Goal: Information Seeking & Learning: Learn about a topic

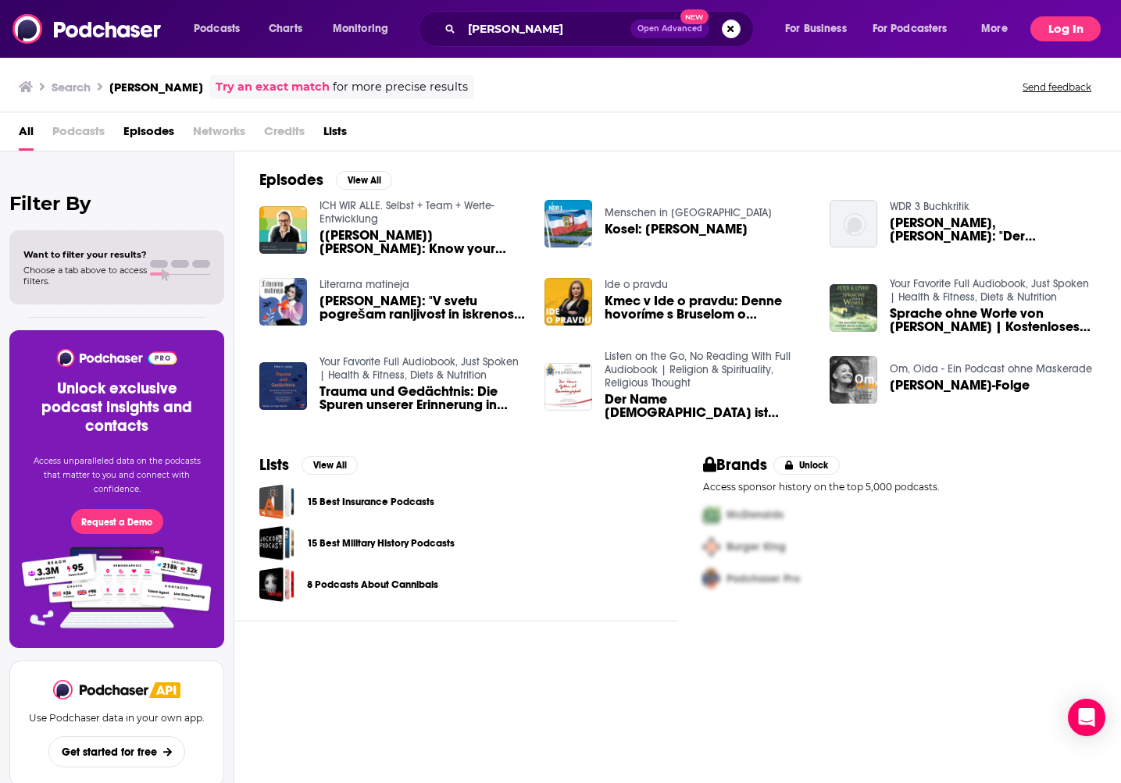
click at [1085, 27] on button "Log In" at bounding box center [1065, 28] width 70 height 25
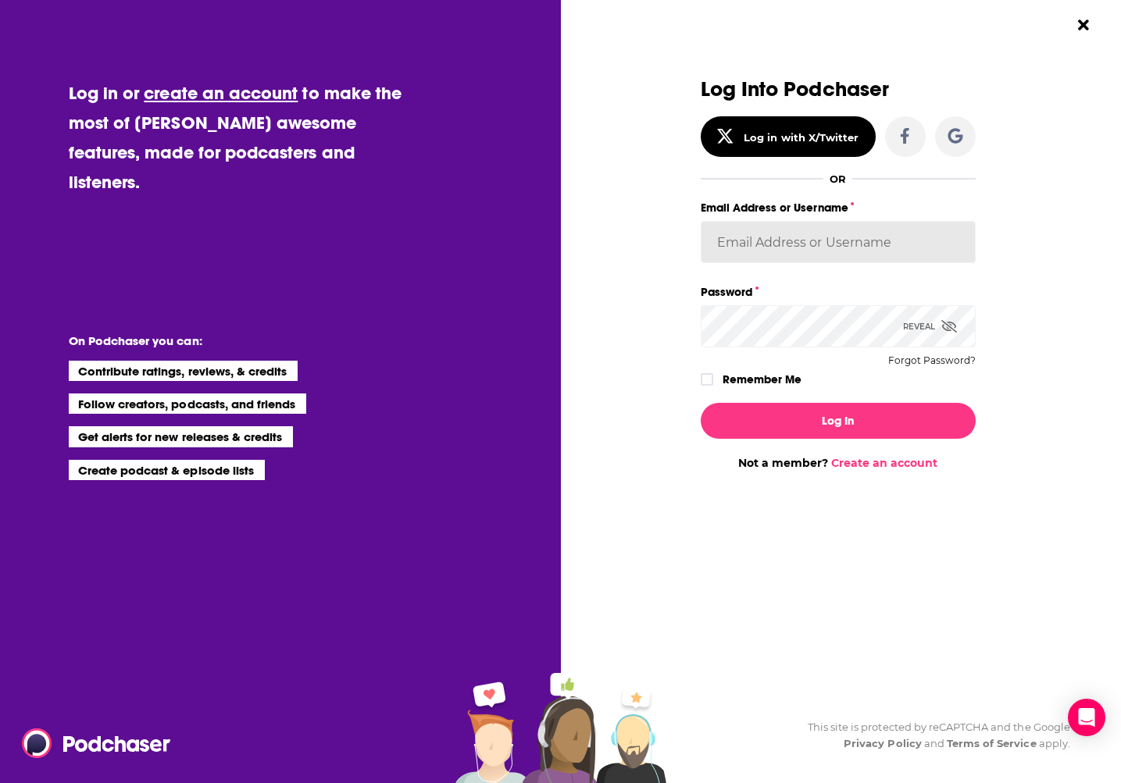
click at [852, 250] on input "Email Address or Username" at bounding box center [837, 242] width 275 height 42
type input "experts2podcasts"
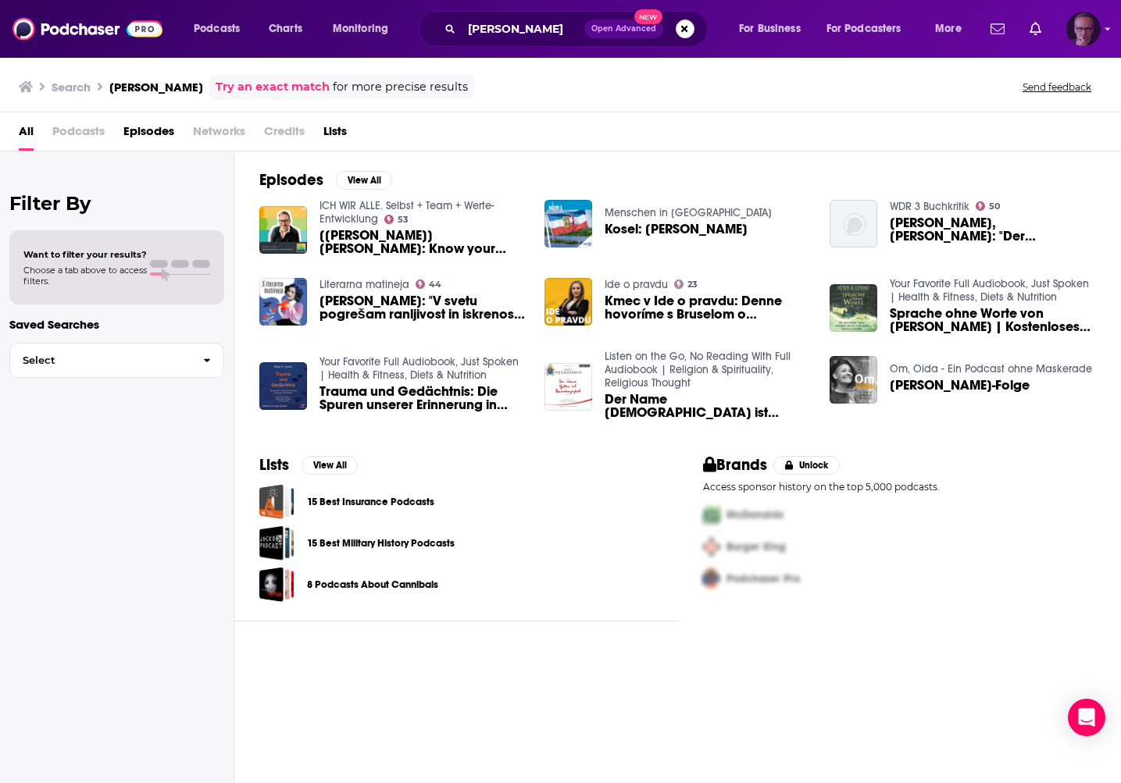
click at [1108, 23] on div "Show profile menu" at bounding box center [1107, 30] width 6 height 18
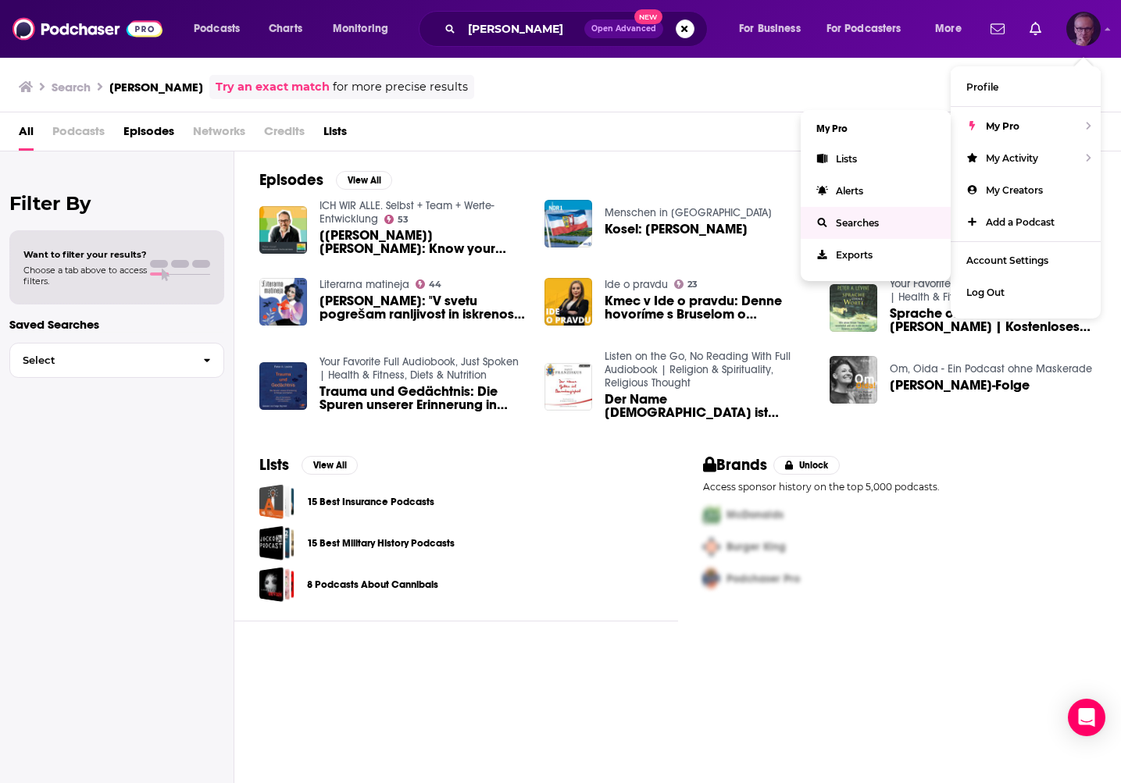
click at [874, 220] on span "Searches" at bounding box center [857, 223] width 43 height 12
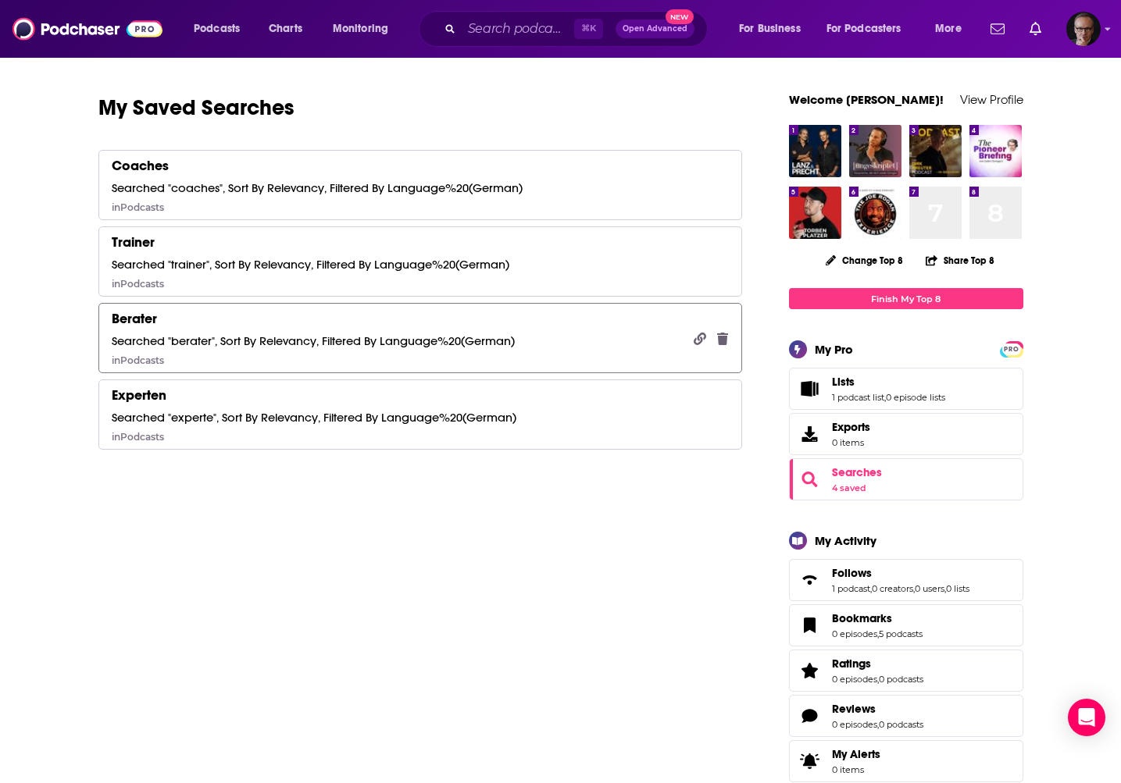
click at [385, 345] on div "Searched "berater", Sort By Relevancy, Filtered By Language%20(German)" at bounding box center [313, 340] width 403 height 15
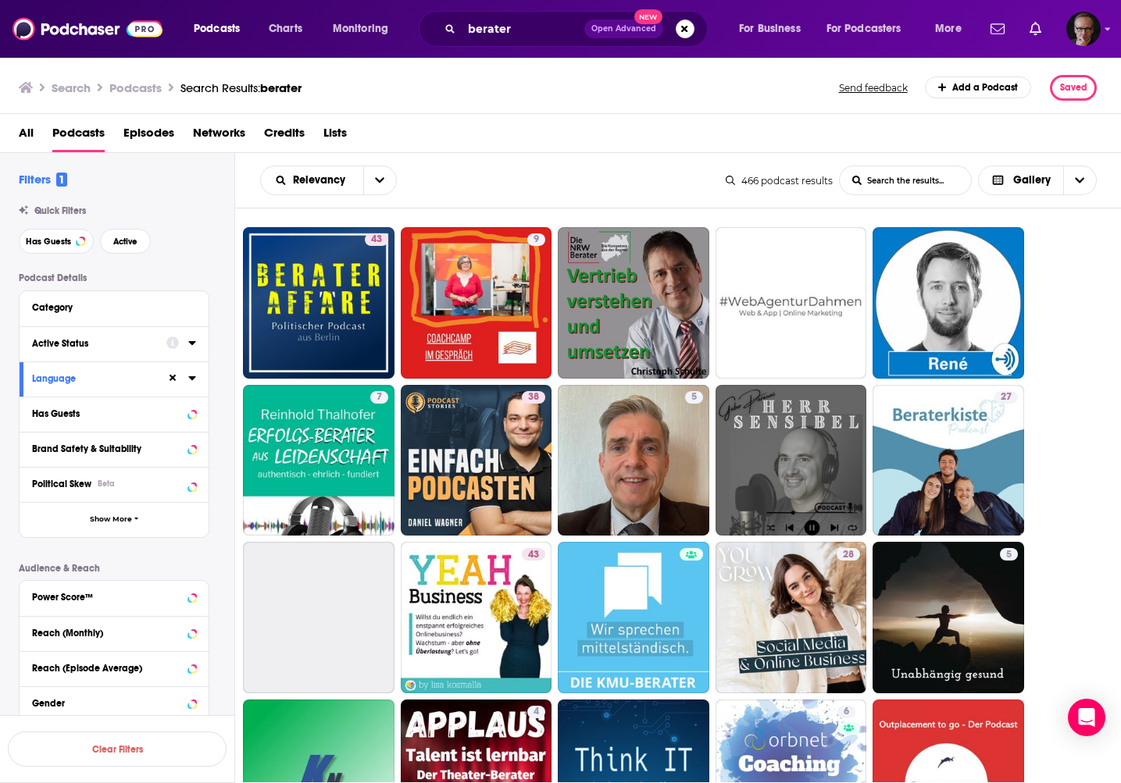
click at [191, 344] on icon at bounding box center [191, 343] width 7 height 4
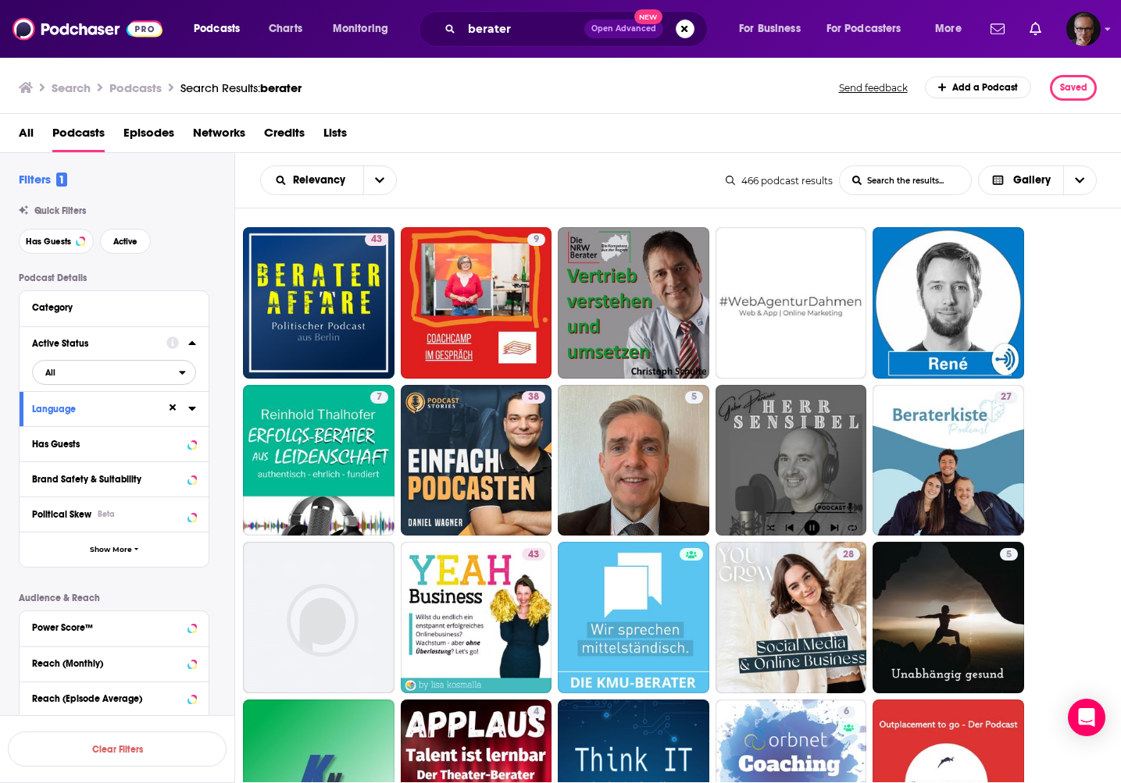
click at [183, 369] on icon "open menu" at bounding box center [182, 372] width 7 height 11
click at [173, 422] on span "148" at bounding box center [184, 423] width 22 height 9
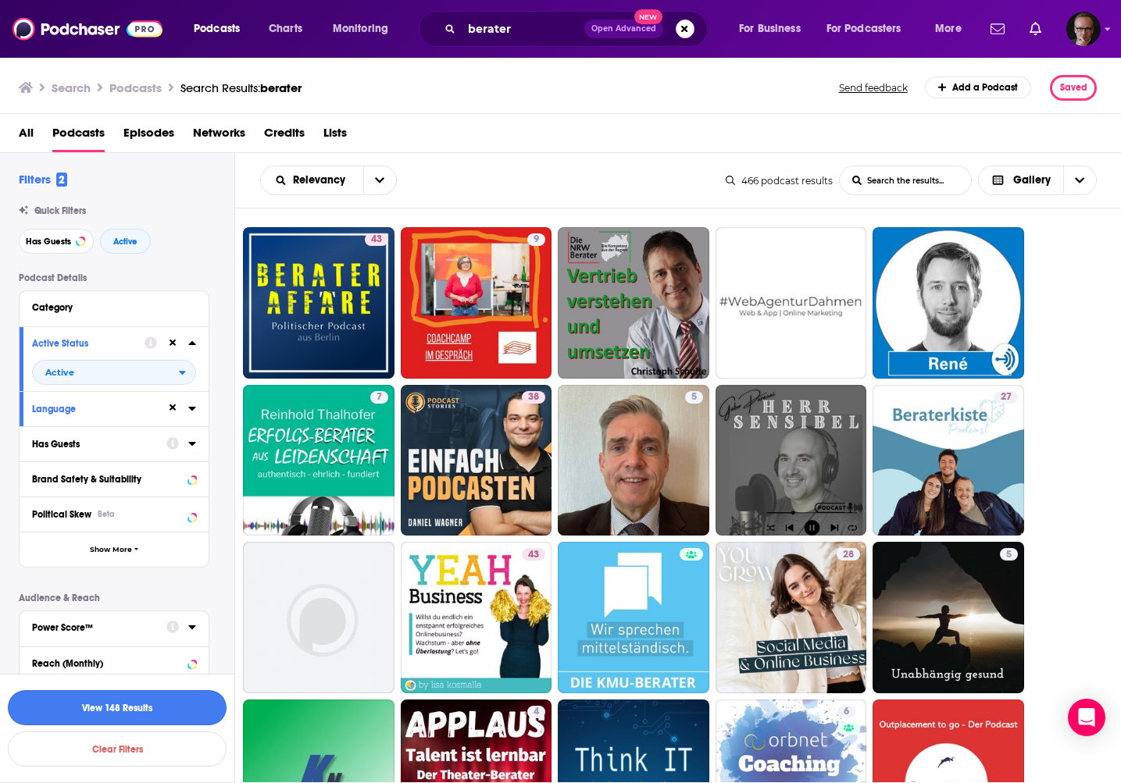
click at [113, 707] on button "View 148 Results" at bounding box center [117, 707] width 219 height 35
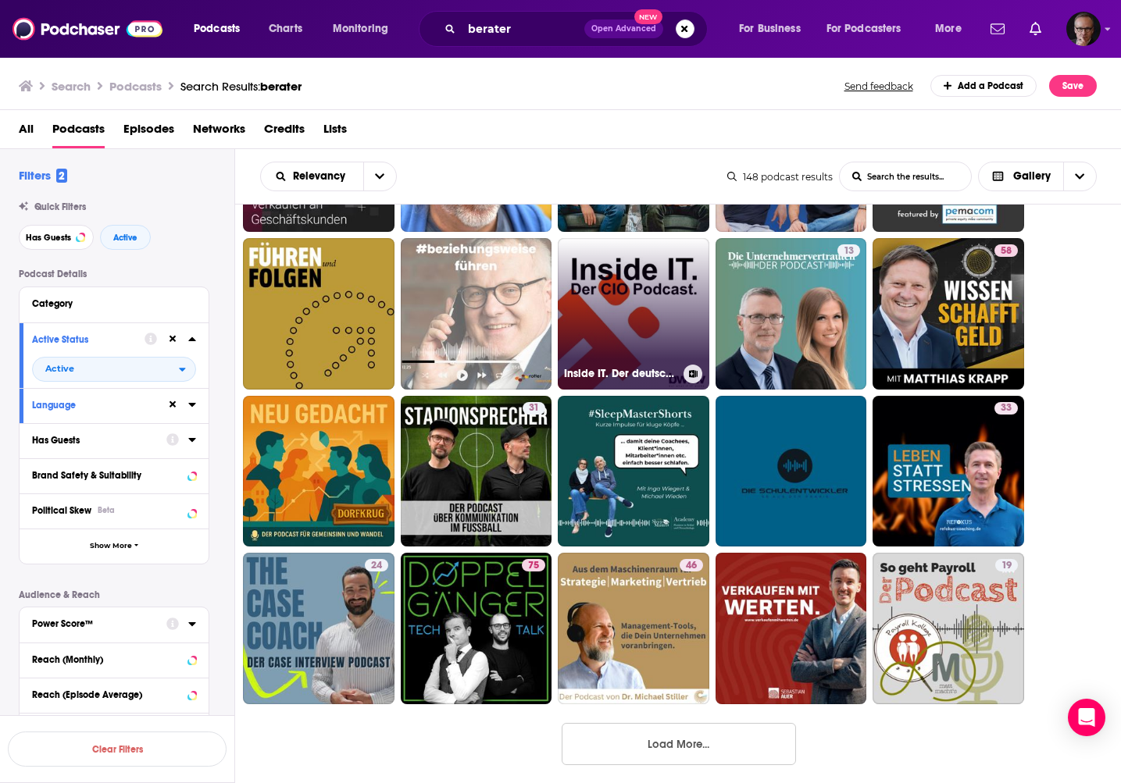
scroll to position [1098, 0]
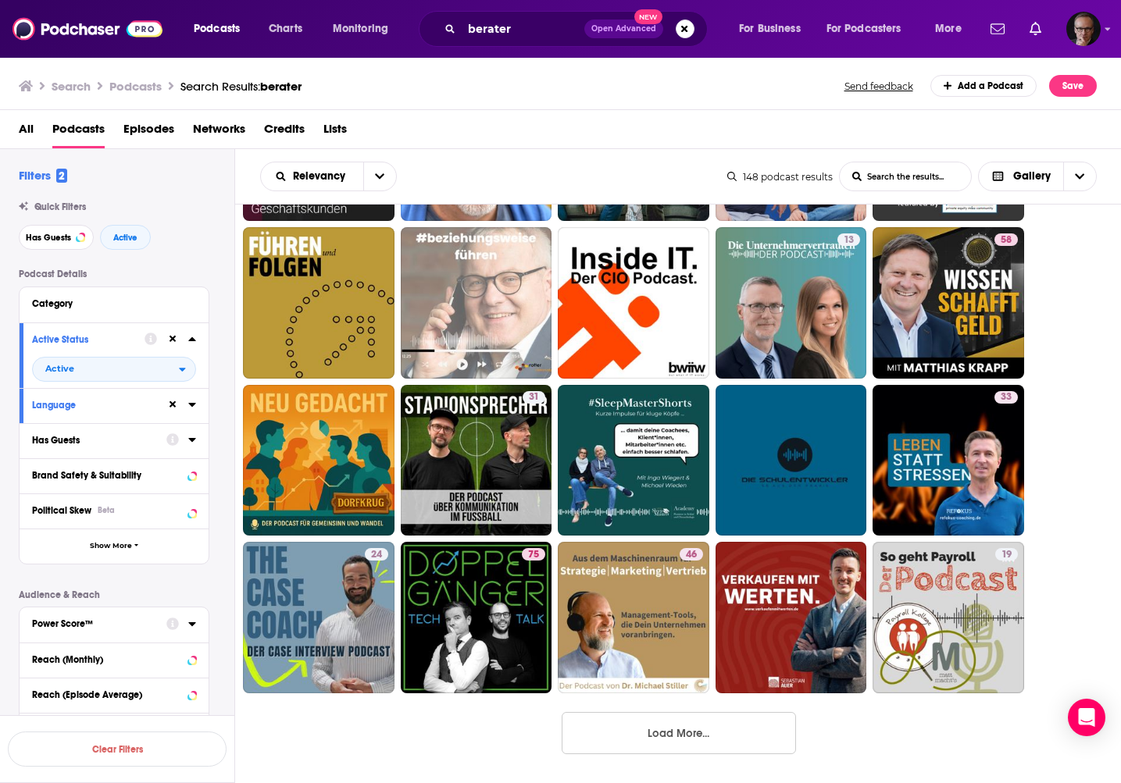
click at [646, 724] on button "Load More..." at bounding box center [678, 733] width 234 height 42
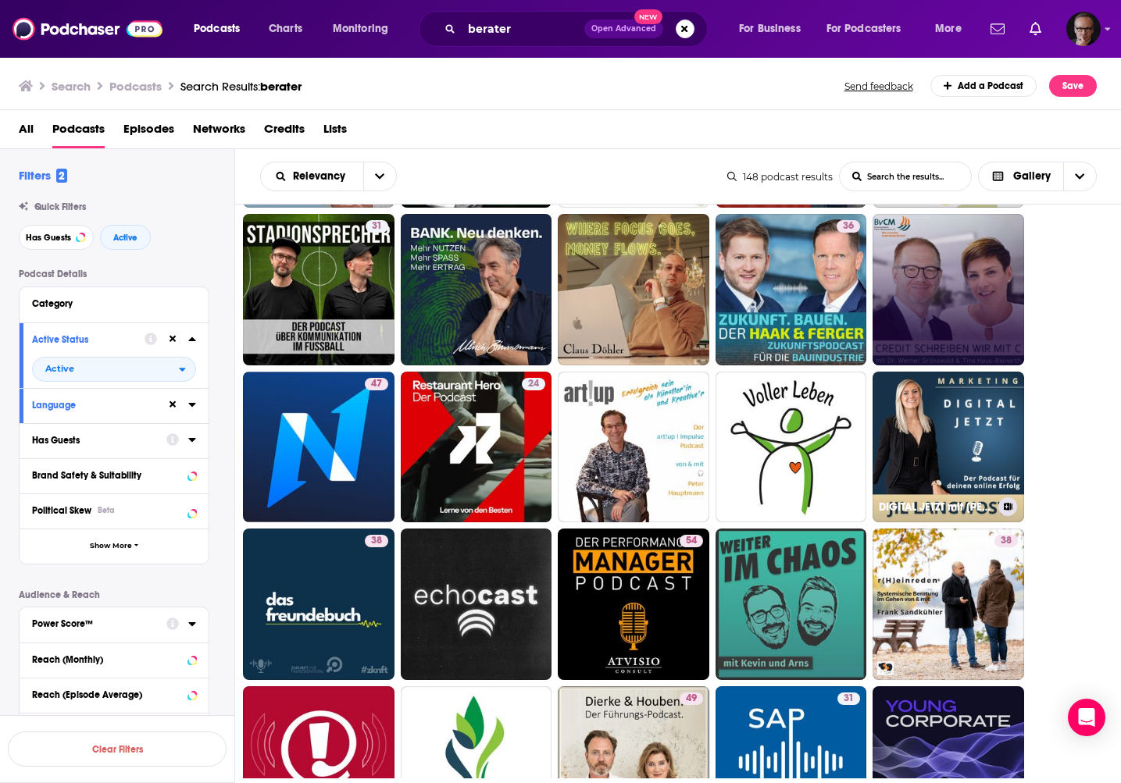
scroll to position [1588, 0]
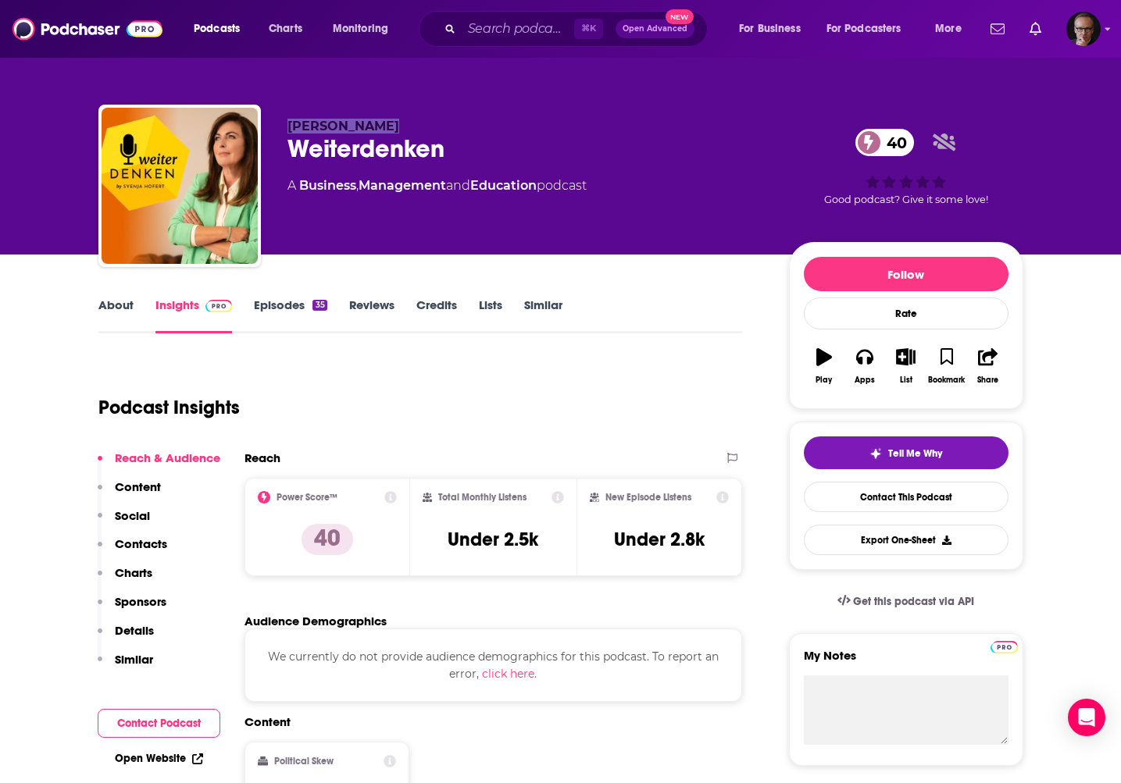
drag, startPoint x: 289, startPoint y: 130, endPoint x: 373, endPoint y: 133, distance: 84.4
click at [373, 133] on span "Svenja Hofert" at bounding box center [343, 126] width 112 height 15
copy span "Svenja Hofert"
click at [287, 309] on link "Episodes 35" at bounding box center [290, 316] width 73 height 36
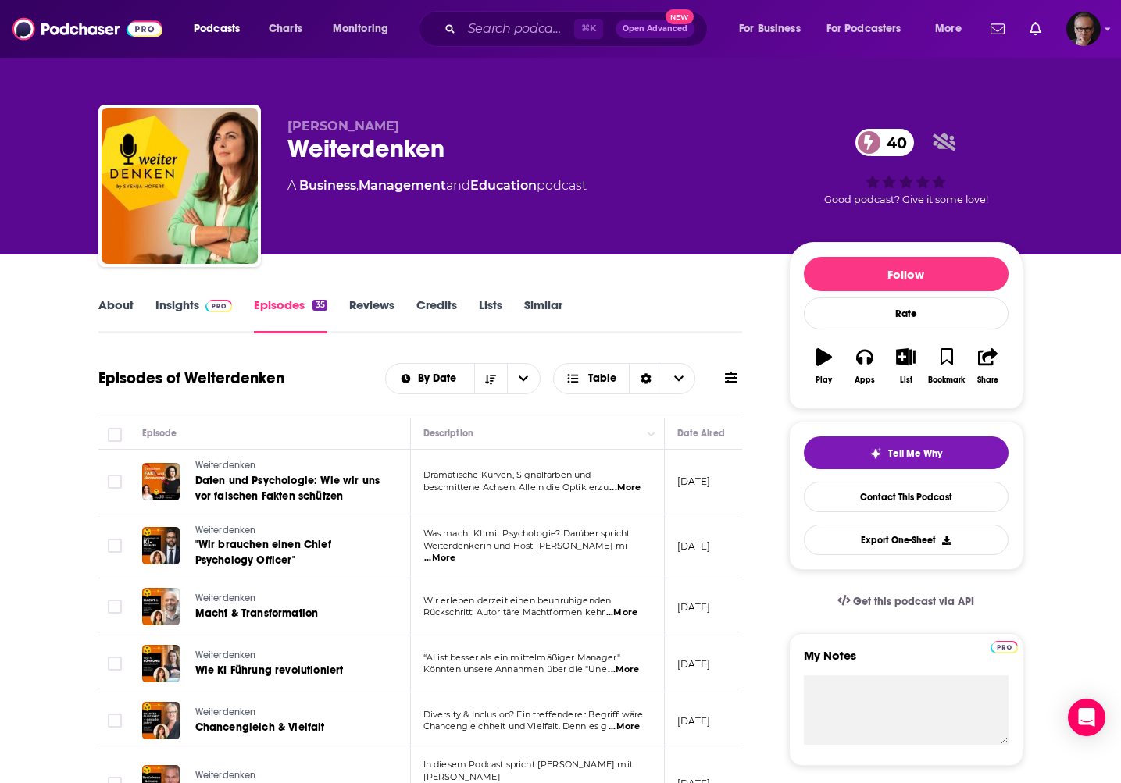
click at [625, 487] on span "...More" at bounding box center [624, 488] width 31 height 12
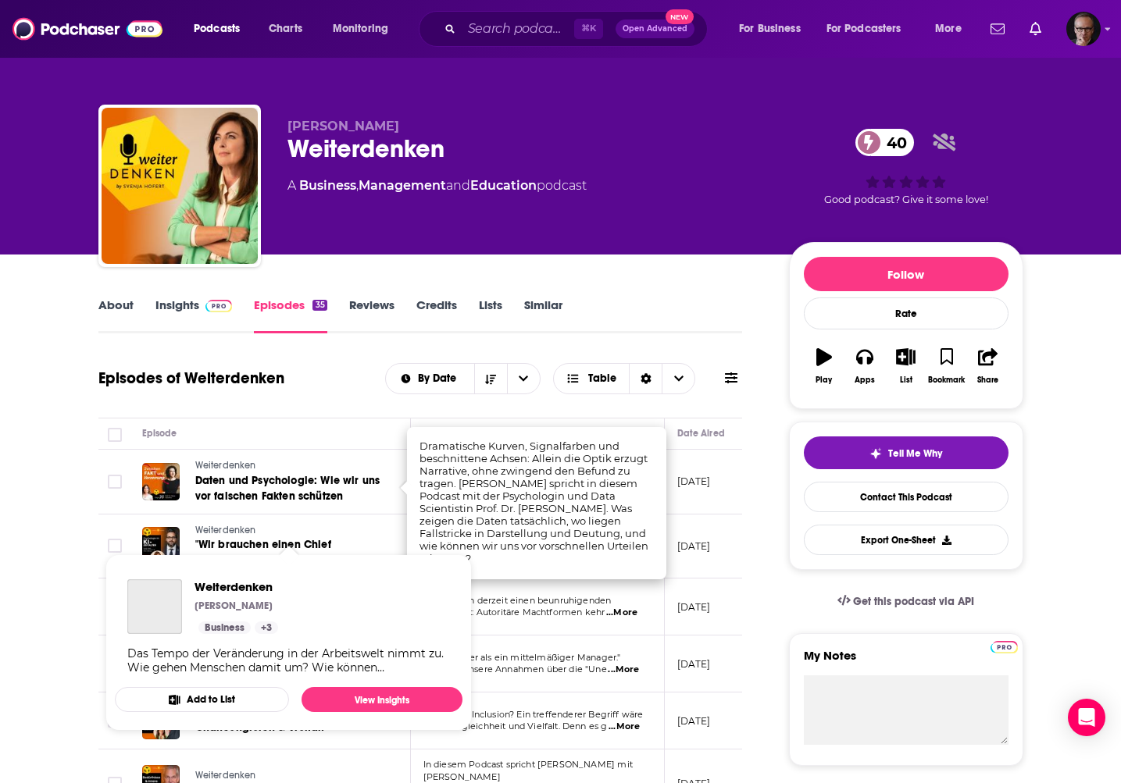
click at [380, 537] on link "Weiterdenken" at bounding box center [288, 531] width 187 height 14
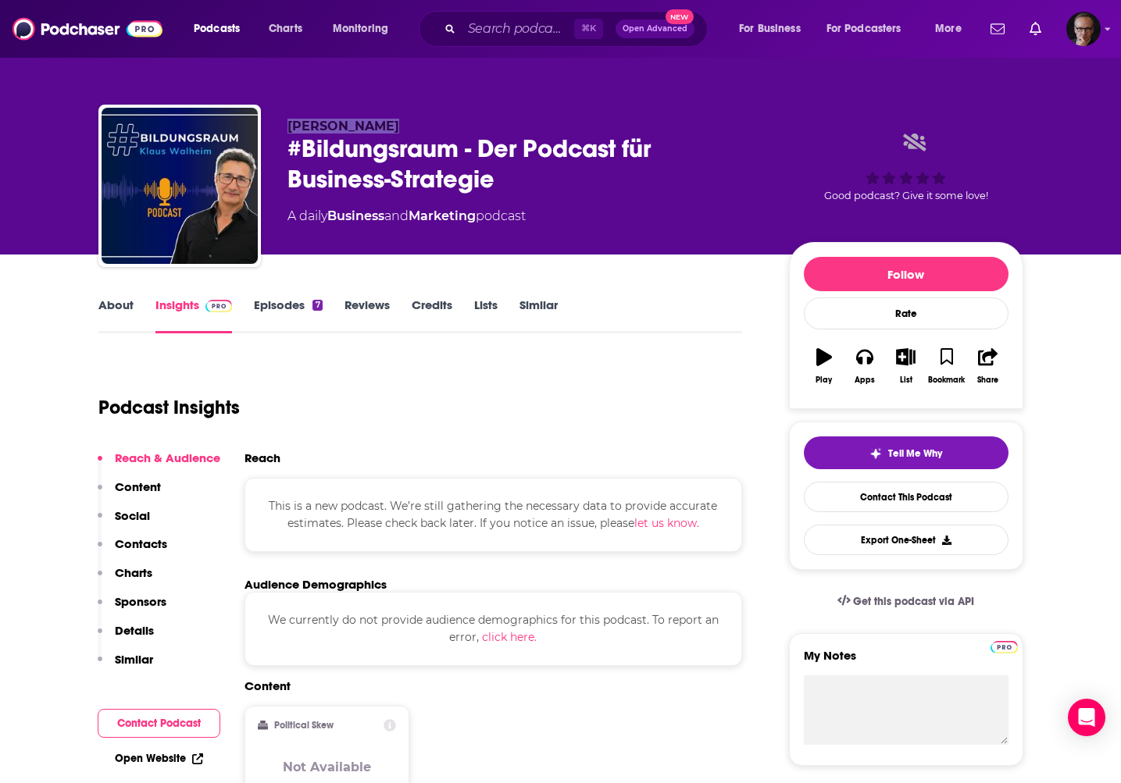
drag, startPoint x: 288, startPoint y: 129, endPoint x: 391, endPoint y: 127, distance: 103.1
click at [391, 127] on p "Klaus Walheim" at bounding box center [525, 126] width 476 height 15
copy span "Klaus Walheim"
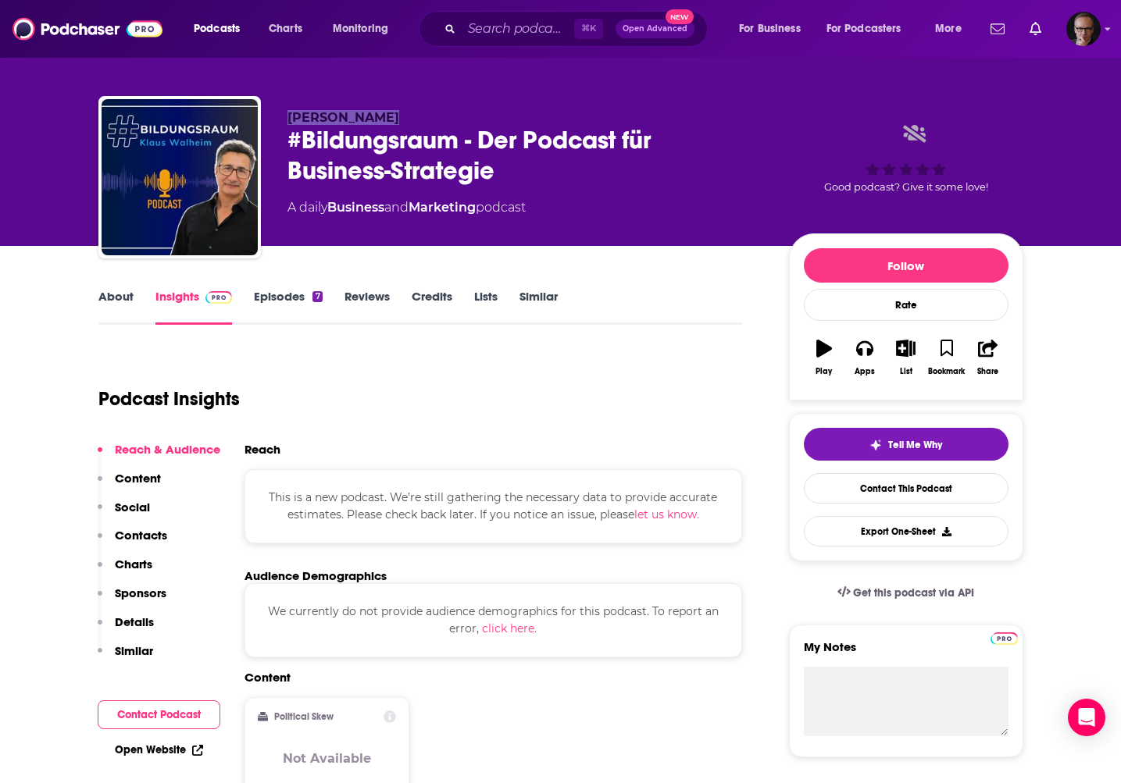
scroll to position [11, 0]
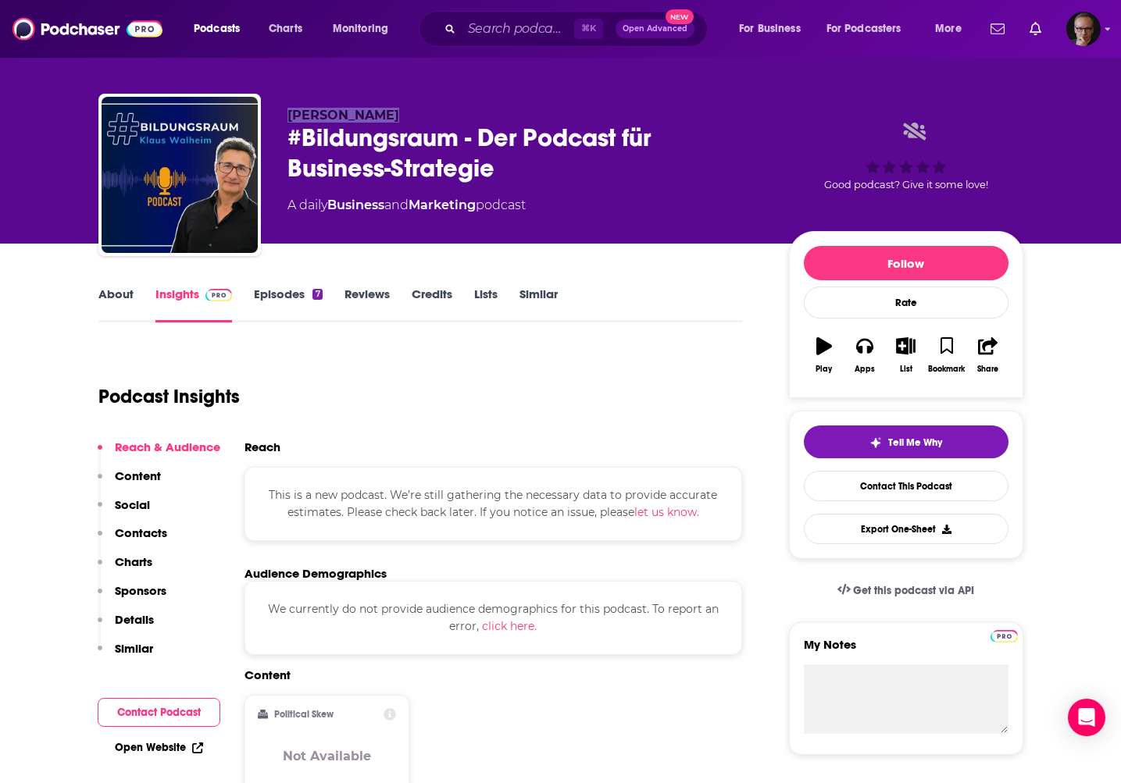
click at [279, 303] on link "Episodes 7" at bounding box center [288, 305] width 68 height 36
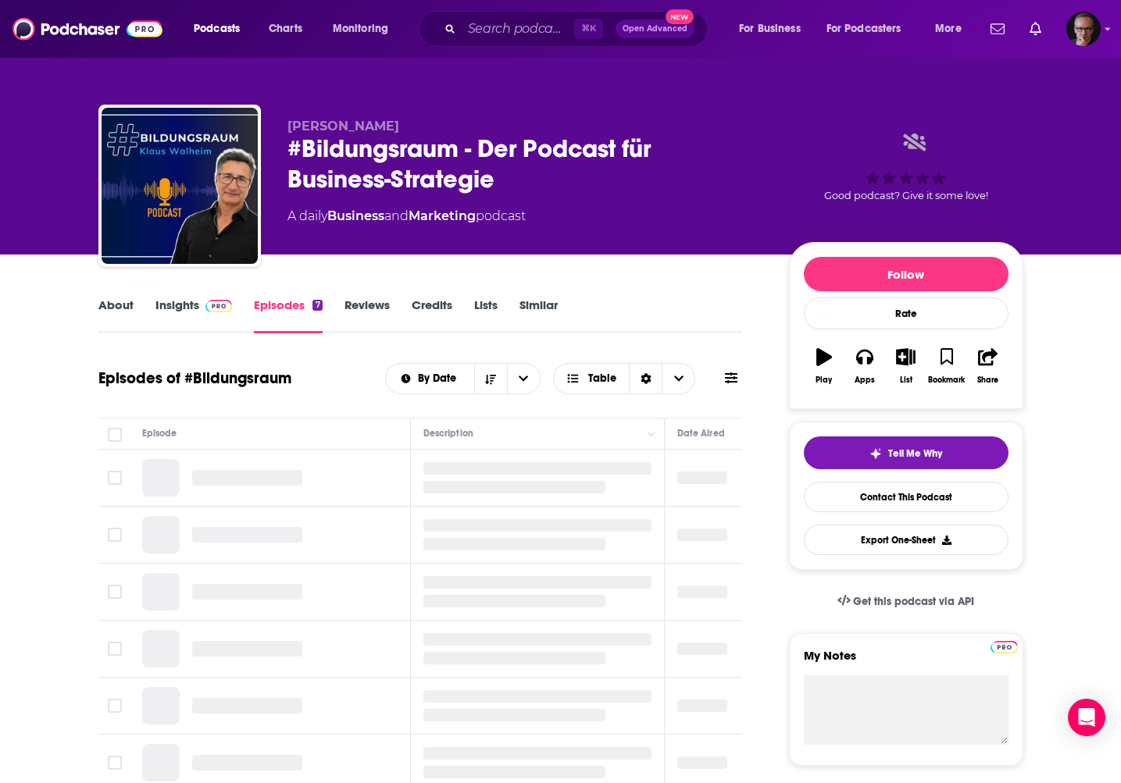
click at [281, 302] on link "Episodes 7" at bounding box center [288, 316] width 68 height 36
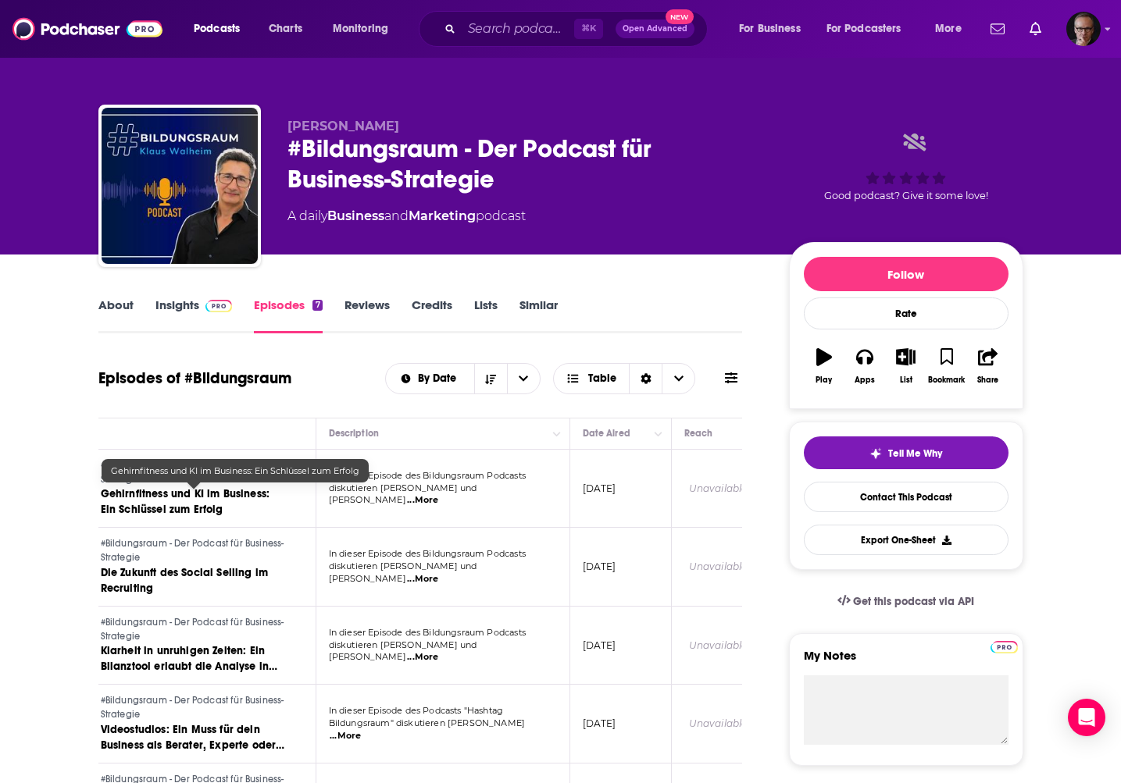
click at [235, 496] on span "Gehirnfitness und KI im Business: Ein Schlüssel zum Erfolg" at bounding box center [185, 501] width 169 height 29
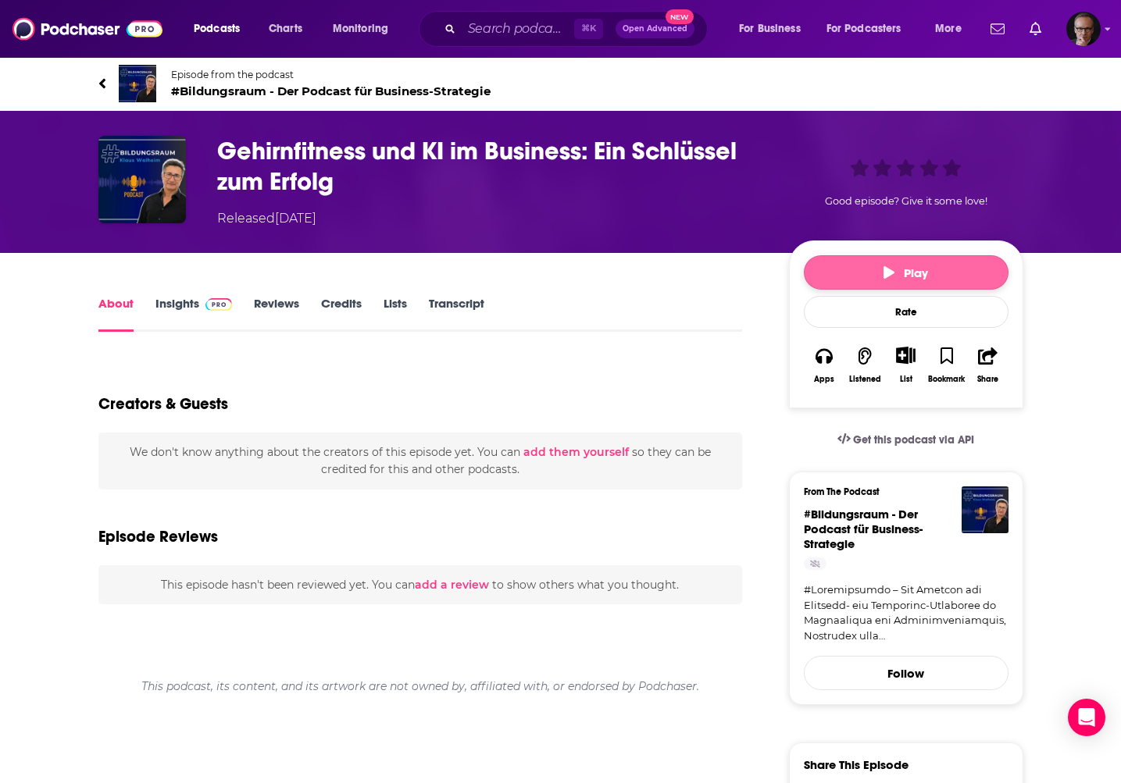
click at [884, 269] on icon "button" at bounding box center [888, 272] width 11 height 12
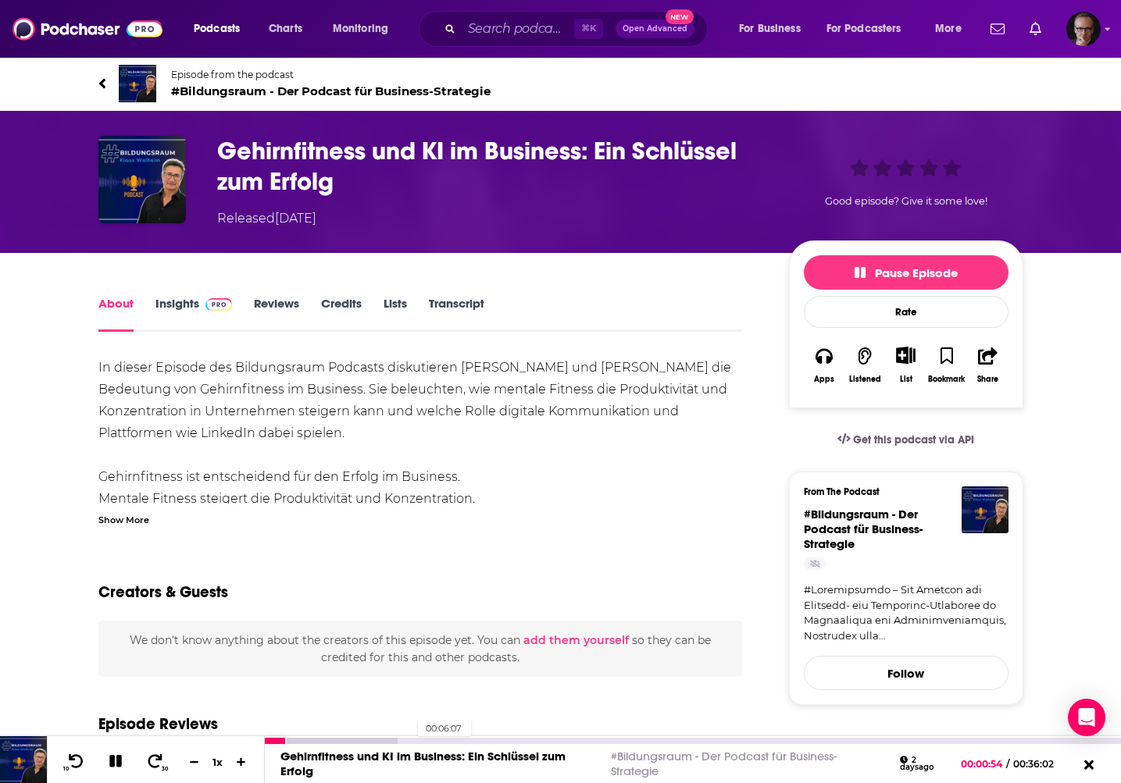
click at [411, 740] on div "00:06:07" at bounding box center [693, 741] width 856 height 6
click at [741, 743] on div "00:20:06" at bounding box center [693, 741] width 856 height 6
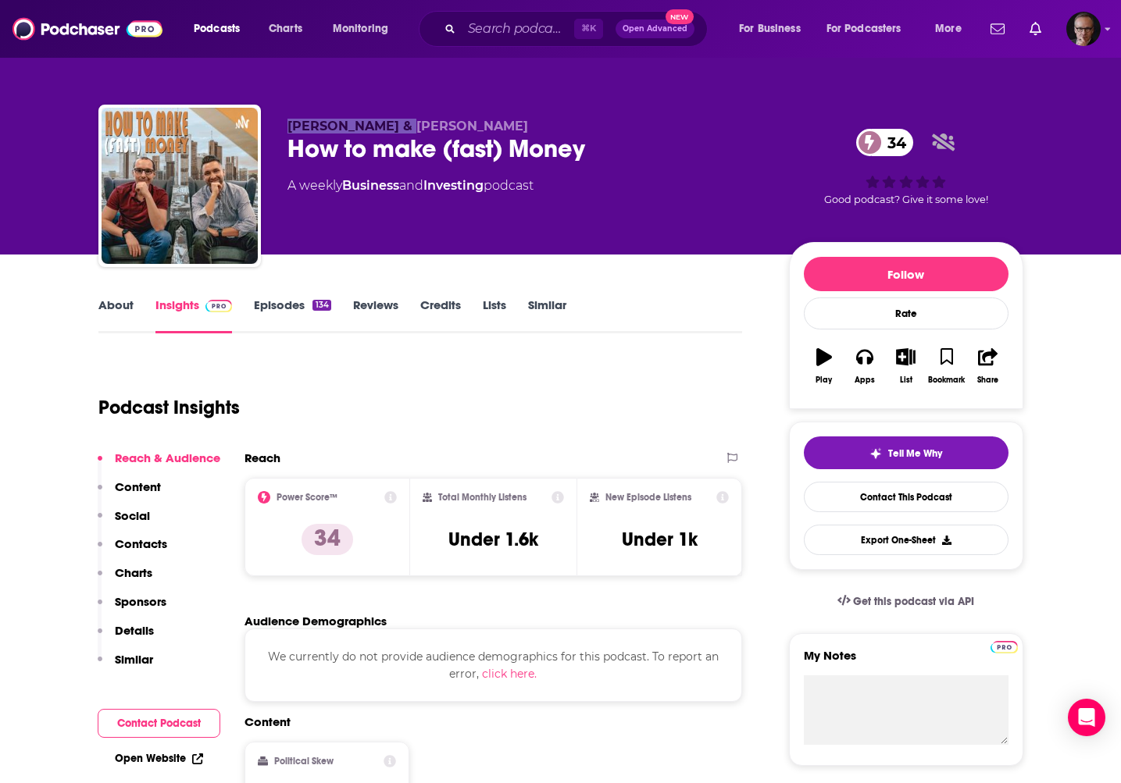
drag, startPoint x: 288, startPoint y: 129, endPoint x: 401, endPoint y: 134, distance: 113.3
click at [401, 134] on span "[PERSON_NAME] & [PERSON_NAME]" at bounding box center [407, 126] width 241 height 15
copy span "[PERSON_NAME]"
drag, startPoint x: 419, startPoint y: 125, endPoint x: 499, endPoint y: 130, distance: 80.6
click at [499, 130] on span "[PERSON_NAME] & [PERSON_NAME]" at bounding box center [407, 126] width 241 height 15
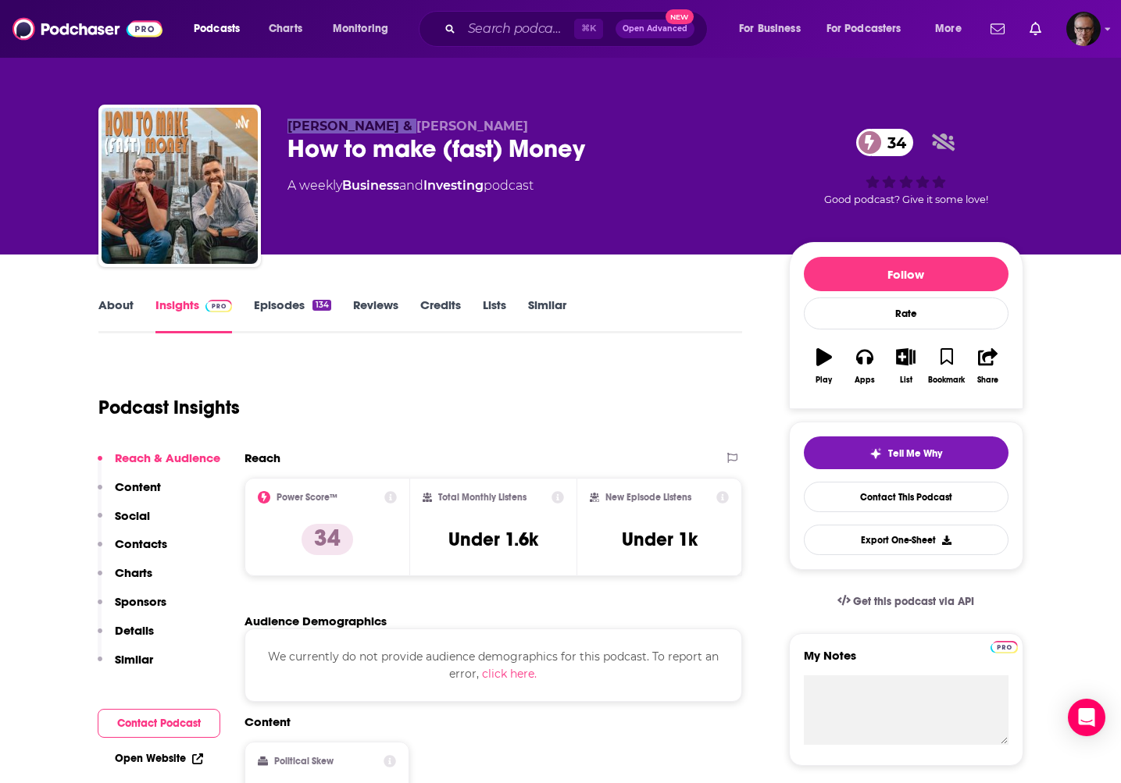
copy span "[PERSON_NAME]"
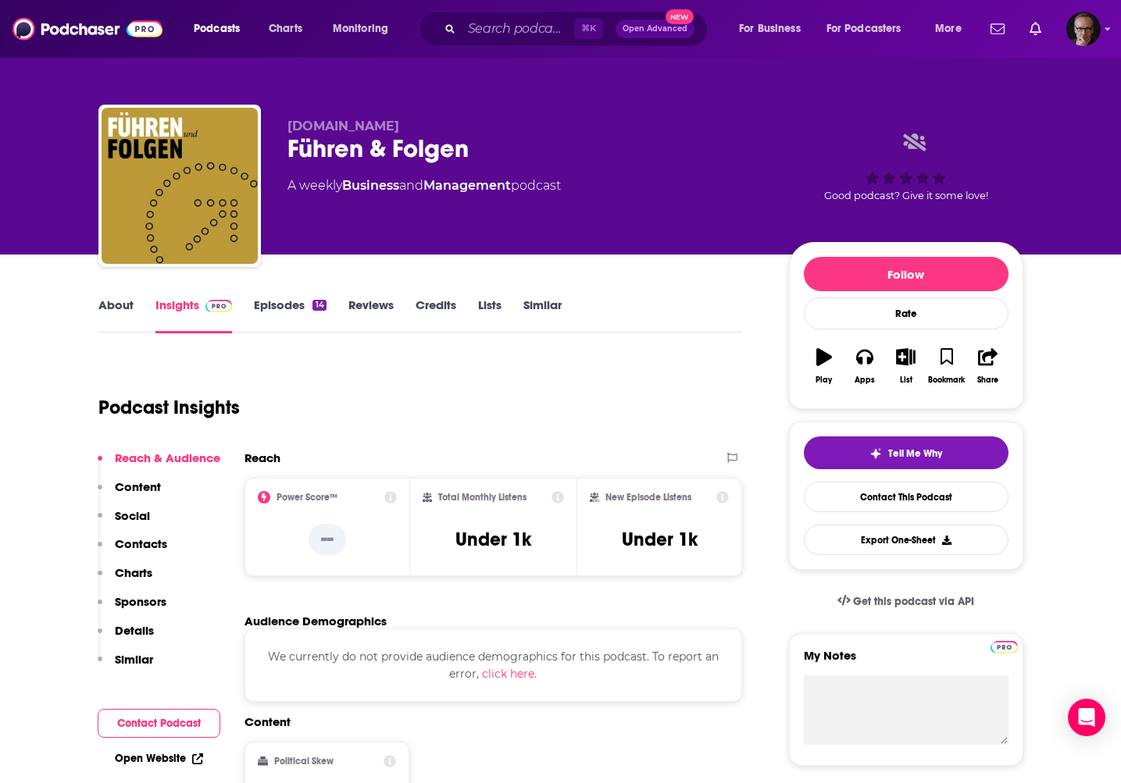
click at [105, 305] on link "About" at bounding box center [115, 316] width 35 height 36
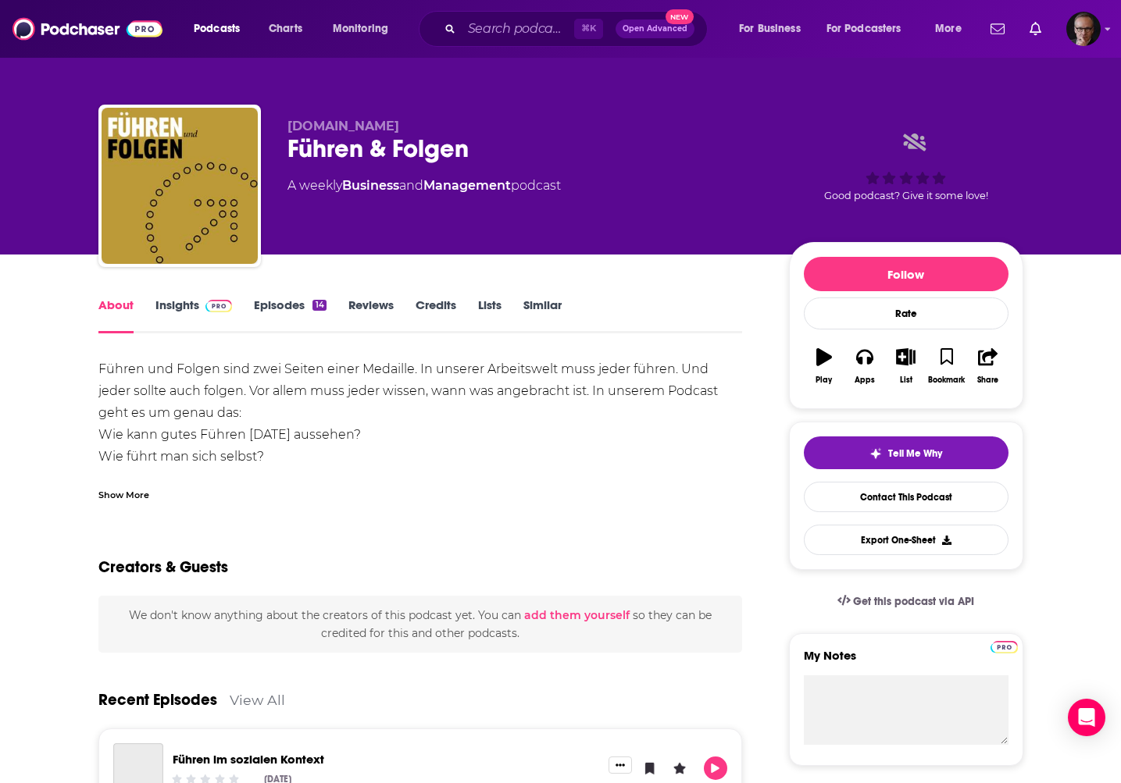
click at [132, 493] on div "Show More" at bounding box center [123, 493] width 51 height 15
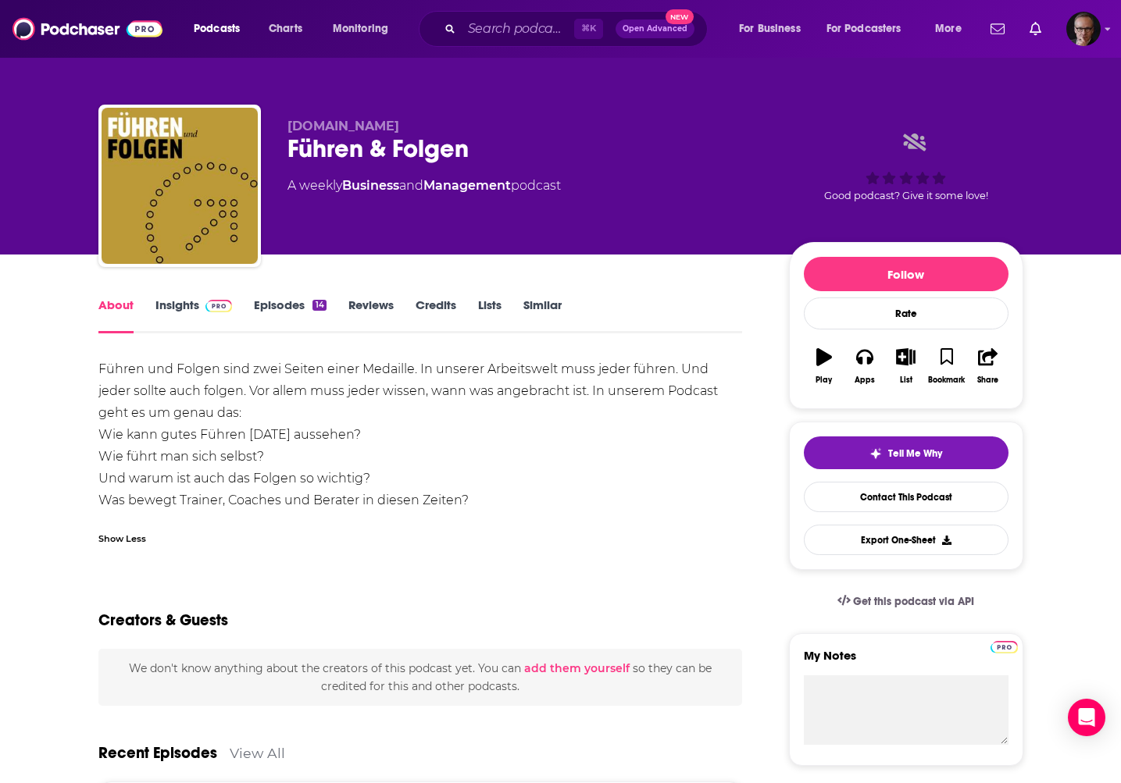
click at [193, 304] on link "Insights" at bounding box center [193, 316] width 77 height 36
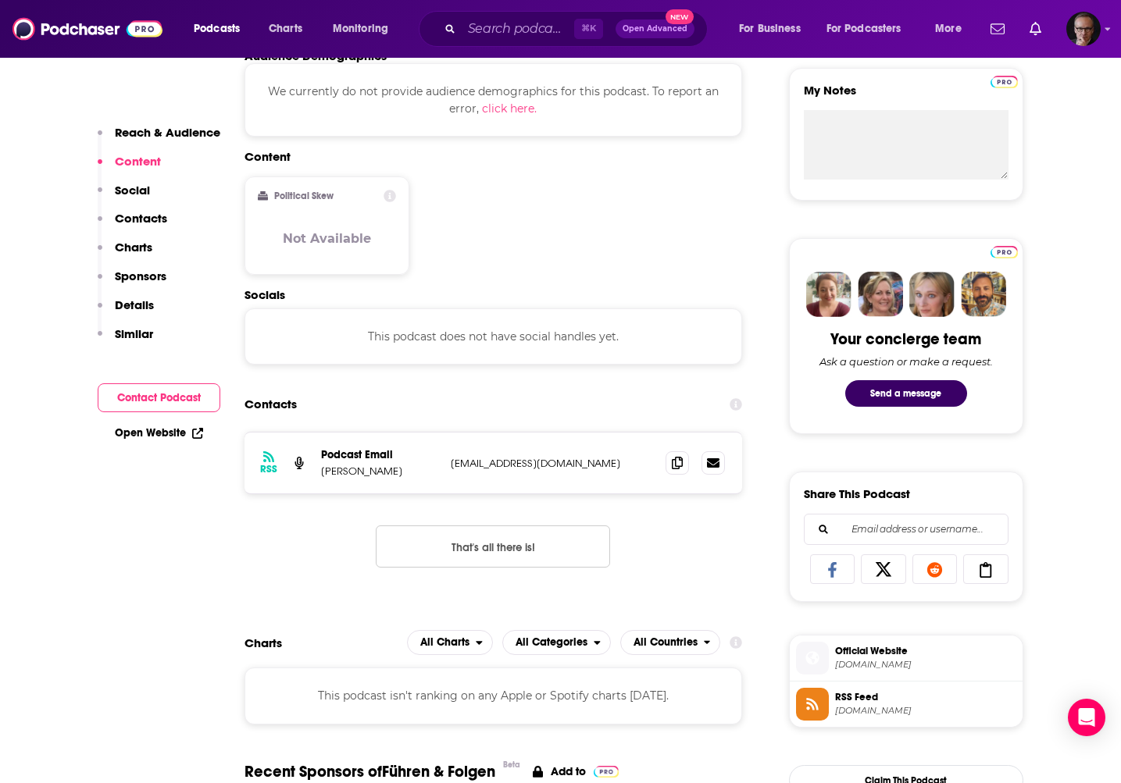
scroll to position [565, 0]
drag, startPoint x: 319, startPoint y: 475, endPoint x: 416, endPoint y: 476, distance: 96.8
click at [416, 476] on div "RSS Podcast Email [PERSON_NAME] [EMAIL_ADDRESS][DOMAIN_NAME] [EMAIL_ADDRESS][DO…" at bounding box center [493, 463] width 498 height 61
copy p "[PERSON_NAME]"
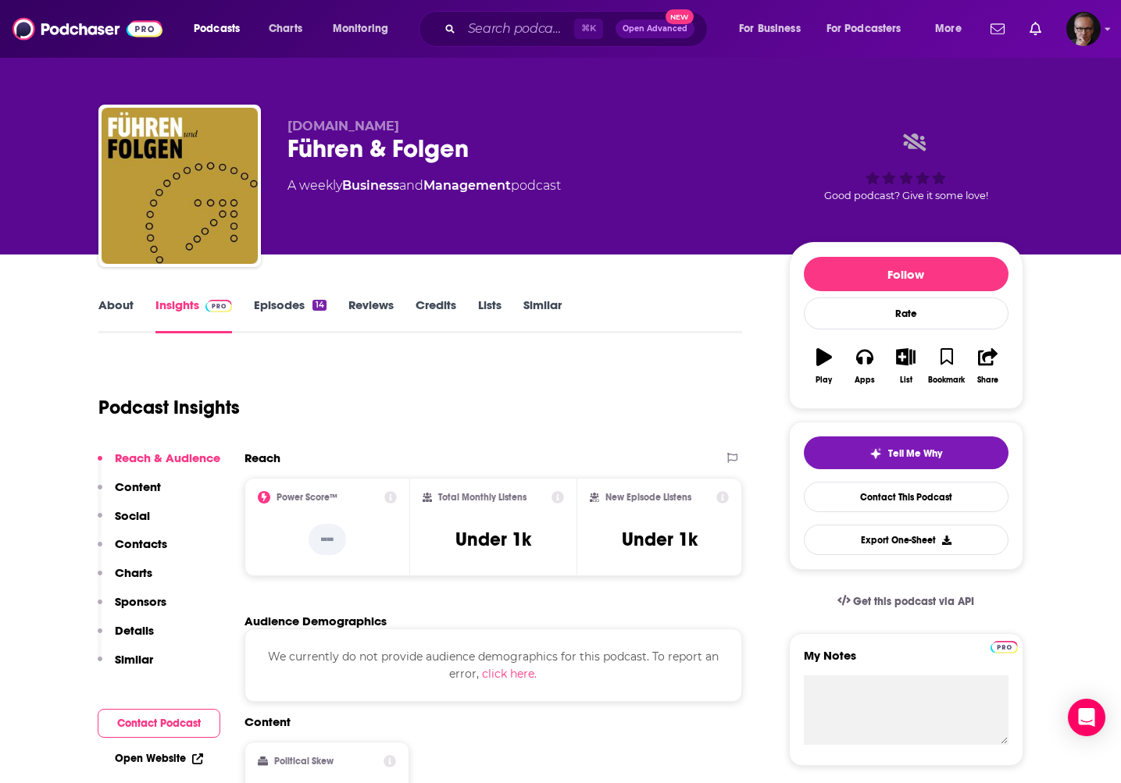
click at [100, 308] on link "About" at bounding box center [115, 316] width 35 height 36
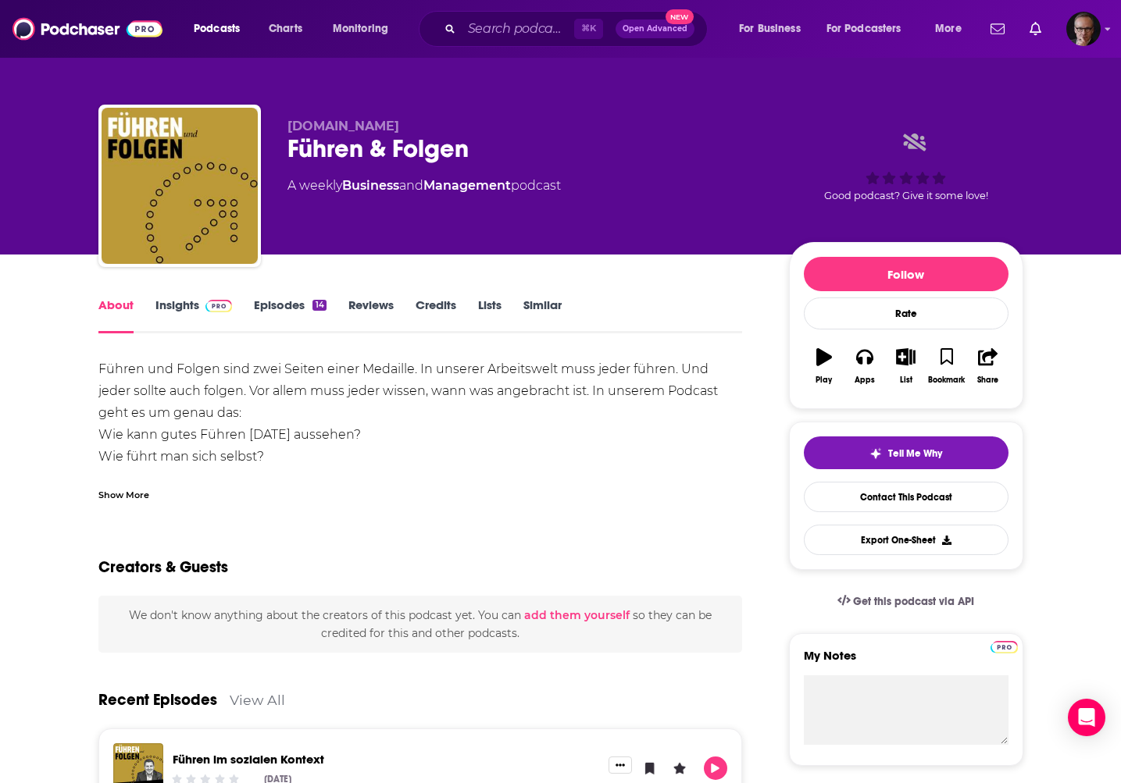
click at [287, 309] on link "Episodes 14" at bounding box center [290, 316] width 72 height 36
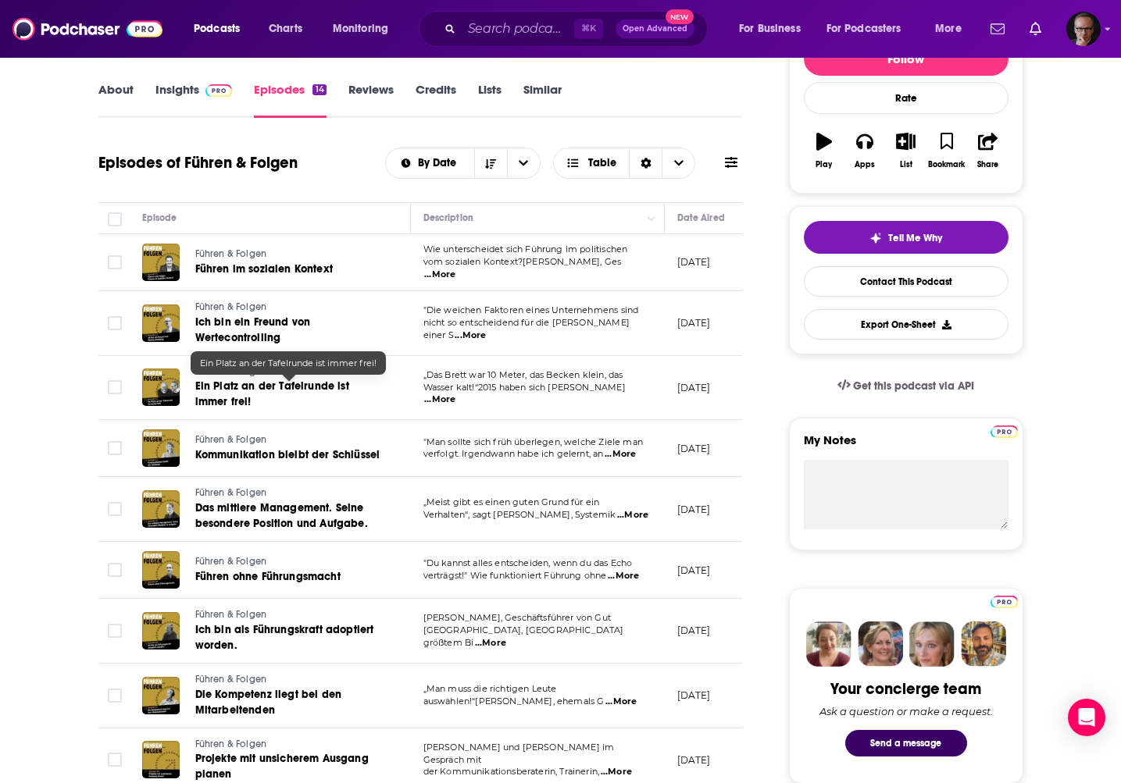
scroll to position [219, 0]
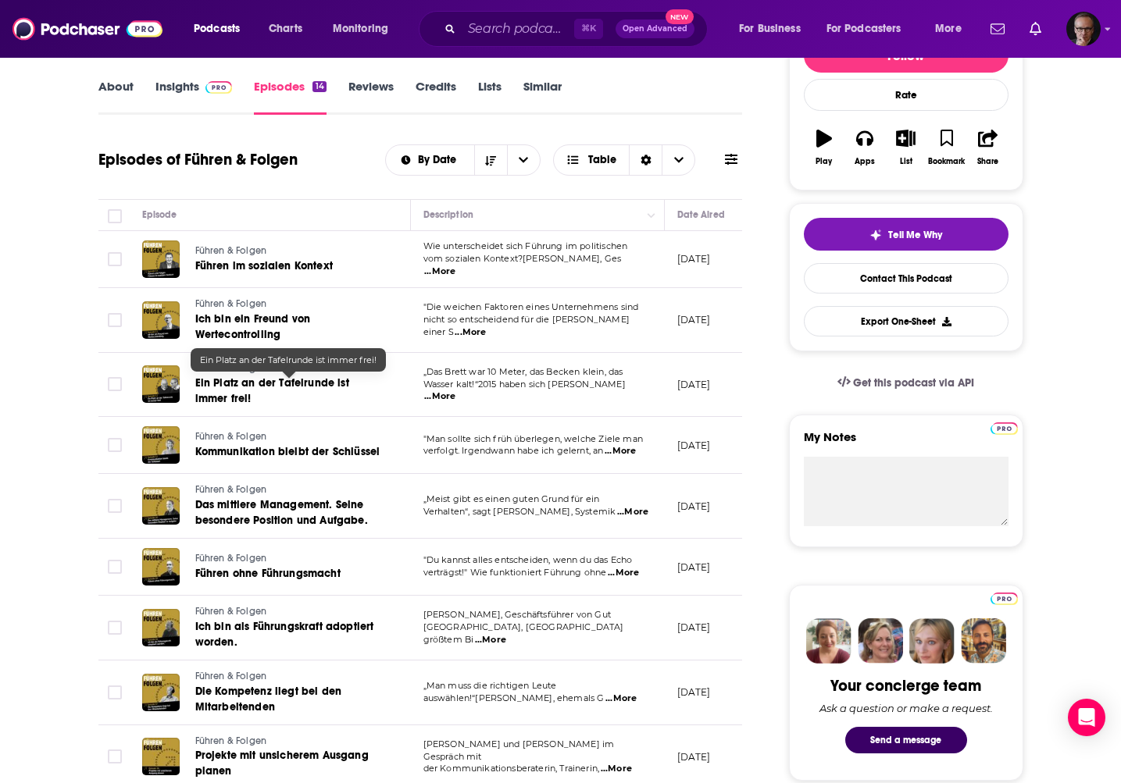
click at [223, 389] on span "Ein Platz an der Tafelrunde ist immer frei!" at bounding box center [272, 390] width 154 height 29
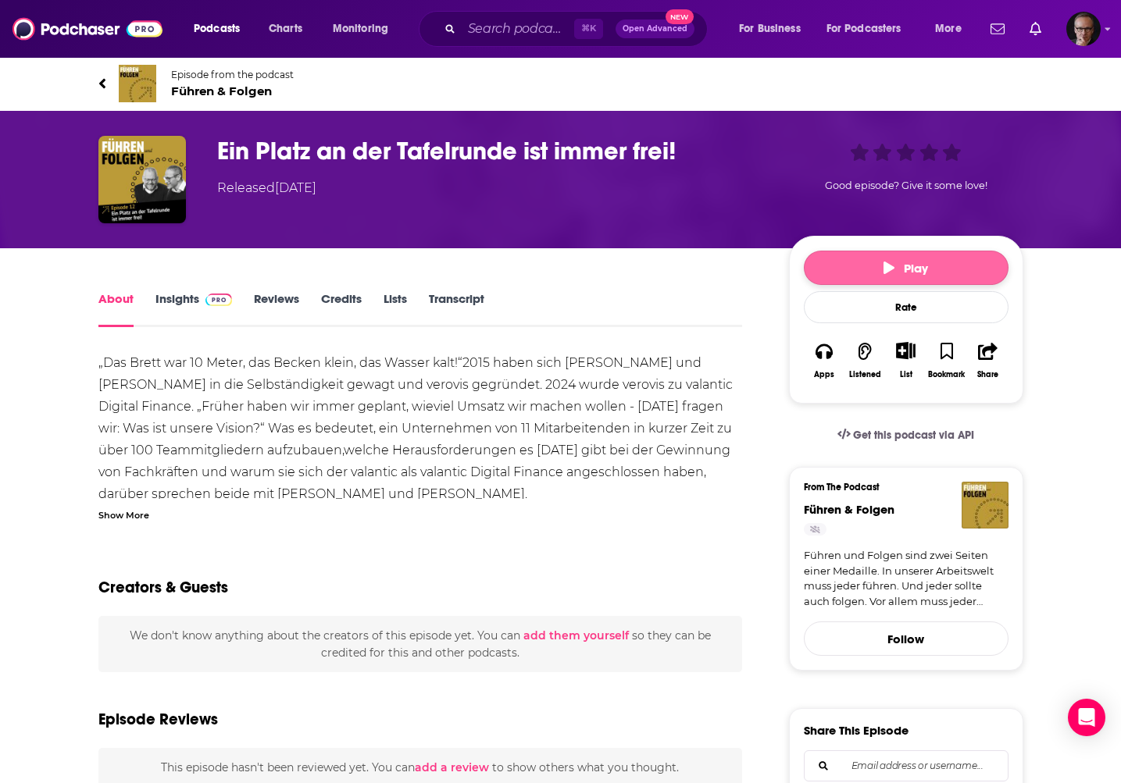
drag, startPoint x: 900, startPoint y: 260, endPoint x: 892, endPoint y: 262, distance: 8.7
click at [896, 262] on button "Play" at bounding box center [906, 268] width 205 height 34
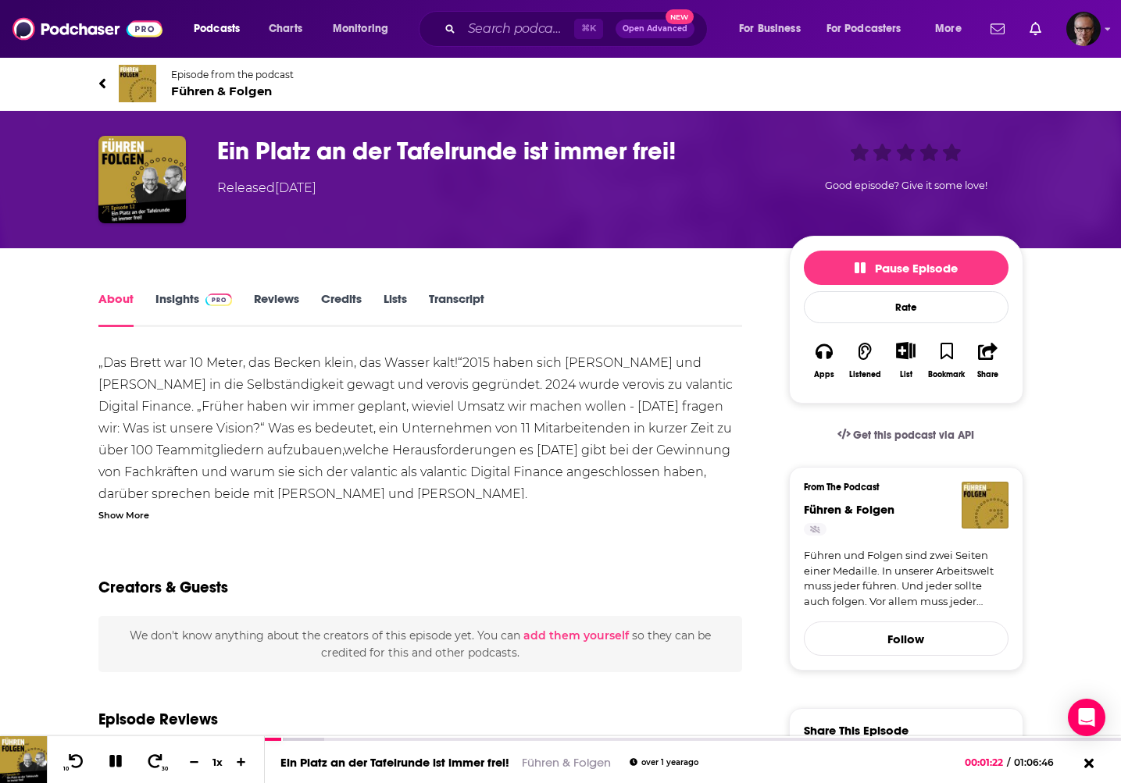
click at [168, 301] on link "Insights" at bounding box center [193, 309] width 77 height 36
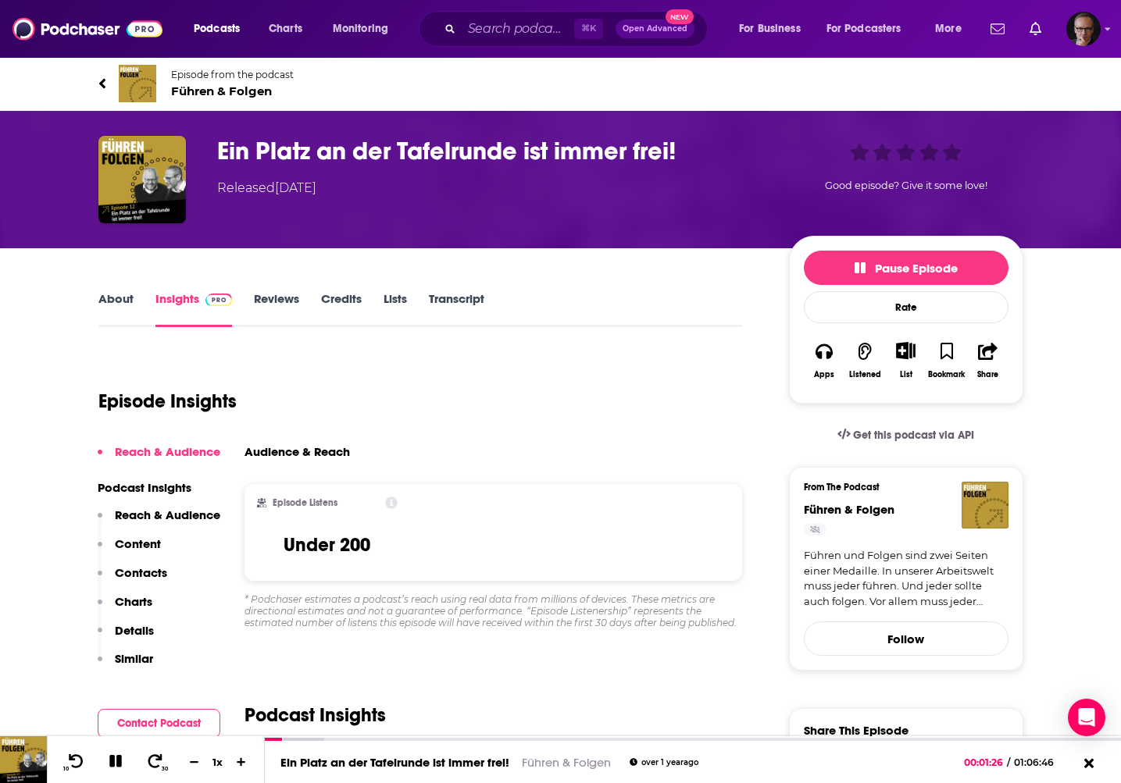
click at [109, 84] on link "Episode from the podcast Führen & Folgen" at bounding box center [560, 83] width 925 height 37
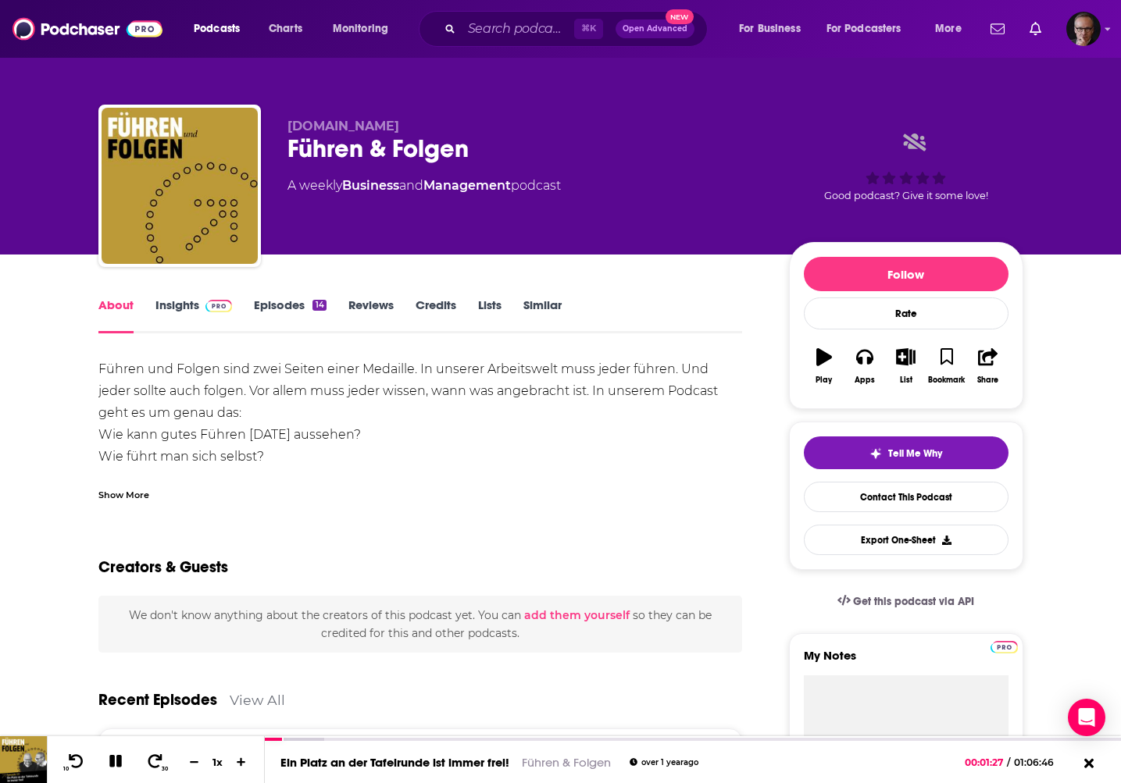
click at [284, 307] on link "Episodes 14" at bounding box center [290, 316] width 72 height 36
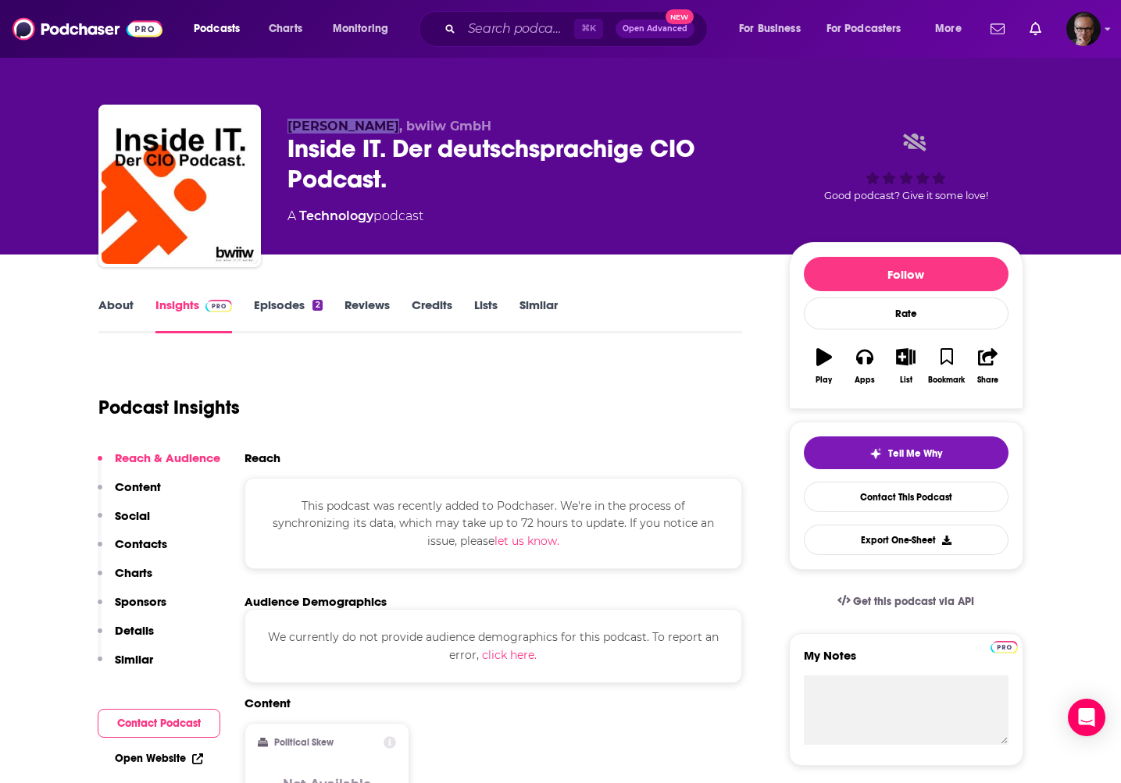
drag, startPoint x: 287, startPoint y: 130, endPoint x: 371, endPoint y: 130, distance: 83.6
click at [371, 130] on span "[PERSON_NAME], bwiiw GmbH" at bounding box center [389, 126] width 204 height 15
copy span "[PERSON_NAME]"
click at [290, 303] on link "Episodes 2" at bounding box center [288, 316] width 68 height 36
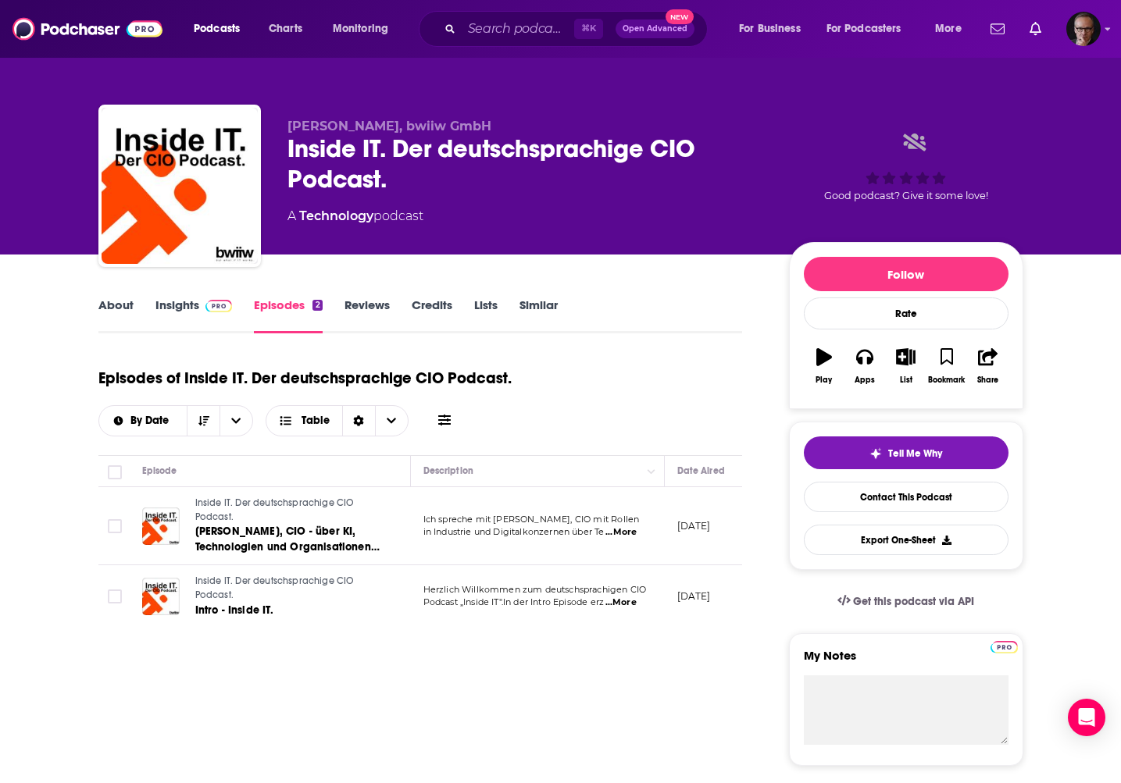
click at [635, 535] on span "...More" at bounding box center [620, 532] width 31 height 12
click at [316, 540] on link "[PERSON_NAME], CIO - über KI, Technologien und Organisationen der Zukunft" at bounding box center [288, 539] width 187 height 31
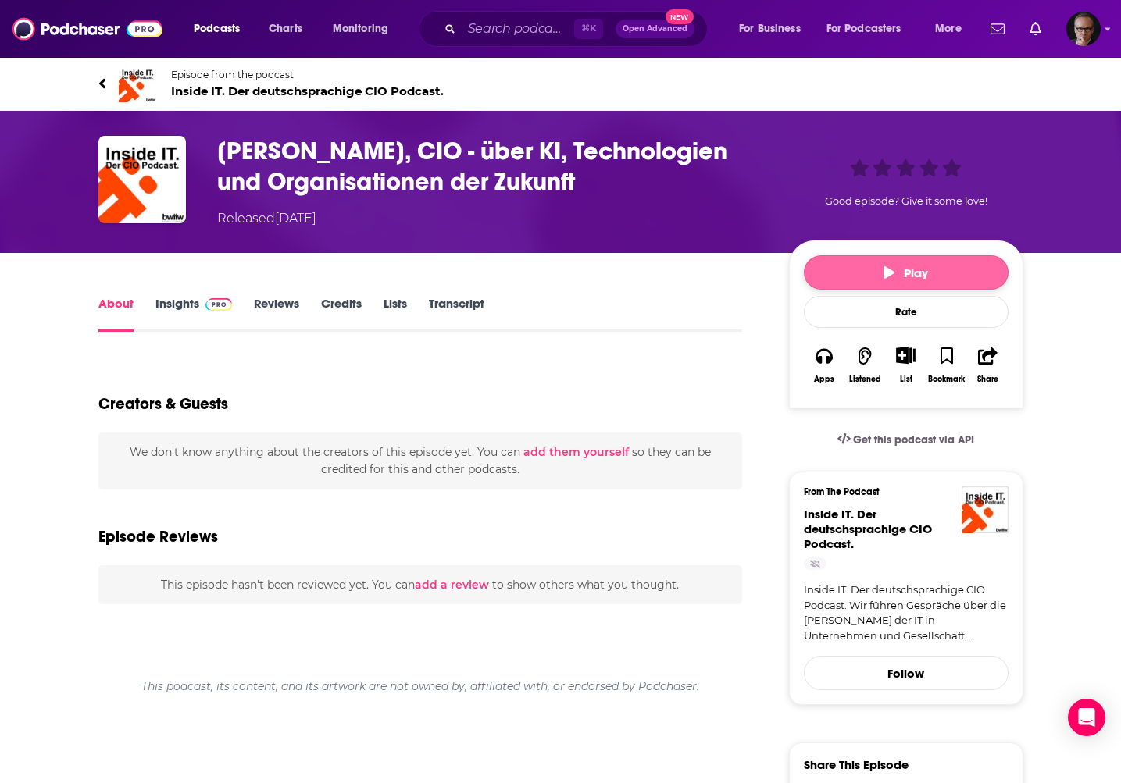
click at [886, 278] on icon "button" at bounding box center [888, 272] width 11 height 12
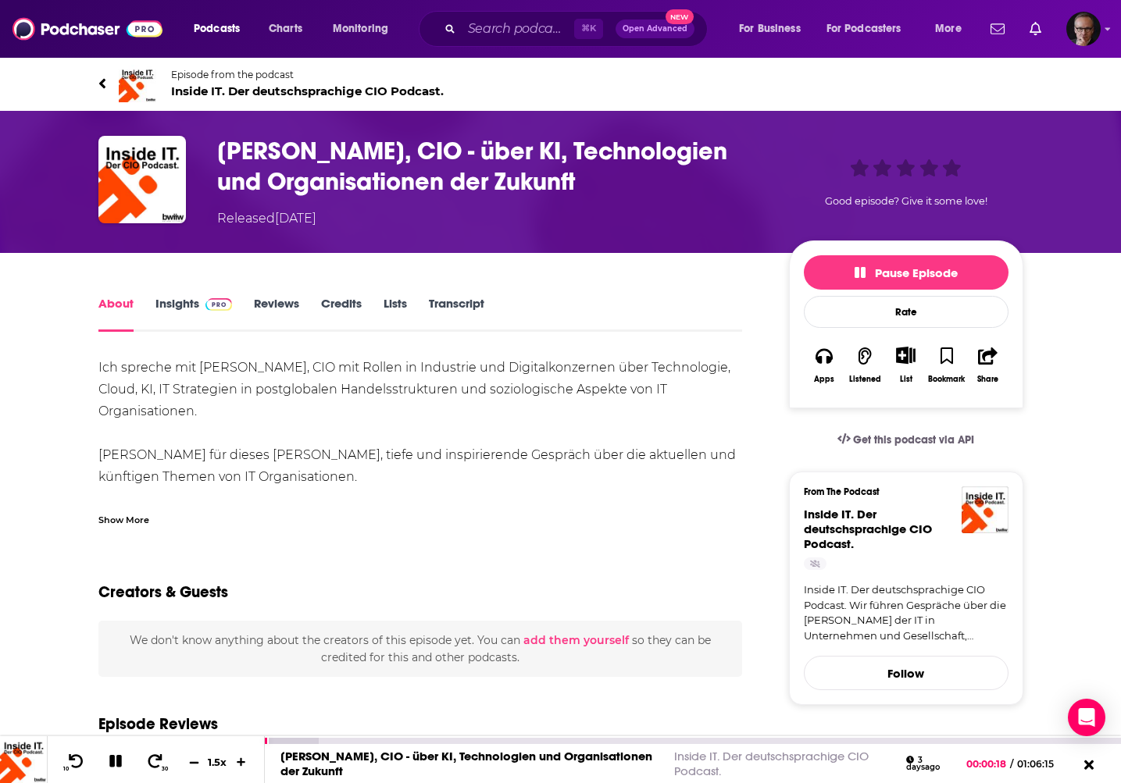
click at [193, 761] on icon at bounding box center [193, 762] width 13 height 10
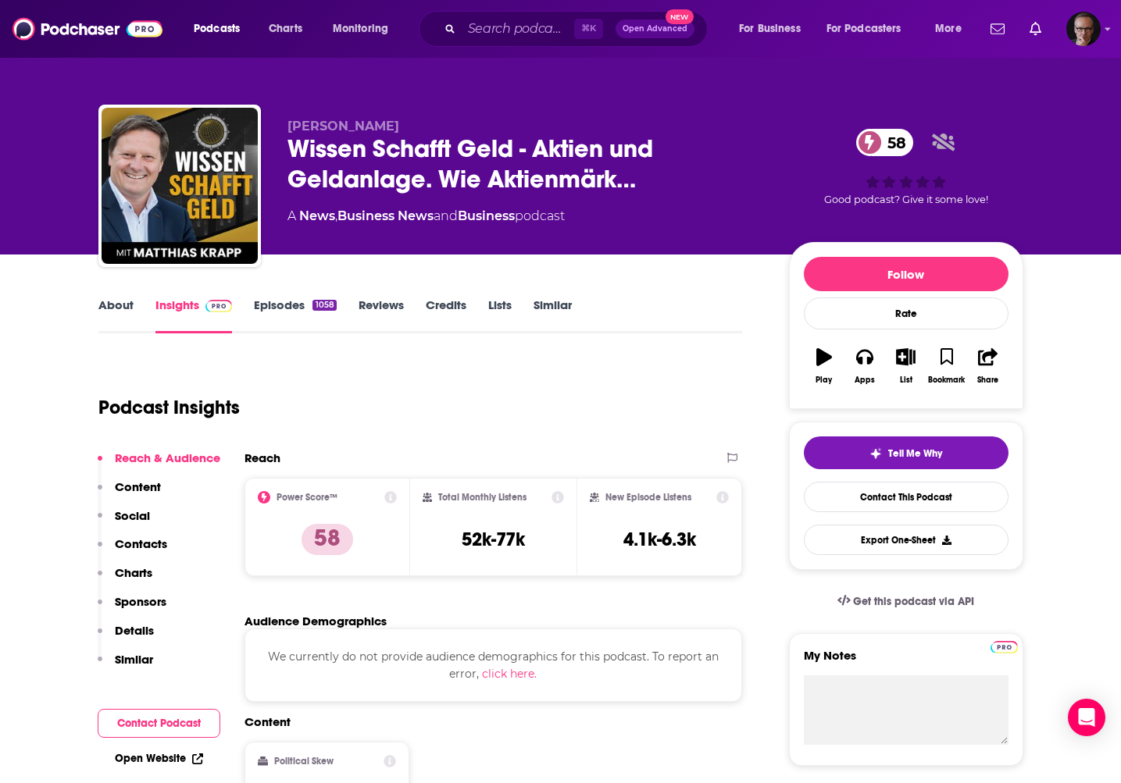
drag, startPoint x: 286, startPoint y: 123, endPoint x: 383, endPoint y: 131, distance: 98.0
click at [383, 131] on div "Matthias Krapp Wissen Schafft Geld - Aktien und Geldanlage. Wie Aktienmärk… 58 …" at bounding box center [560, 189] width 925 height 169
copy span "Matthias Krapp"
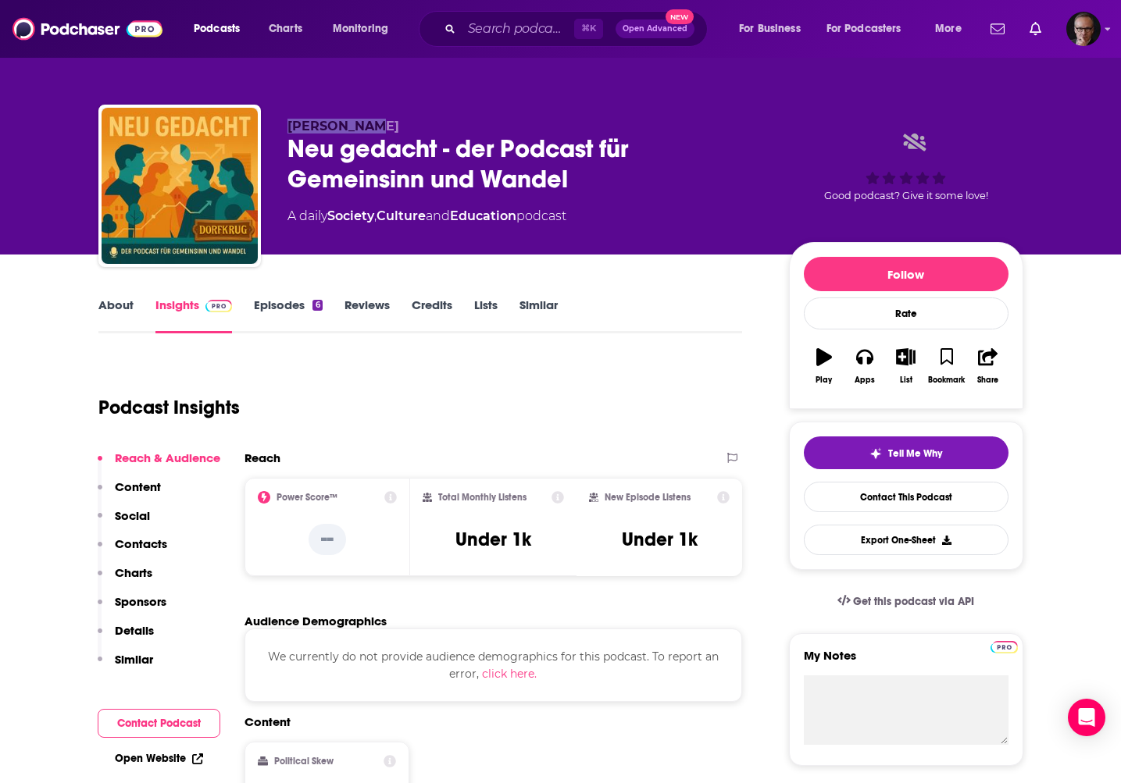
drag, startPoint x: 297, startPoint y: 128, endPoint x: 377, endPoint y: 130, distance: 80.5
click at [377, 130] on div "[PERSON_NAME] Neu gedacht - der Podcast für Gemeinsinn und Wandel A daily Socie…" at bounding box center [560, 189] width 925 height 169
copy span "[PERSON_NAME]"
click at [112, 302] on link "About" at bounding box center [115, 316] width 35 height 36
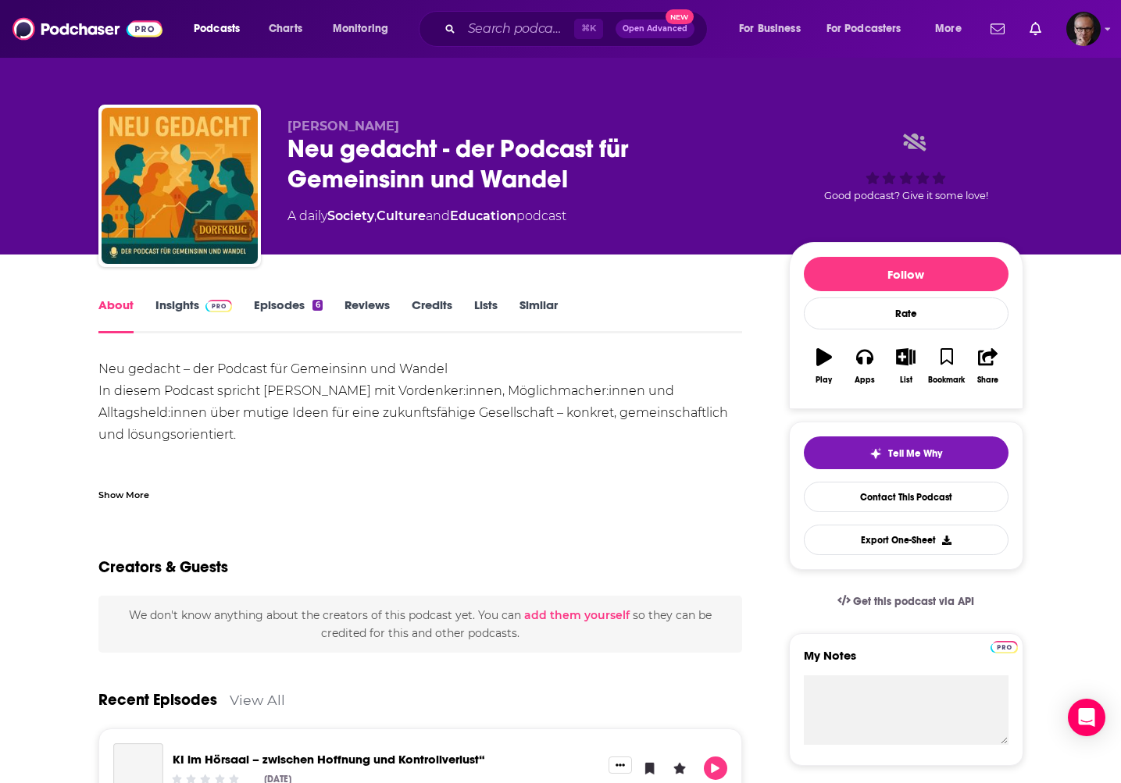
click at [106, 499] on div "Show More" at bounding box center [123, 493] width 51 height 15
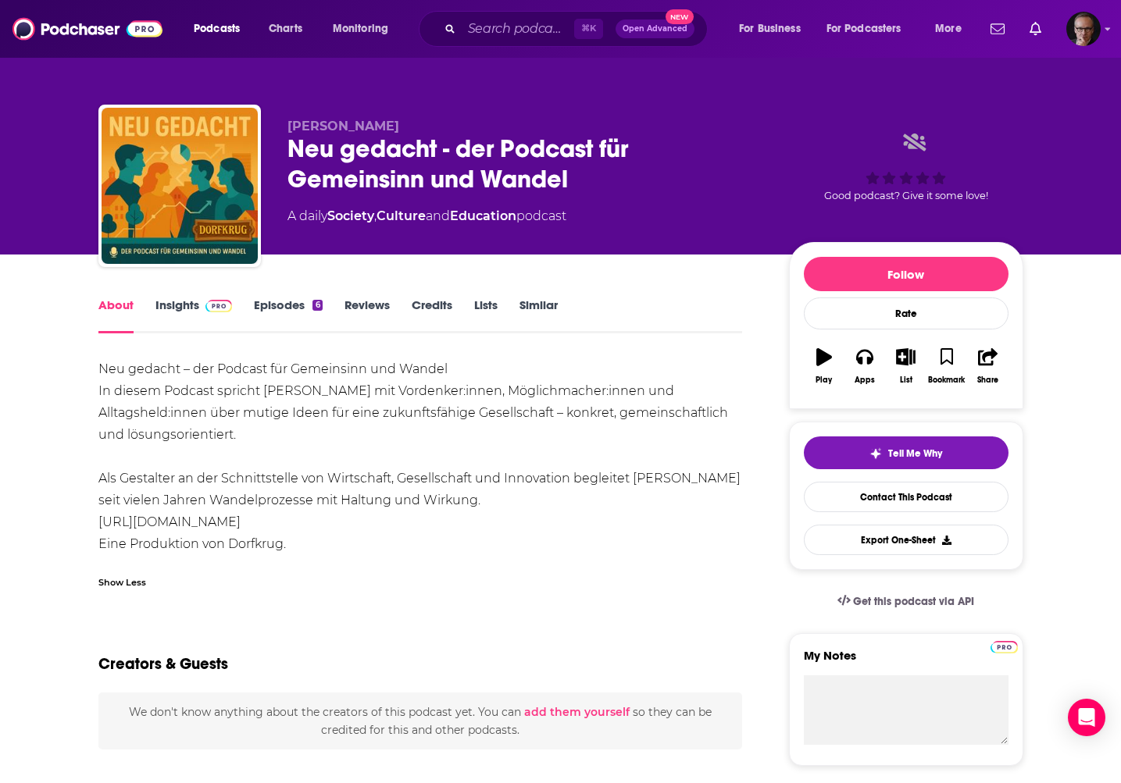
click at [223, 525] on link "[URL][DOMAIN_NAME]" at bounding box center [169, 522] width 142 height 15
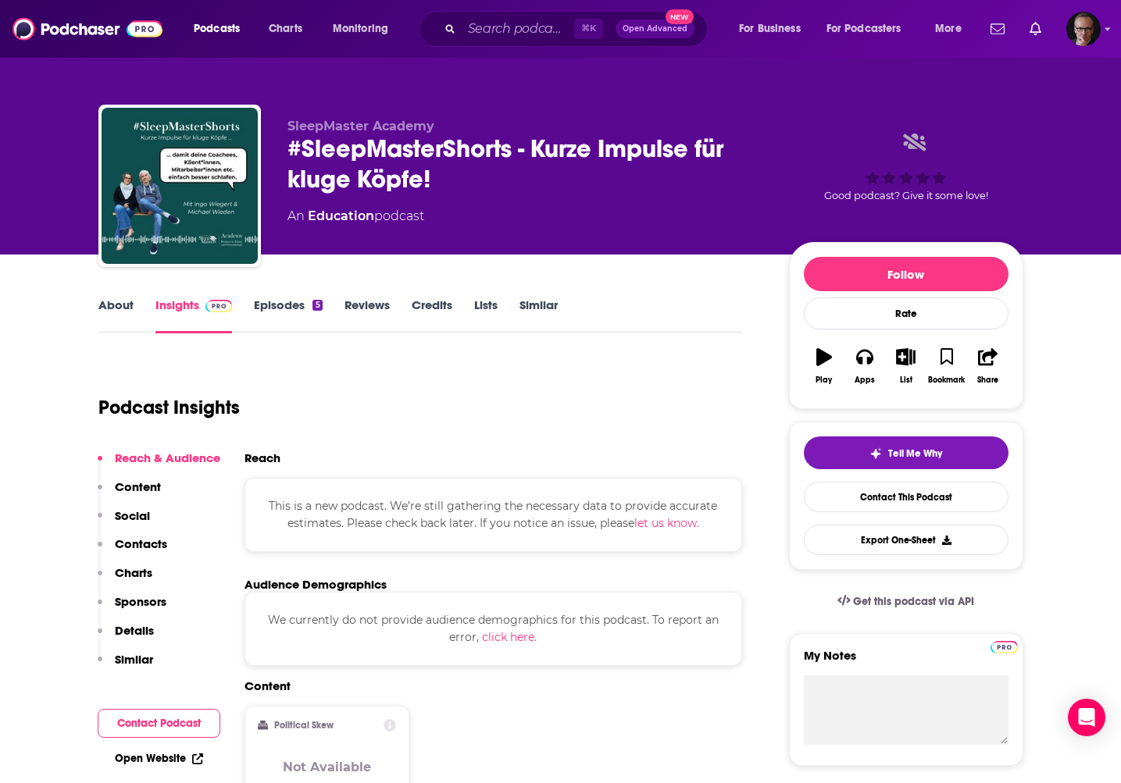
click at [111, 305] on link "About" at bounding box center [115, 316] width 35 height 36
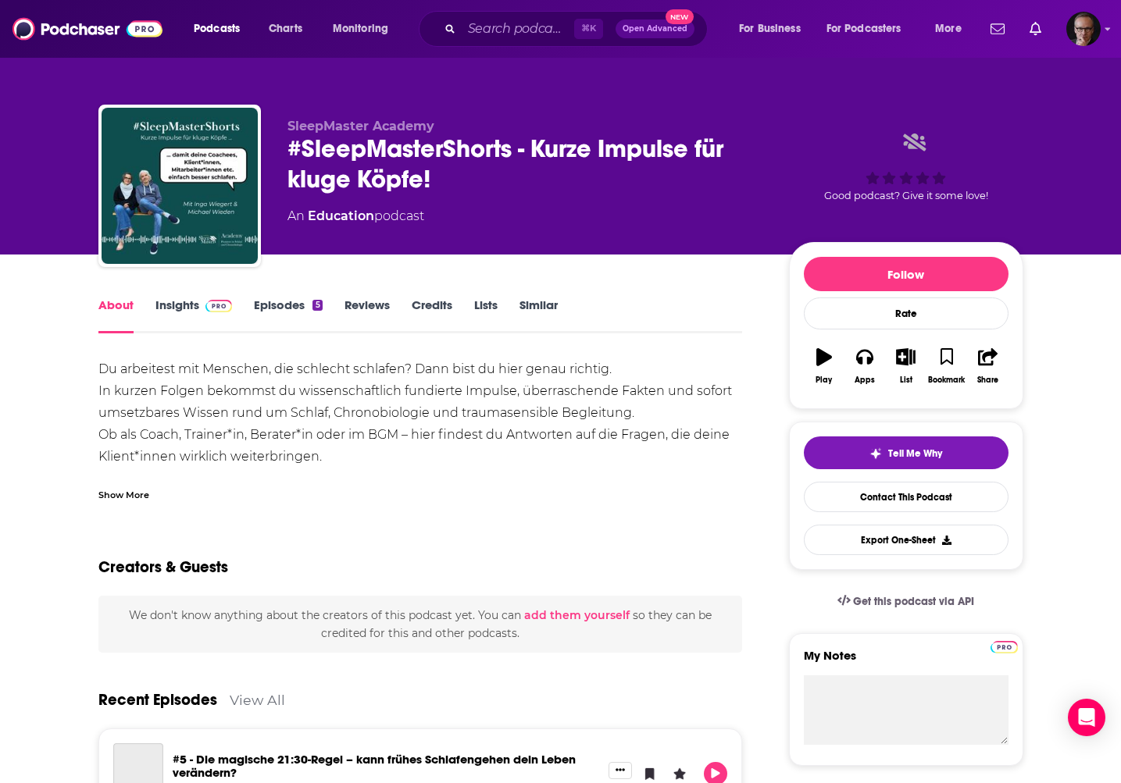
click at [116, 494] on div "Show More" at bounding box center [123, 493] width 51 height 15
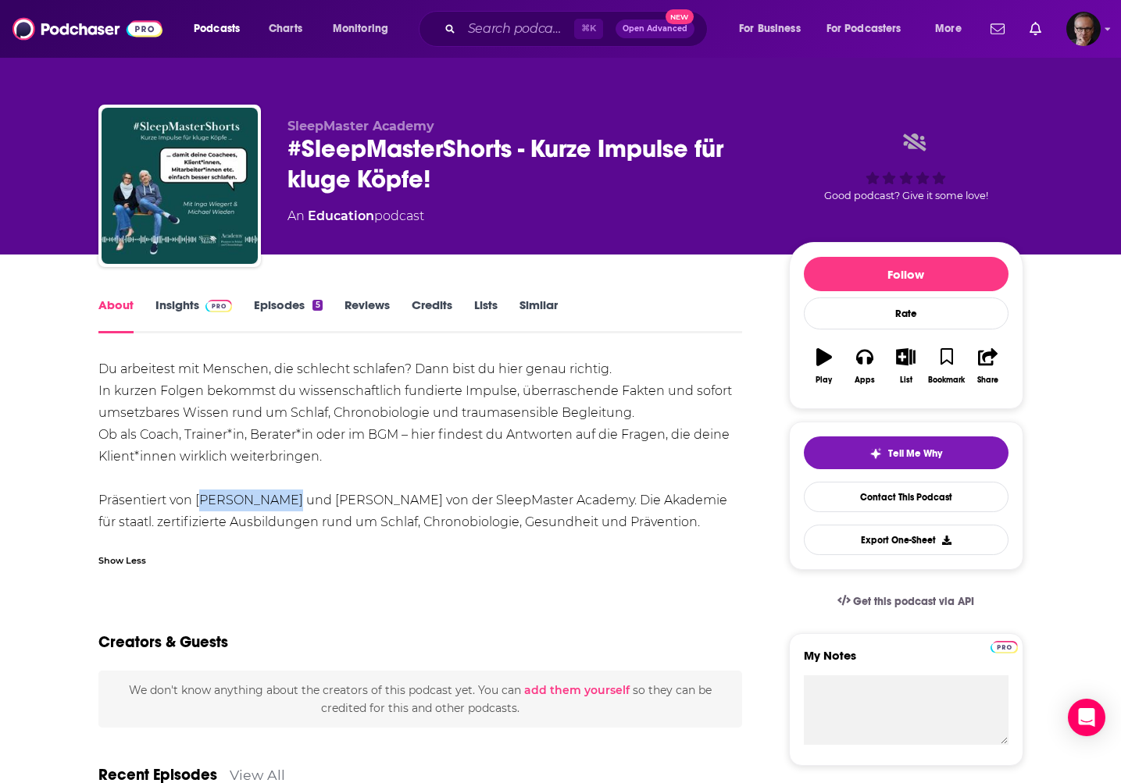
drag, startPoint x: 196, startPoint y: 501, endPoint x: 276, endPoint y: 504, distance: 79.7
click at [276, 504] on div "Du arbeitest mit Menschen, die schlecht schlafen? Dann bist du hier genau richt…" at bounding box center [420, 445] width 644 height 175
copy div "Inga Wiegert"
click at [267, 308] on link "Episodes 5" at bounding box center [288, 316] width 68 height 36
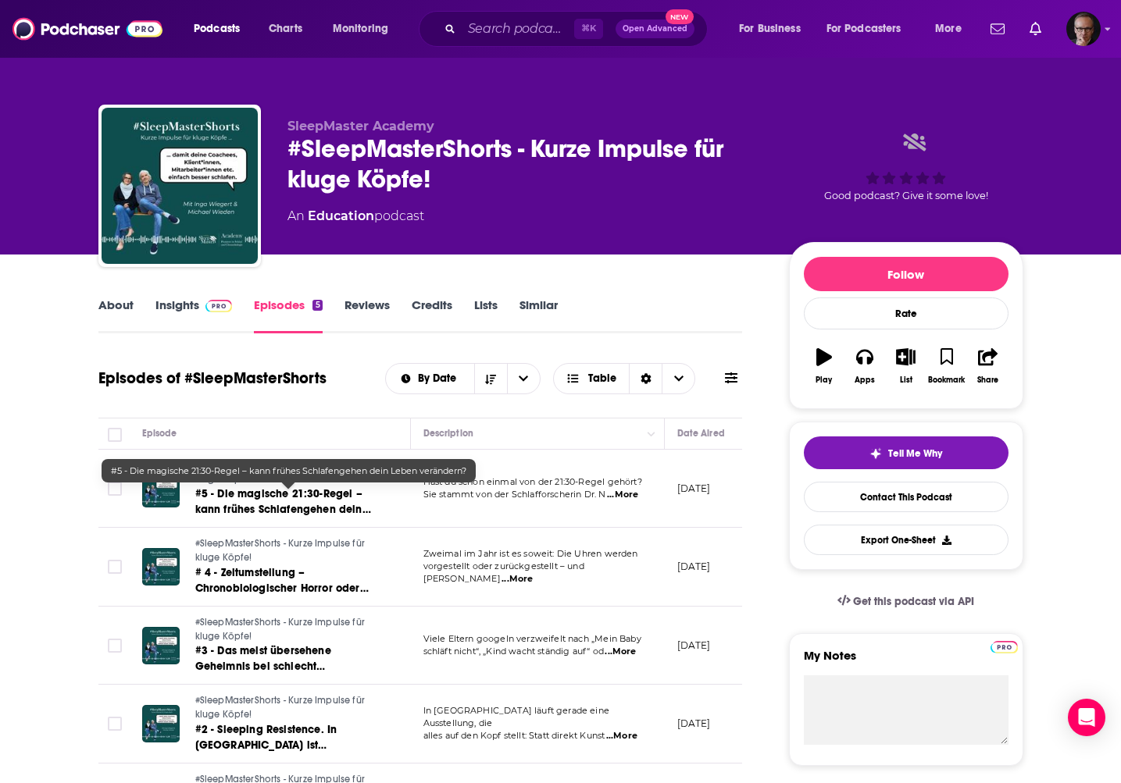
click at [296, 509] on span "#5 - Die magische 21:30-Regel – kann frühes Schlafengehen dein Leben verändern?" at bounding box center [283, 509] width 176 height 45
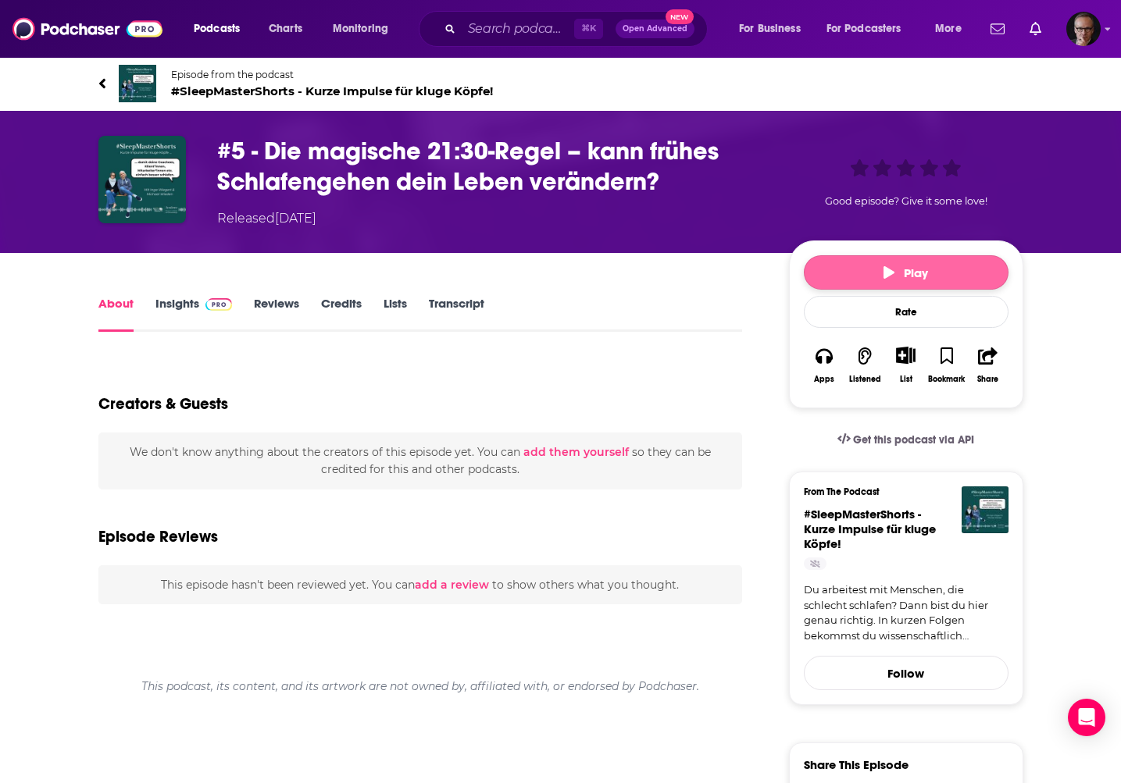
click at [948, 270] on button "Play" at bounding box center [906, 272] width 205 height 34
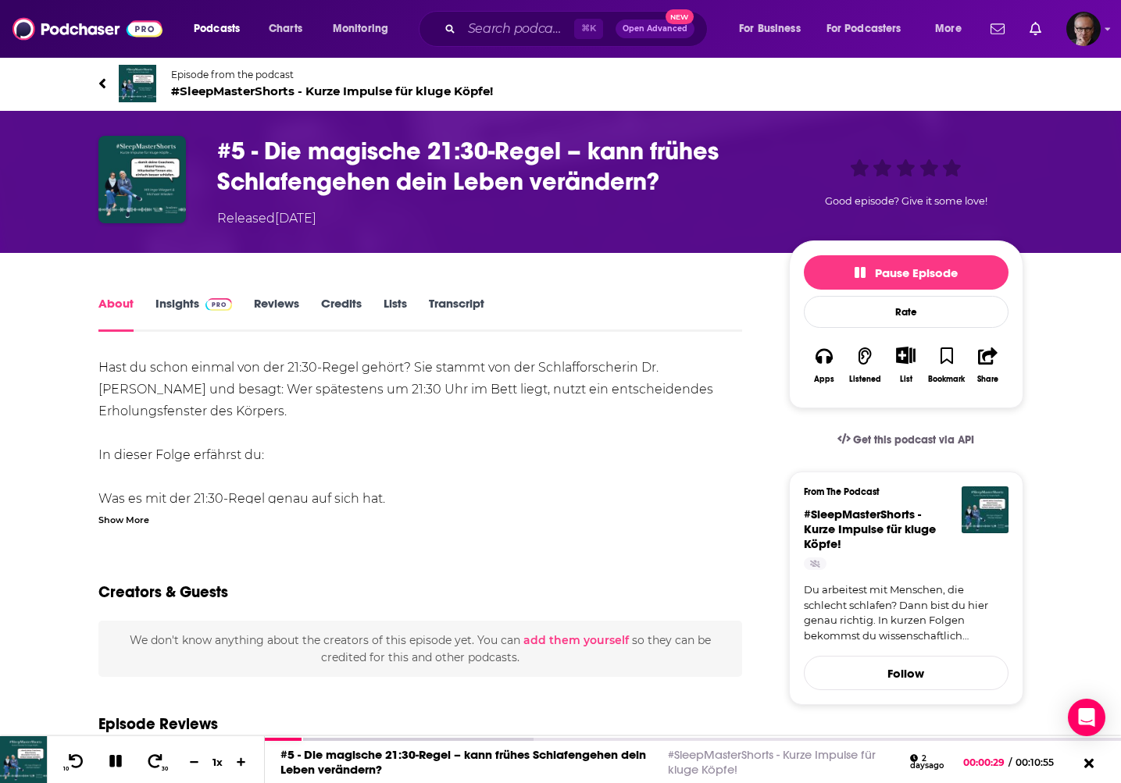
click at [101, 83] on icon at bounding box center [101, 83] width 6 height 10
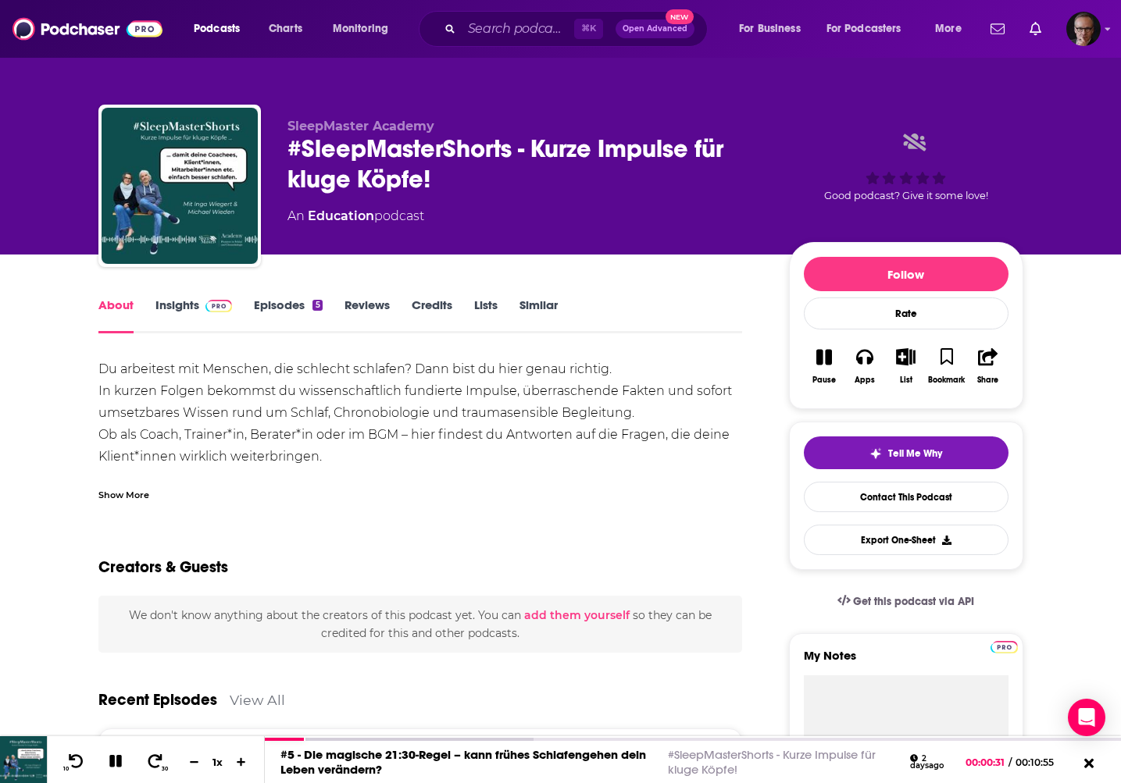
click at [120, 485] on div "Show More" at bounding box center [420, 489] width 644 height 27
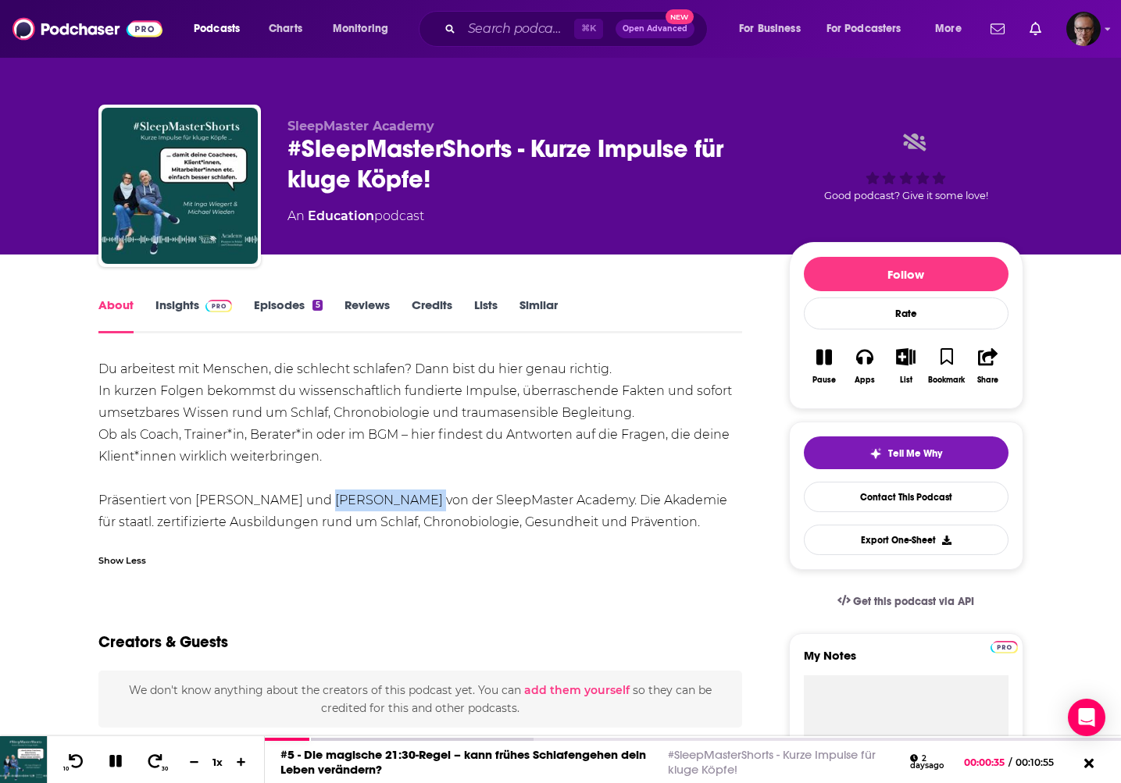
drag, startPoint x: 311, startPoint y: 503, endPoint x: 405, endPoint y: 507, distance: 94.6
click at [405, 507] on div "Du arbeitest mit Menschen, die schlecht schlafen? Dann bist du hier genau richt…" at bounding box center [420, 445] width 644 height 175
copy div "Michael Wieden"
click at [657, 740] on div at bounding box center [485, 741] width 440 height 6
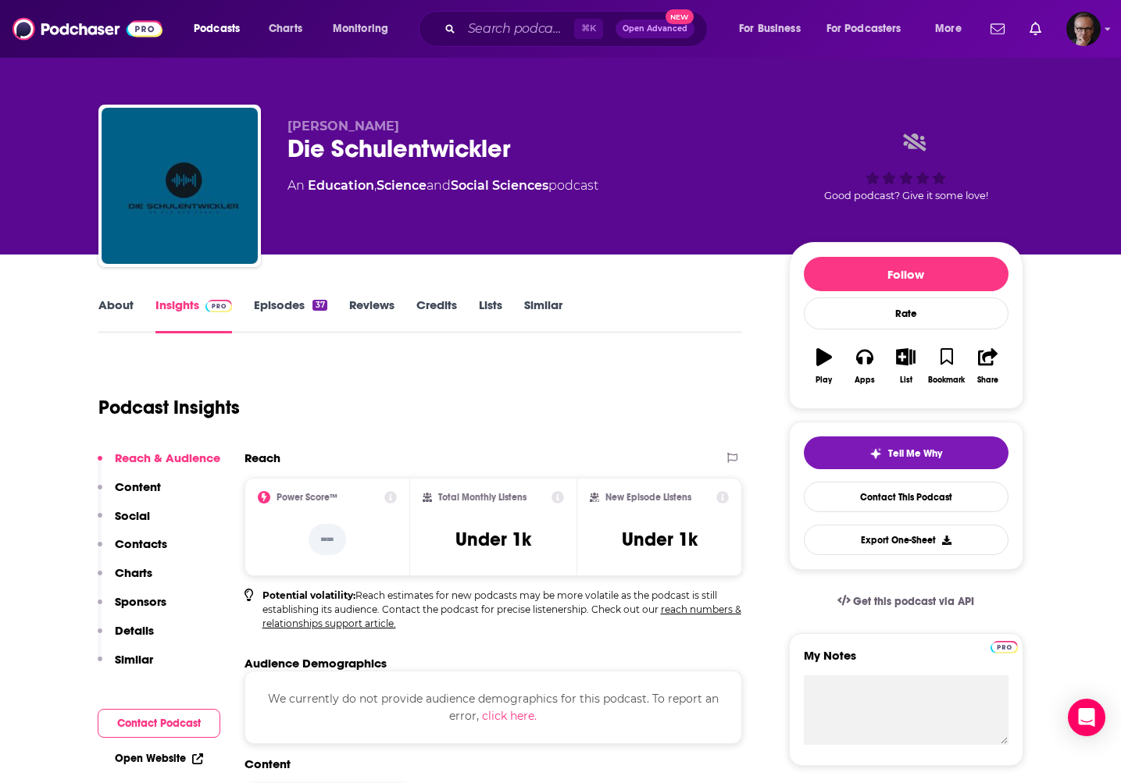
drag, startPoint x: 289, startPoint y: 127, endPoint x: 378, endPoint y: 130, distance: 89.1
click at [378, 130] on span "[PERSON_NAME]" at bounding box center [343, 126] width 112 height 15
copy span "[PERSON_NAME]"
click at [123, 299] on link "About" at bounding box center [115, 316] width 35 height 36
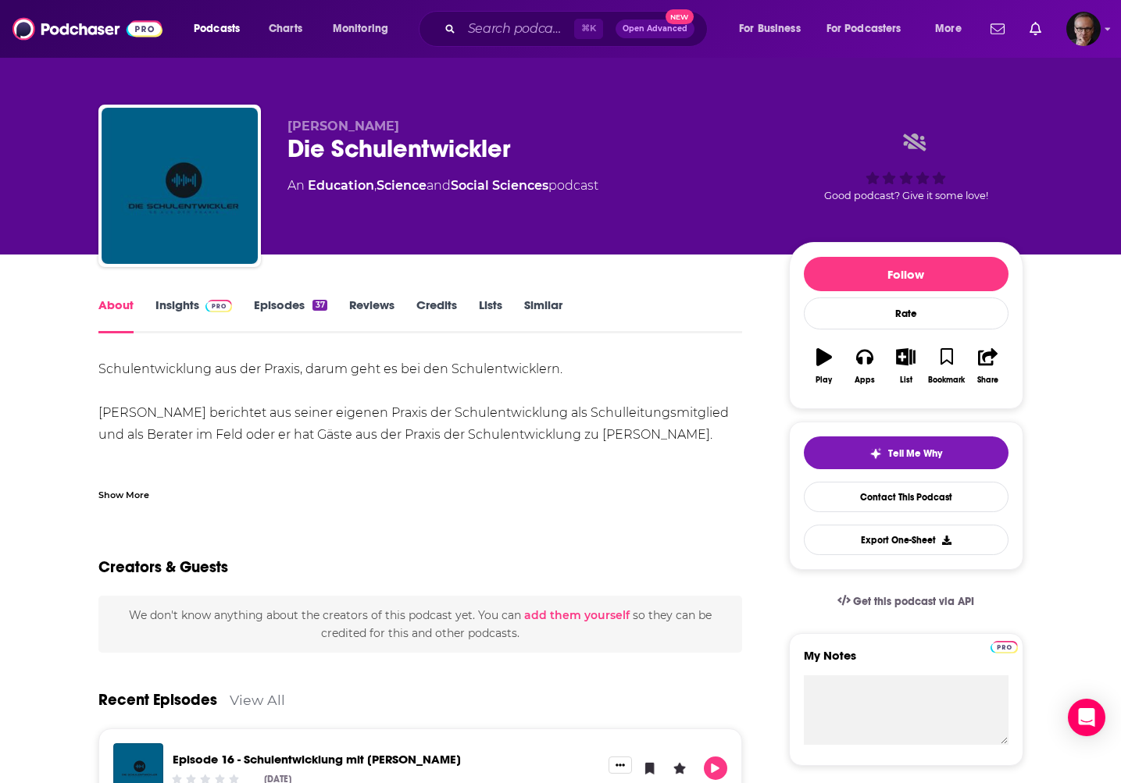
click at [134, 489] on div "Show More" at bounding box center [123, 493] width 51 height 15
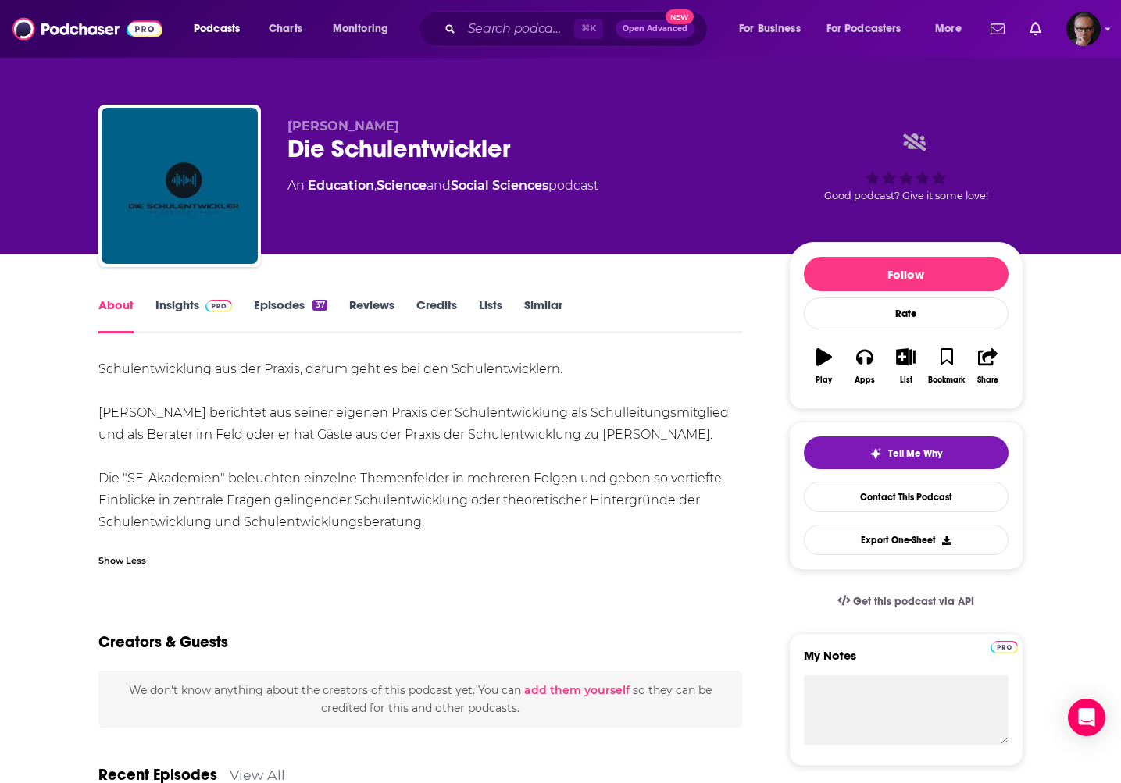
click at [298, 309] on link "Episodes 37" at bounding box center [290, 316] width 73 height 36
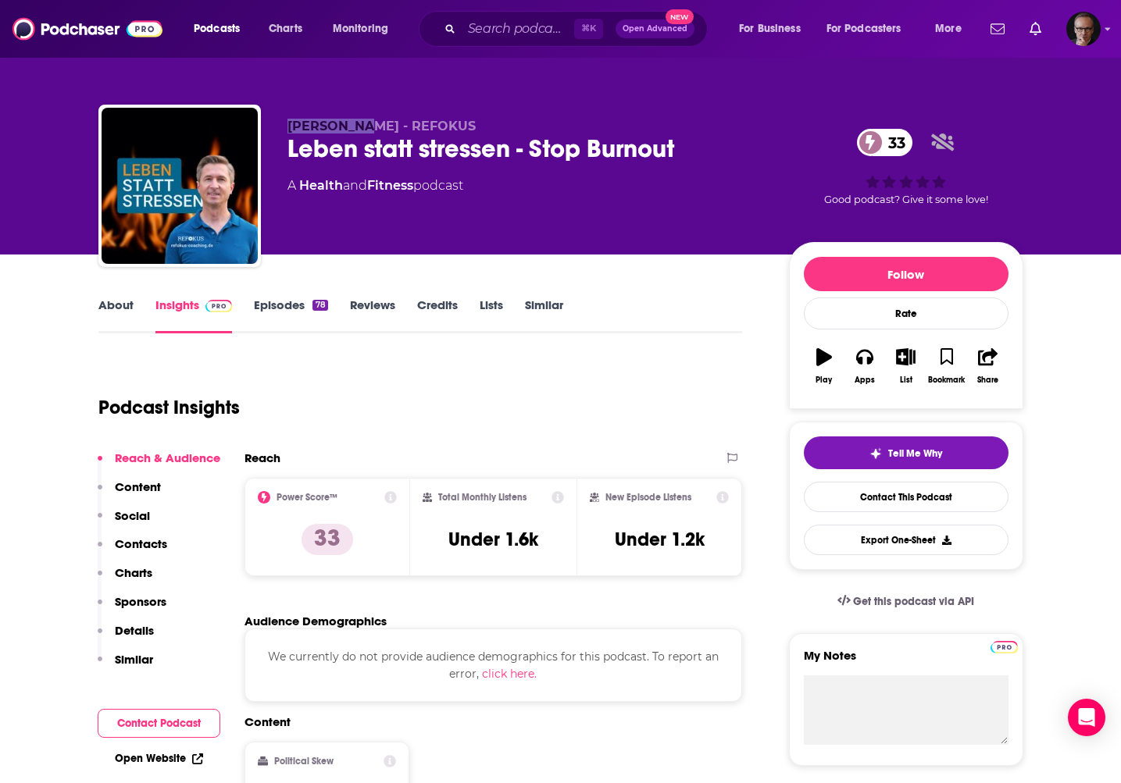
drag, startPoint x: 288, startPoint y: 126, endPoint x: 352, endPoint y: 127, distance: 64.1
click at [352, 127] on span "[PERSON_NAME] - REFOKUS" at bounding box center [381, 126] width 188 height 15
copy span "[PERSON_NAME]"
click at [289, 307] on link "Episodes 78" at bounding box center [290, 316] width 73 height 36
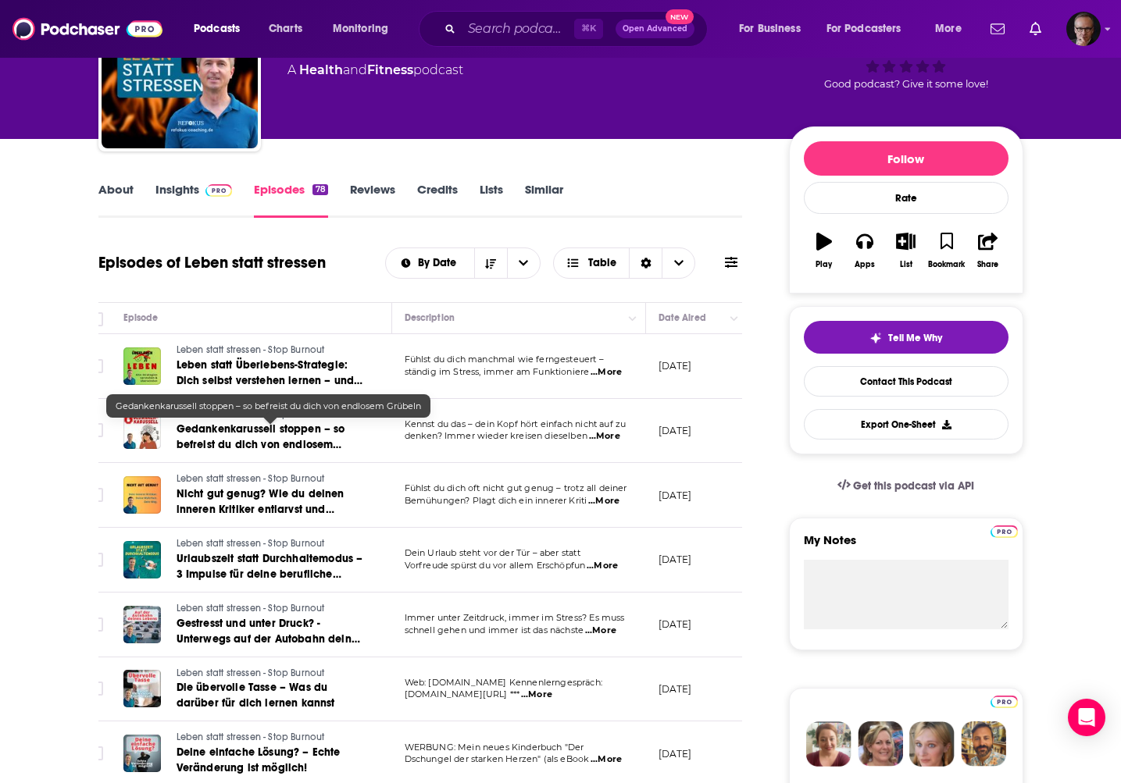
scroll to position [0, 12]
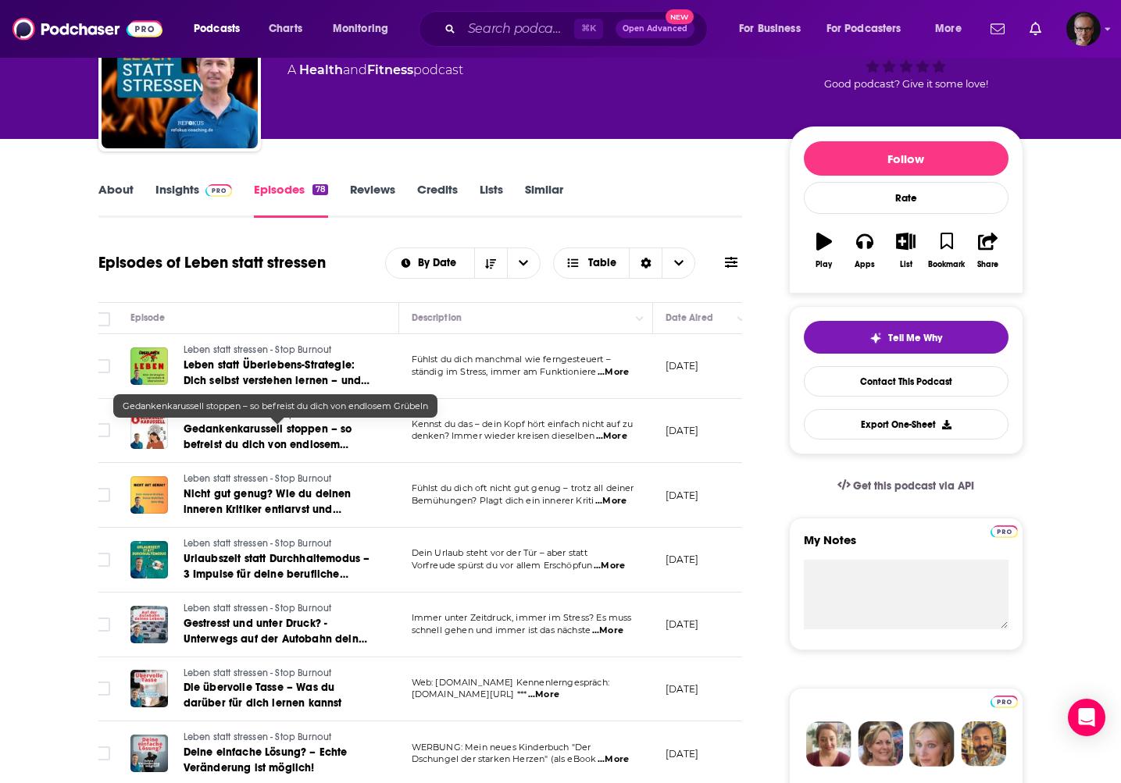
click at [254, 433] on span "Gedankenkarussell stoppen – so befreist du dich von endlosem Grübeln" at bounding box center [268, 444] width 169 height 45
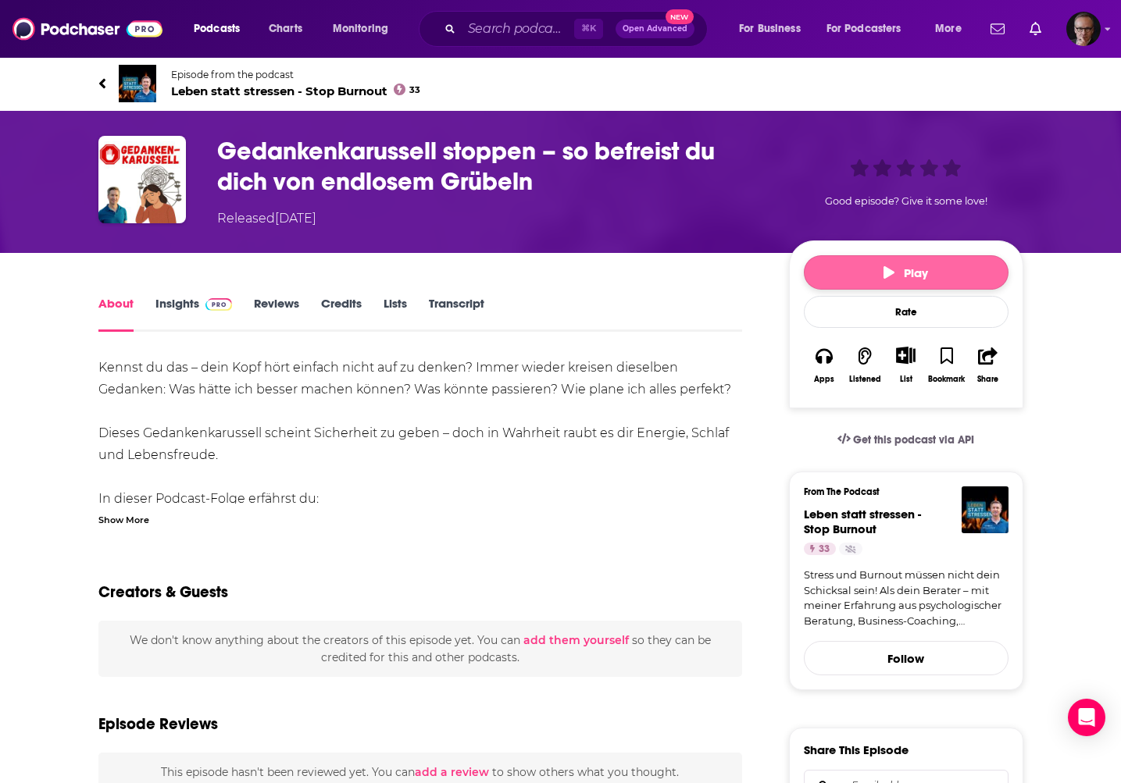
click at [912, 274] on span "Play" at bounding box center [905, 273] width 45 height 15
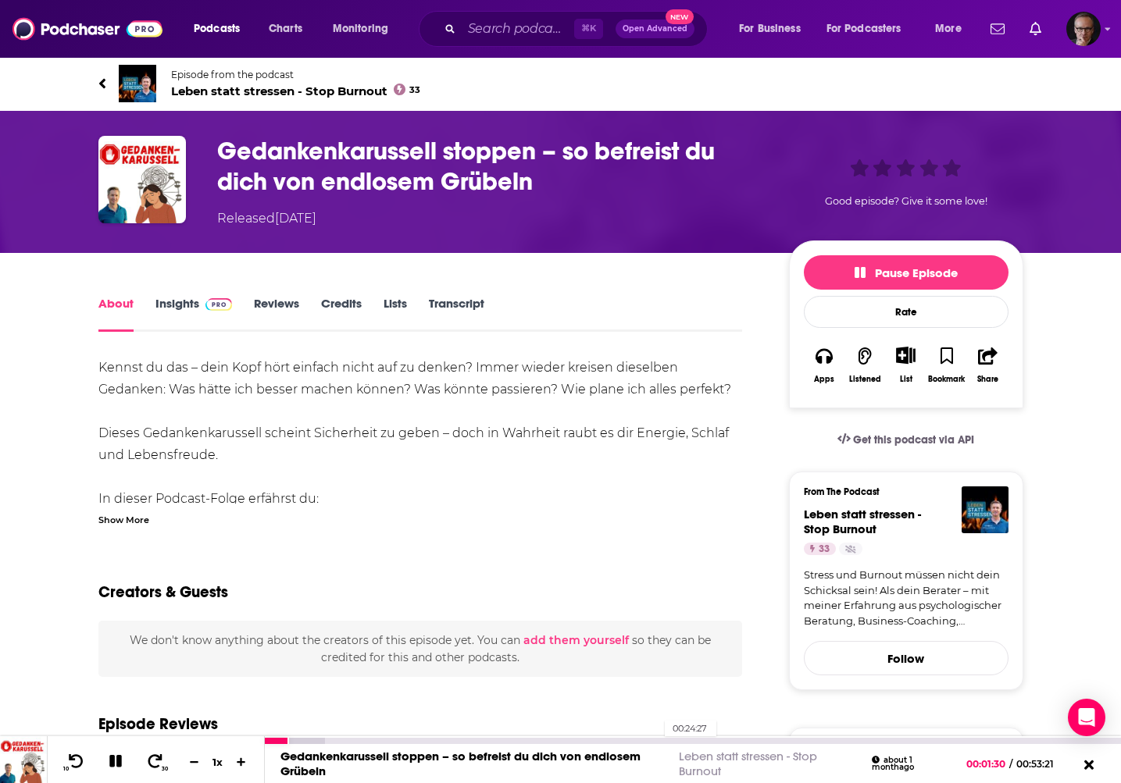
click at [657, 740] on div "00:24:27" at bounding box center [693, 741] width 856 height 6
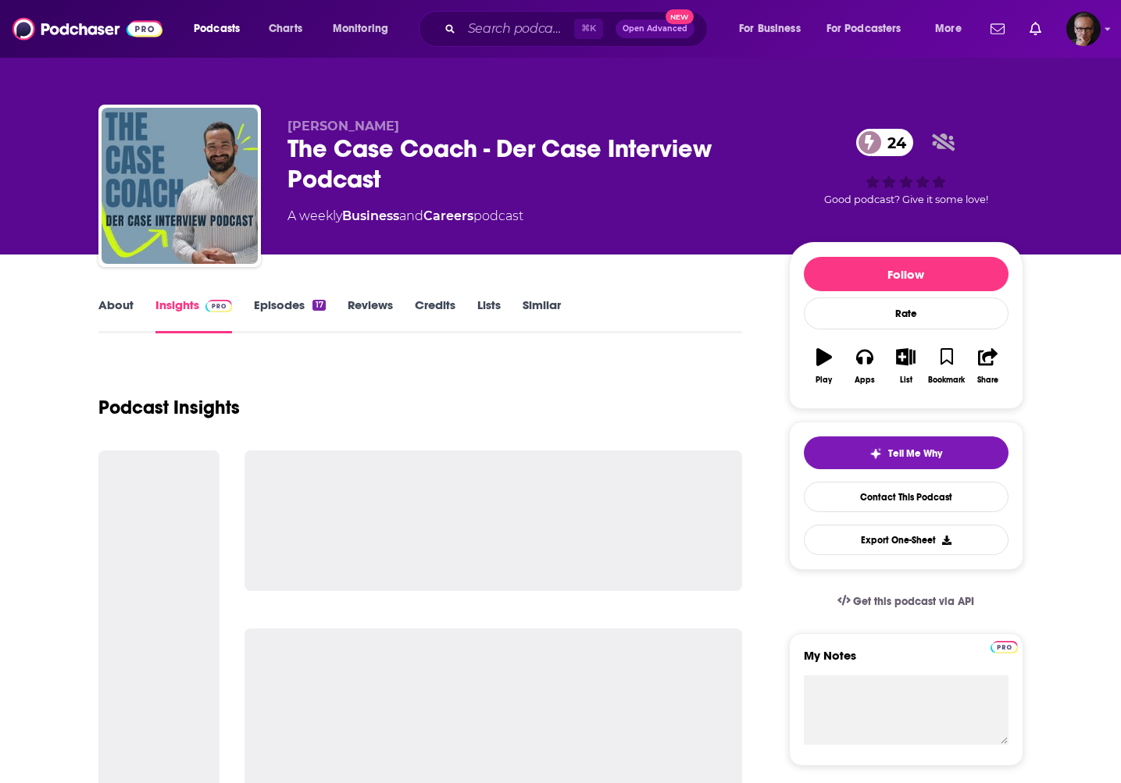
drag, startPoint x: 288, startPoint y: 130, endPoint x: 408, endPoint y: 130, distance: 119.5
click at [408, 130] on p "[PERSON_NAME]" at bounding box center [525, 126] width 476 height 15
copy span "[PERSON_NAME]"
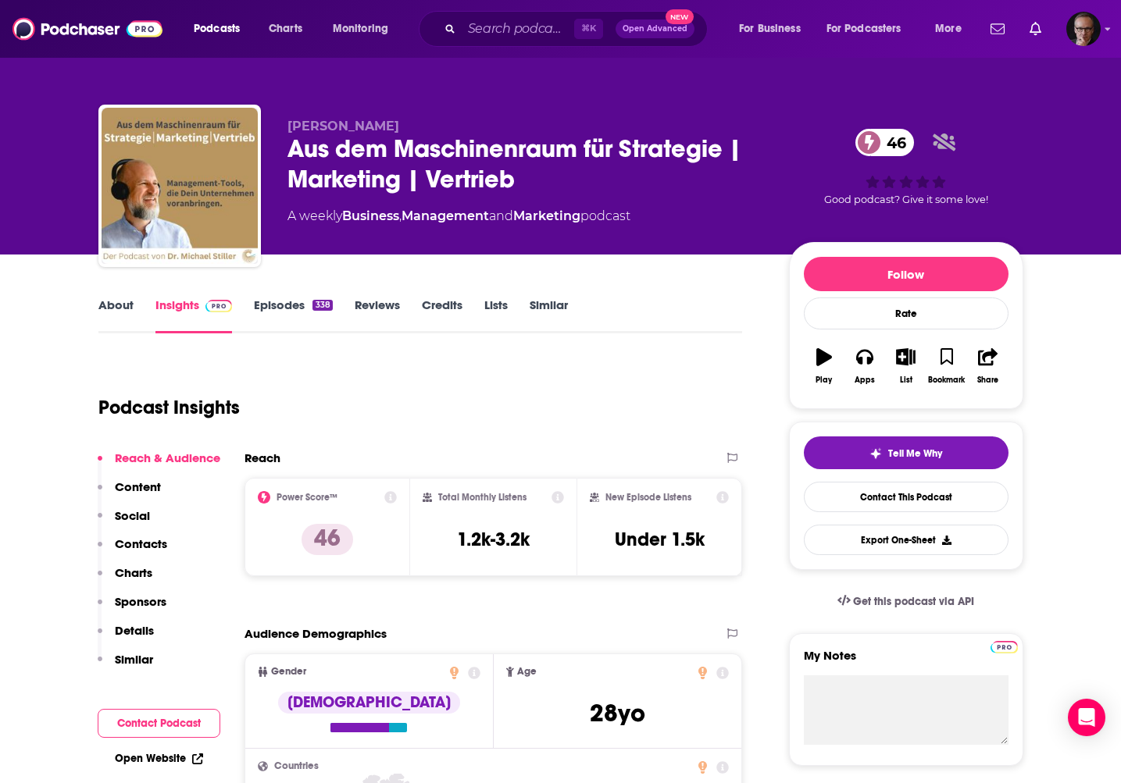
drag, startPoint x: 289, startPoint y: 127, endPoint x: 379, endPoint y: 130, distance: 89.9
click at [379, 130] on span "[PERSON_NAME]" at bounding box center [343, 126] width 112 height 15
copy span "[PERSON_NAME]"
click at [280, 303] on link "Episodes 338" at bounding box center [293, 316] width 78 height 36
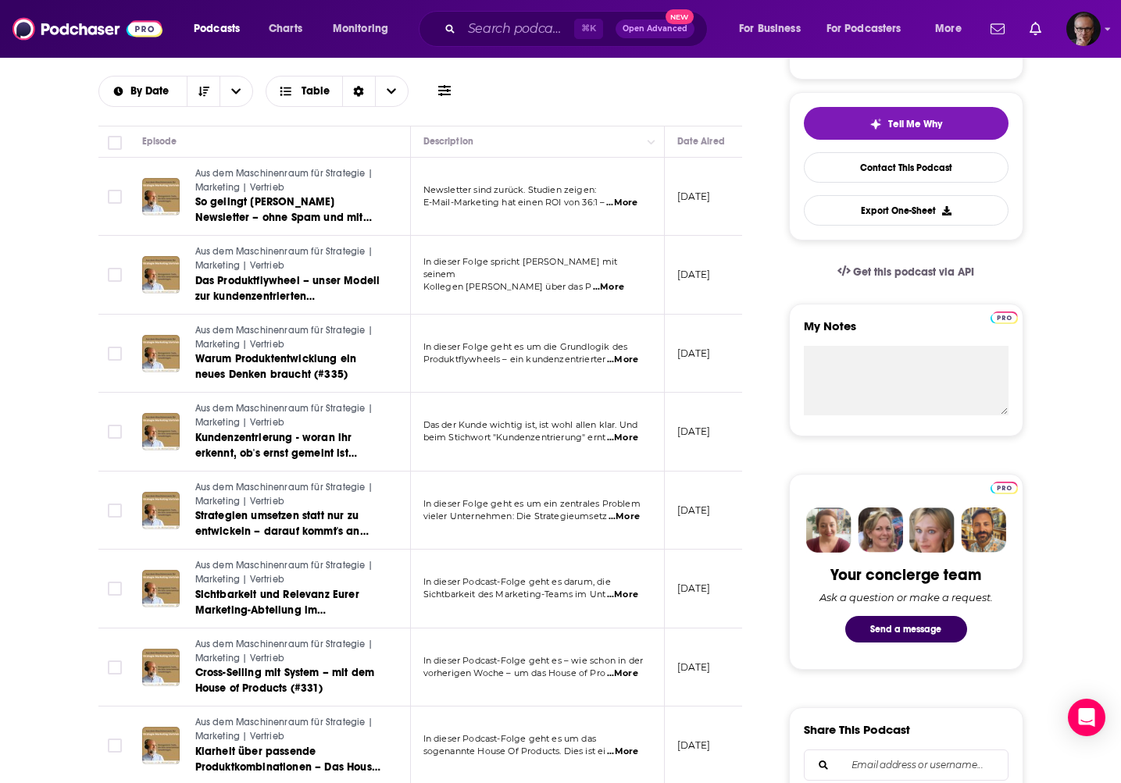
scroll to position [331, 0]
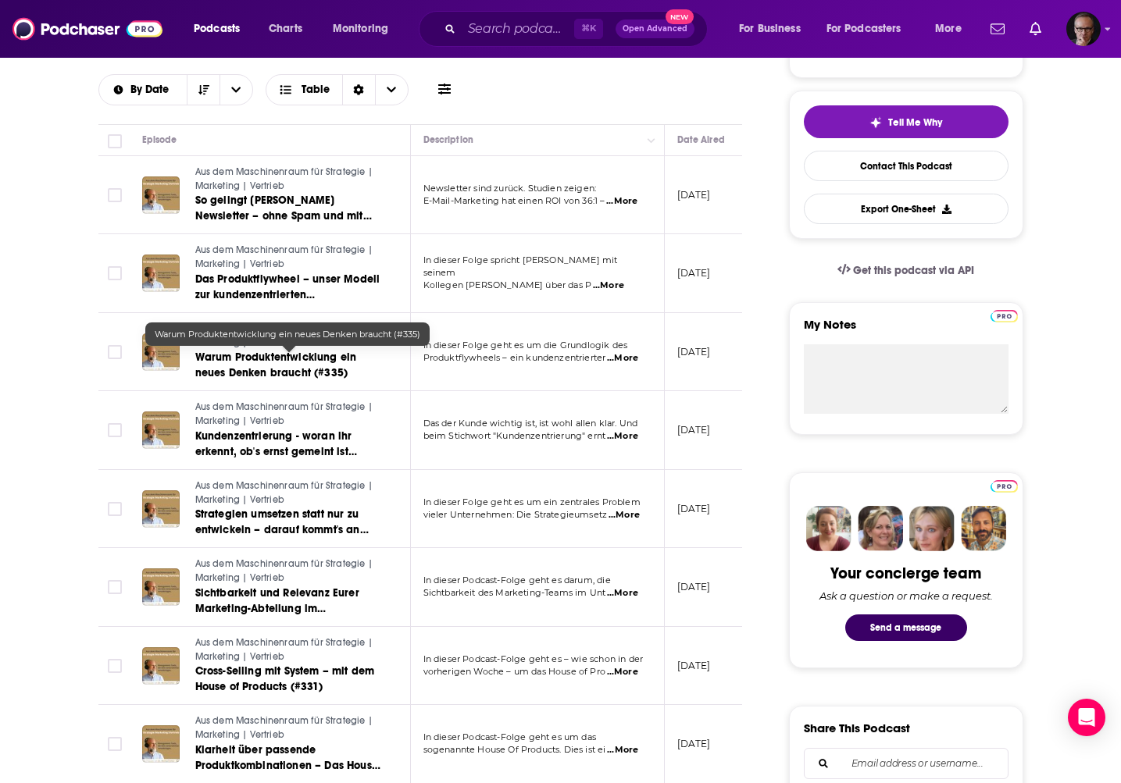
click at [270, 373] on span "Warum Produktentwicklung ein neues Denken braucht (#335)" at bounding box center [276, 365] width 162 height 29
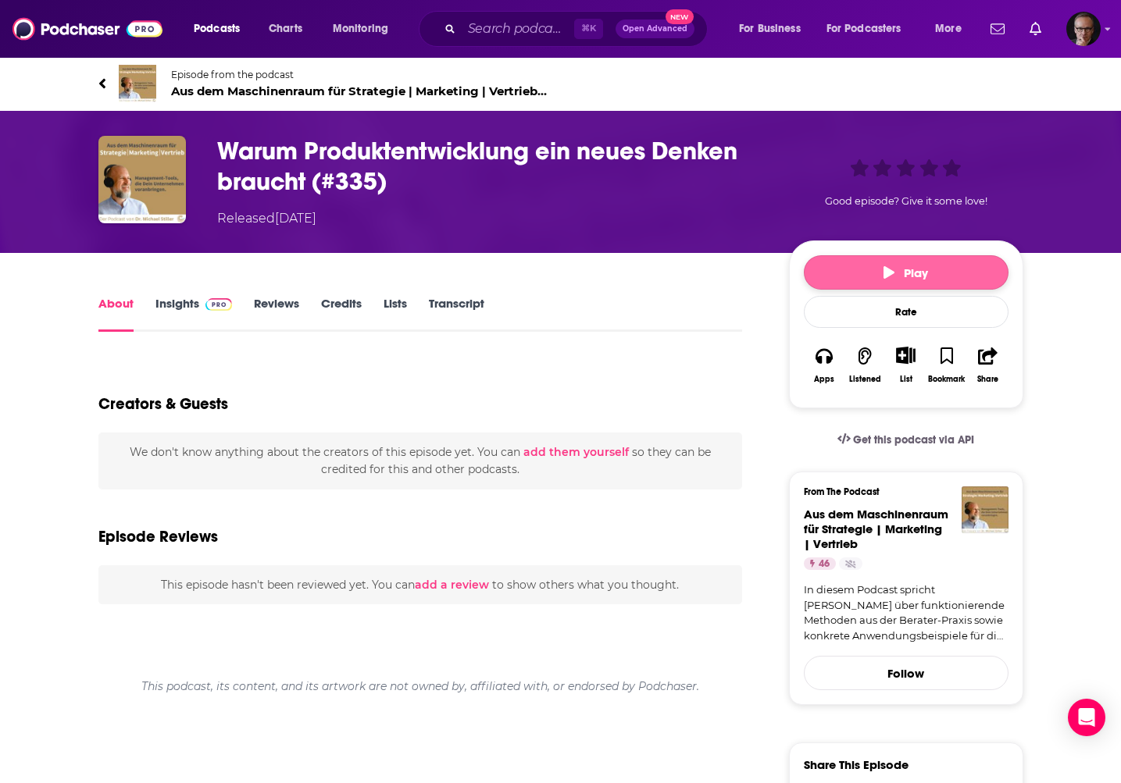
click at [882, 281] on button "Play" at bounding box center [906, 272] width 205 height 34
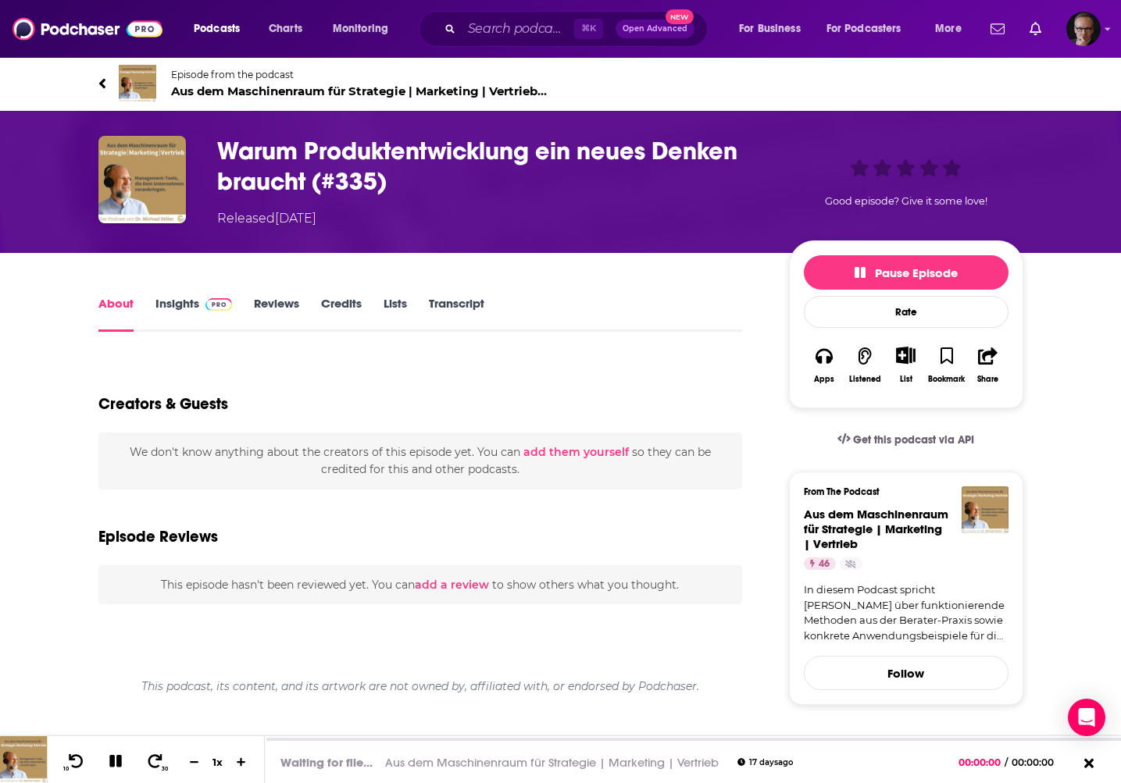
scroll to position [2, 0]
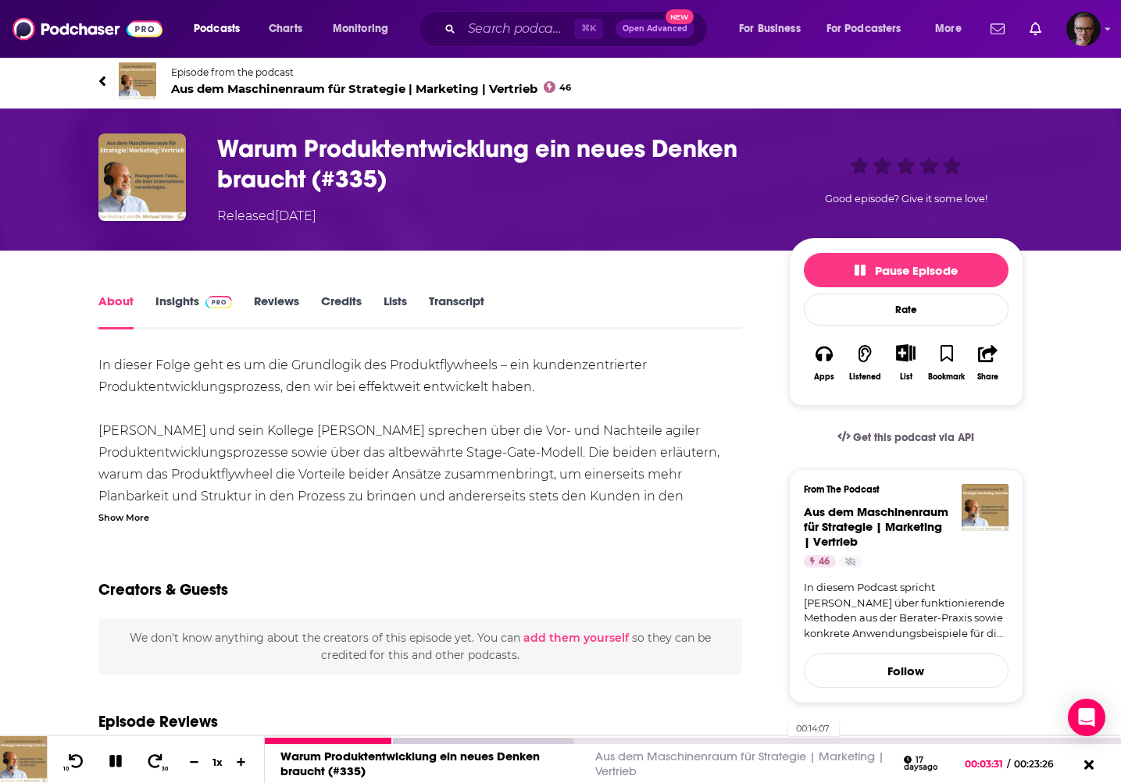
click at [784, 738] on div "00:14:07" at bounding box center [693, 741] width 856 height 6
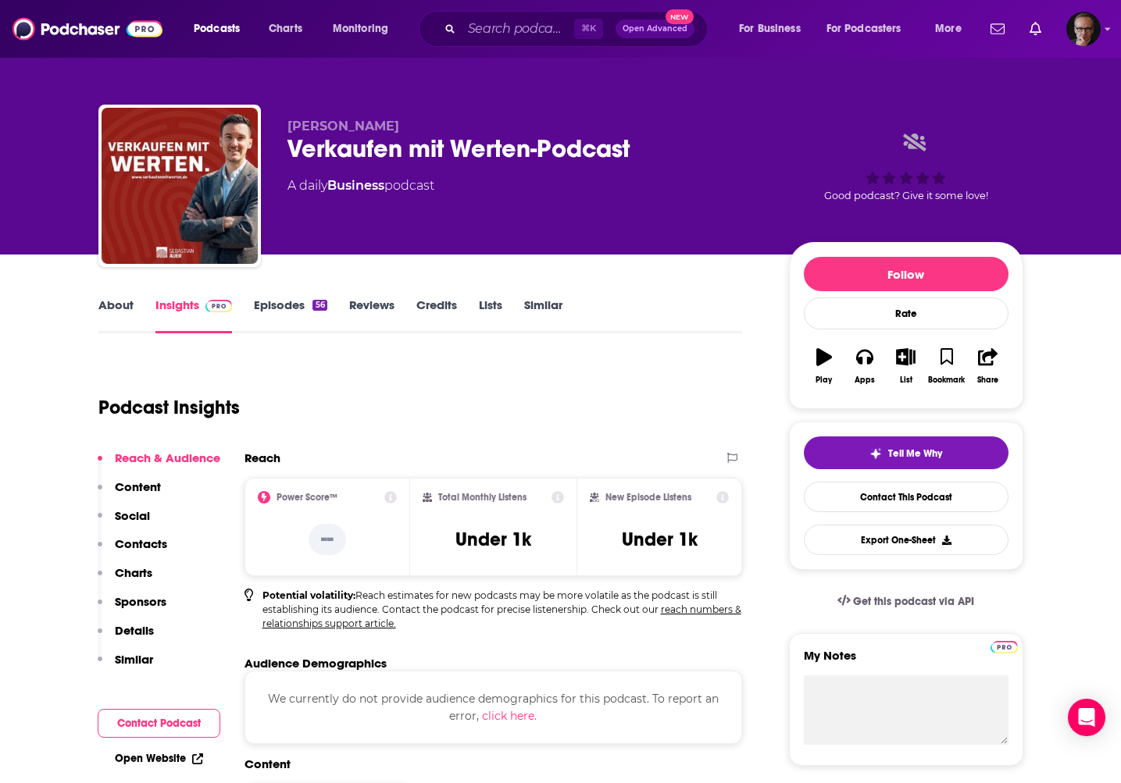
drag, startPoint x: 290, startPoint y: 128, endPoint x: 385, endPoint y: 130, distance: 95.3
click at [384, 130] on span "[PERSON_NAME]" at bounding box center [343, 126] width 112 height 15
copy span "[PERSON_NAME]"
click at [286, 301] on link "Episodes 56" at bounding box center [290, 316] width 73 height 36
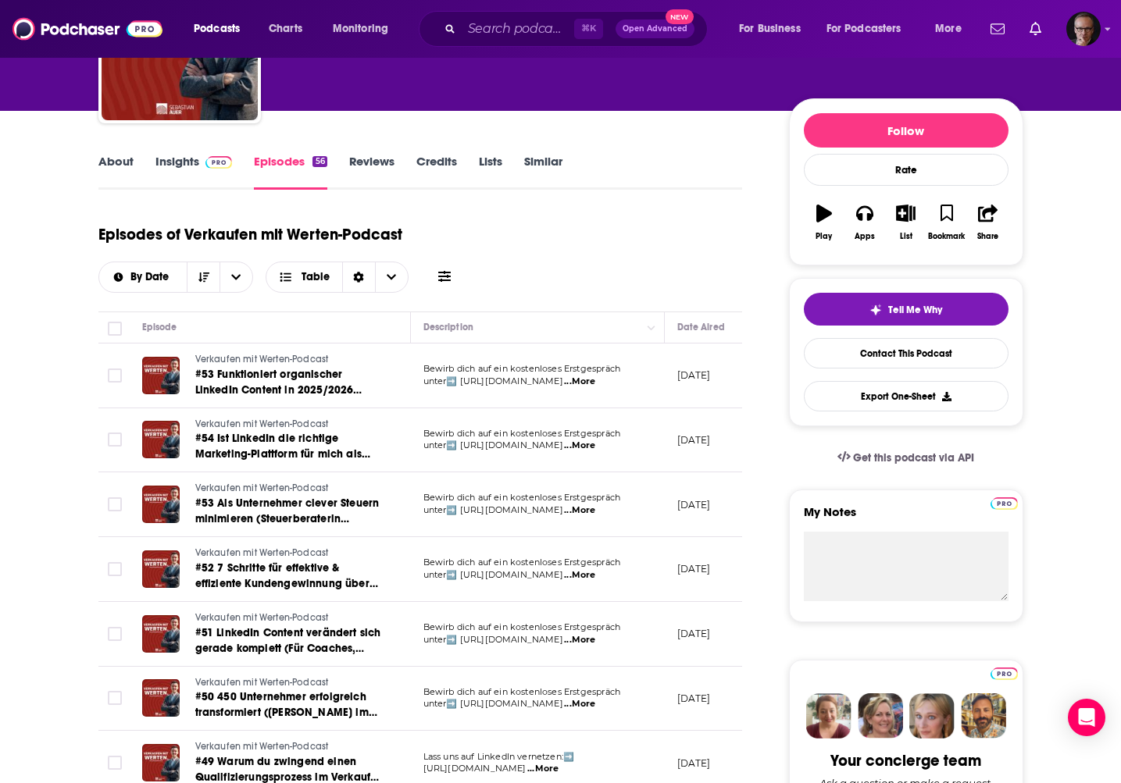
scroll to position [252, 0]
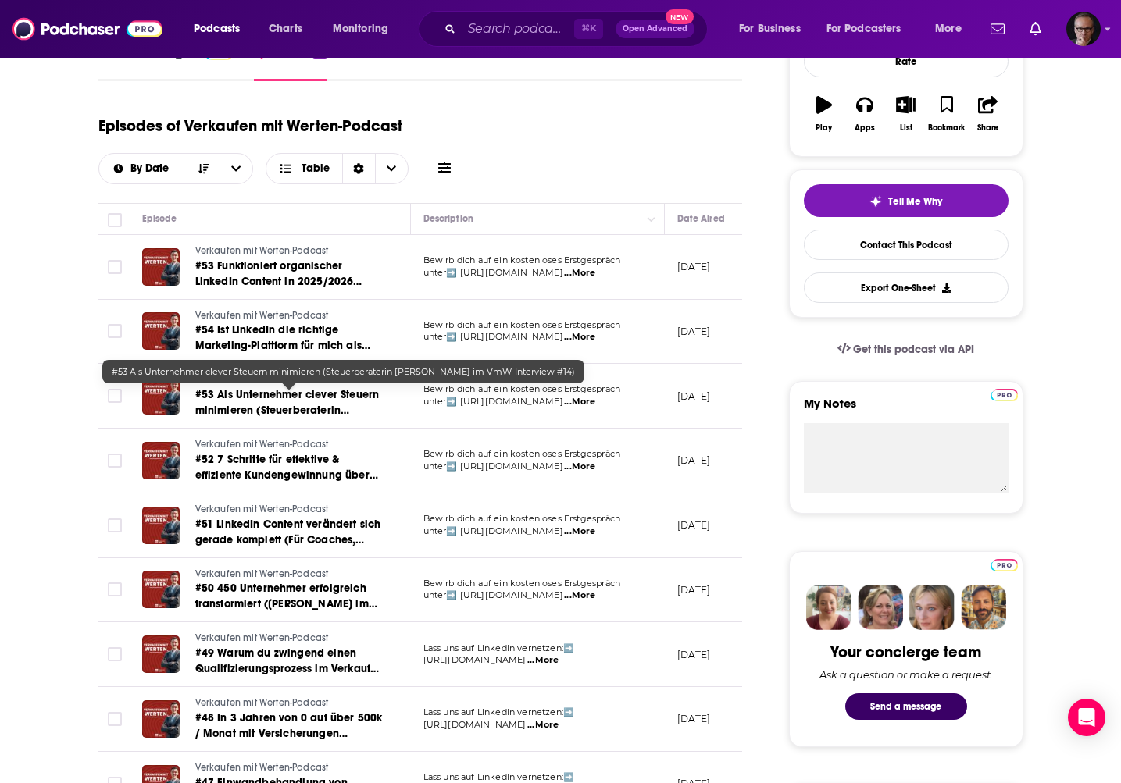
click at [279, 401] on span "#53 Als Unternehmer clever Steuern minimieren (Steuerberaterin [PERSON_NAME] im…" at bounding box center [287, 418] width 184 height 60
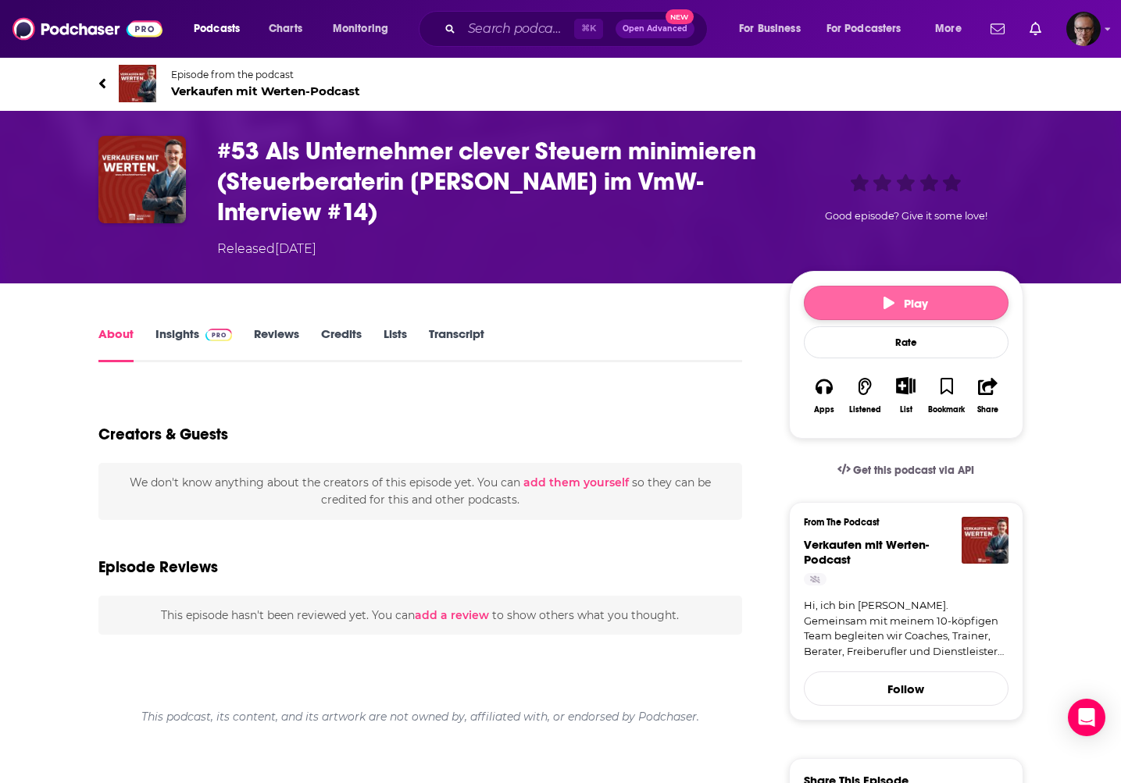
click at [943, 292] on button "Play" at bounding box center [906, 303] width 205 height 34
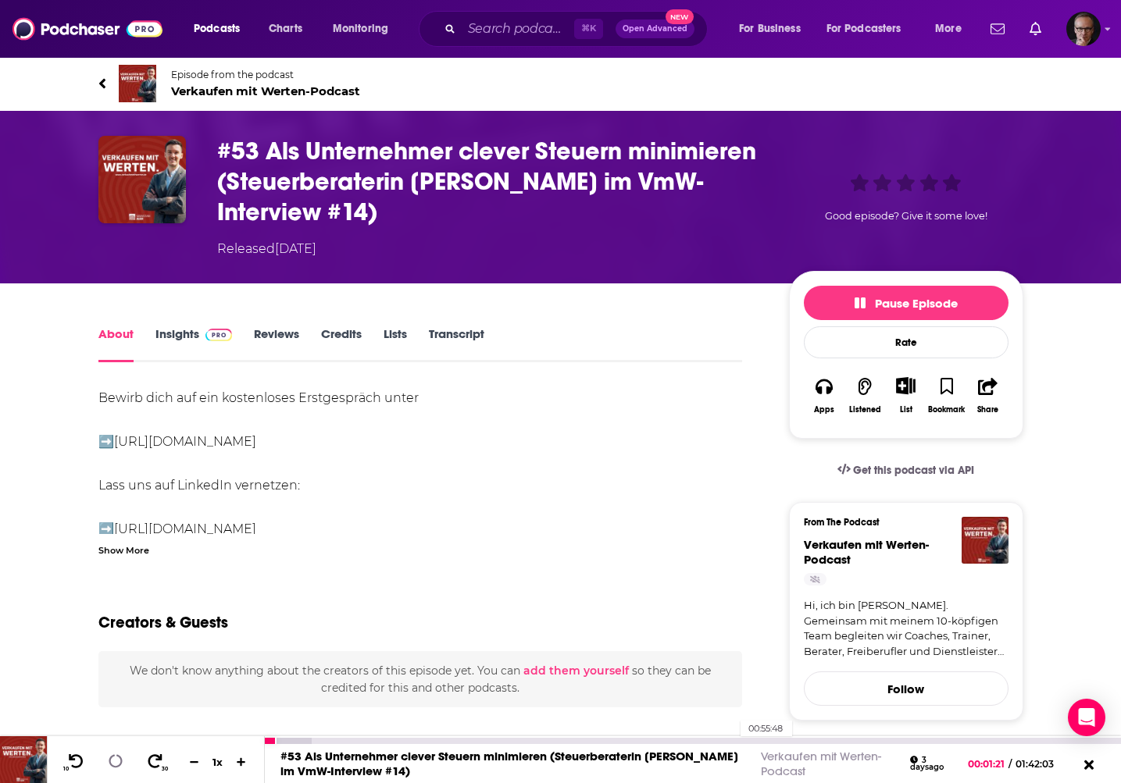
click at [732, 741] on div "00:55:48" at bounding box center [693, 741] width 856 height 6
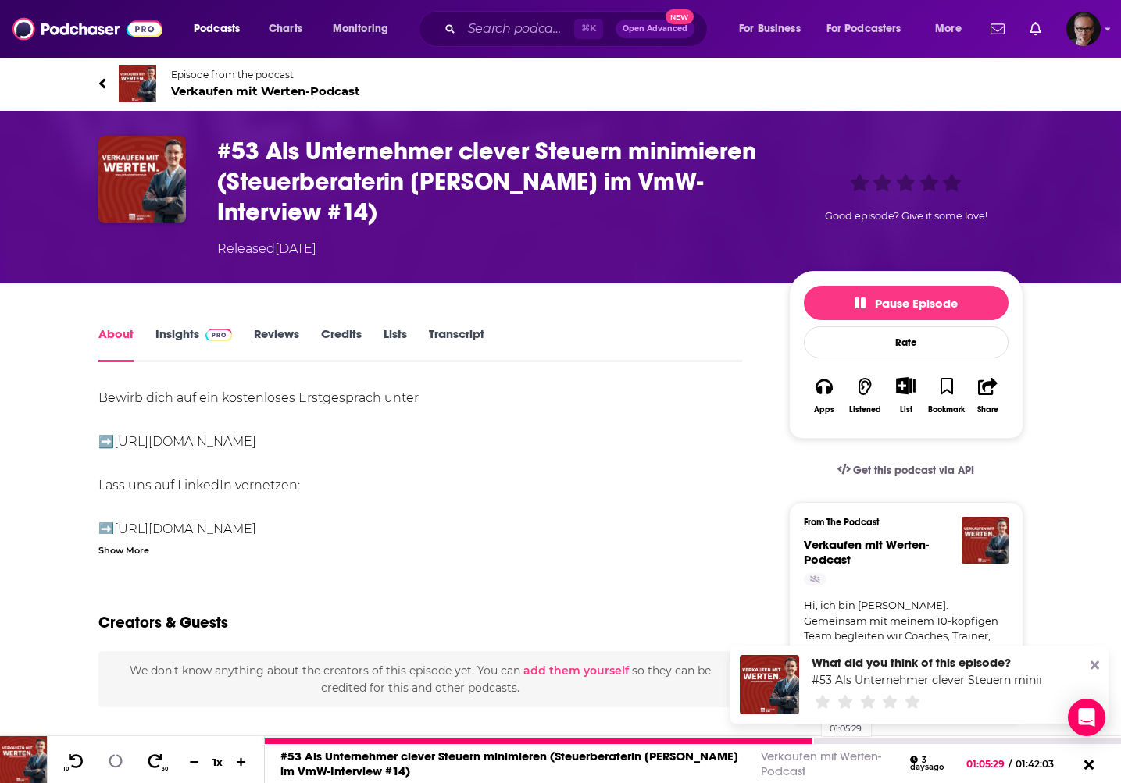
click at [814, 739] on div "01:05:29" at bounding box center [693, 741] width 856 height 6
click at [103, 82] on icon at bounding box center [102, 84] width 8 height 16
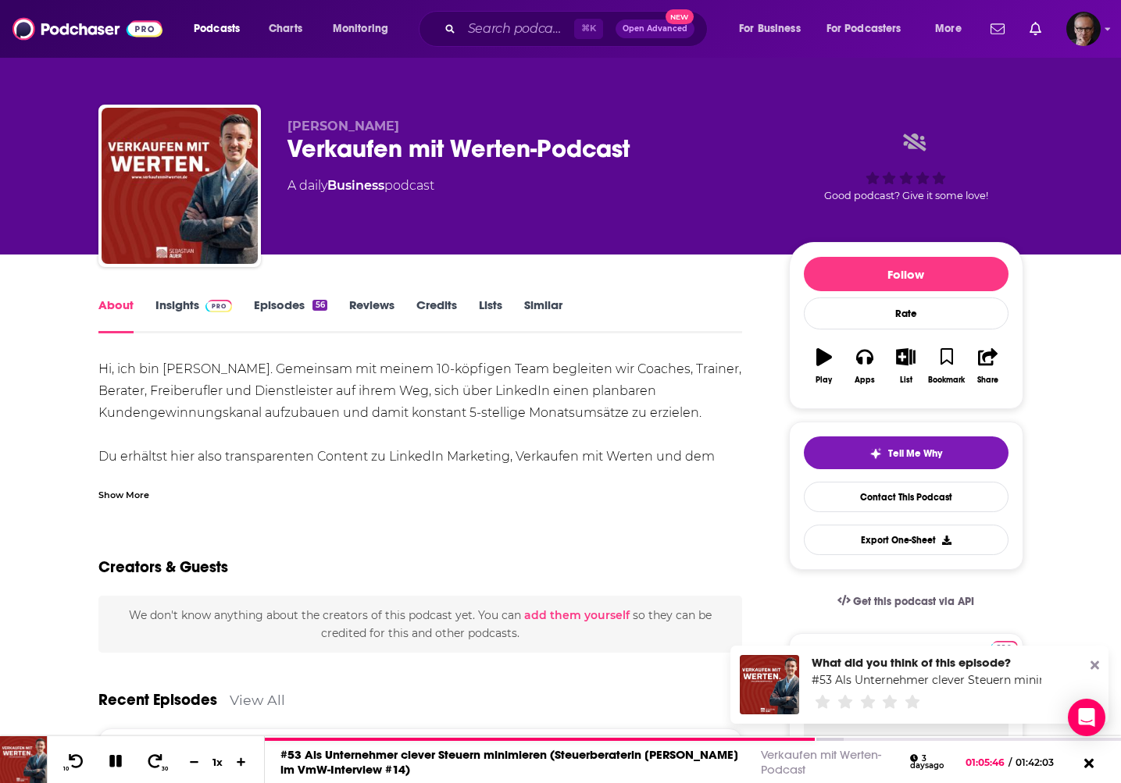
scroll to position [5, 0]
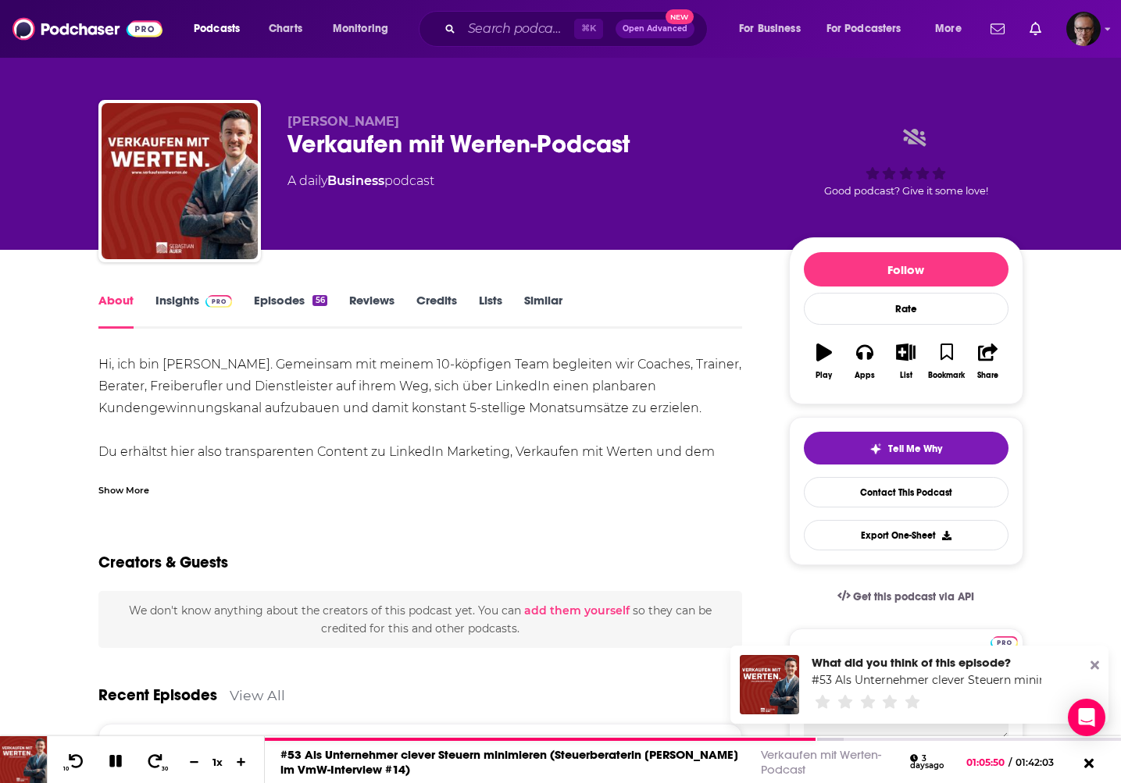
click at [280, 303] on link "Episodes 56" at bounding box center [290, 311] width 73 height 36
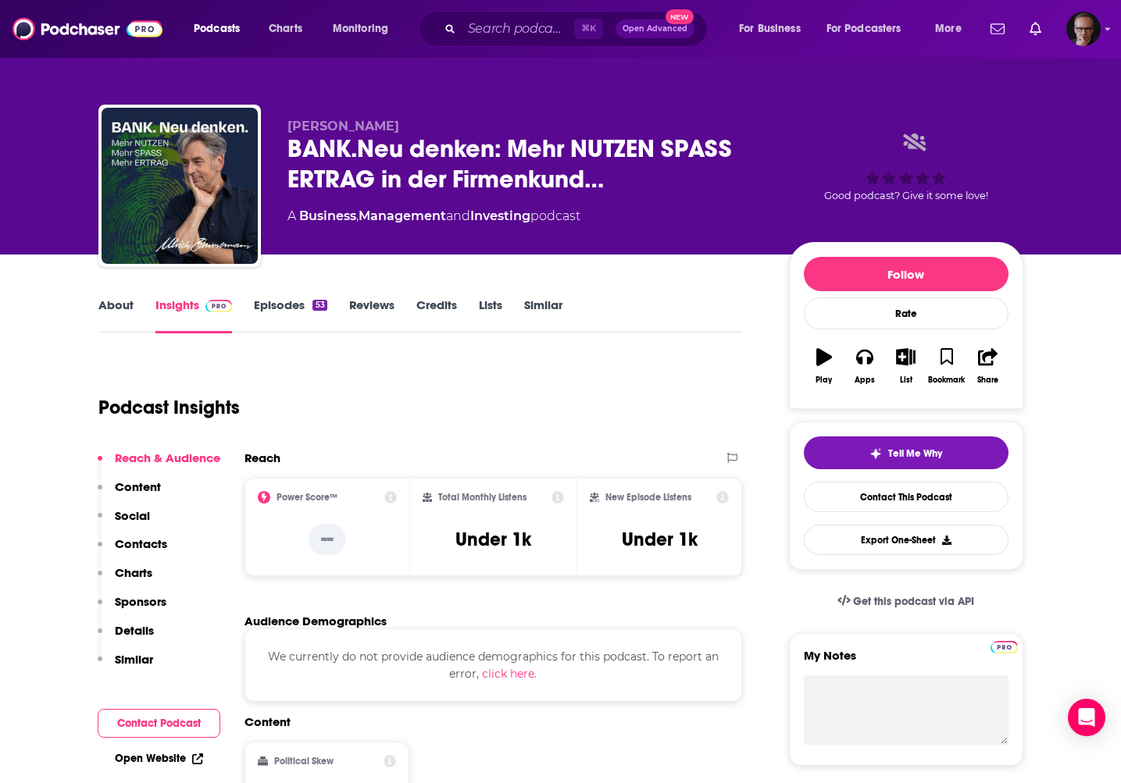
drag, startPoint x: 290, startPoint y: 128, endPoint x: 415, endPoint y: 131, distance: 125.0
click at [399, 131] on span "[PERSON_NAME]" at bounding box center [343, 126] width 112 height 15
copy span "[PERSON_NAME]"
click at [268, 305] on link "Episodes 53" at bounding box center [290, 316] width 73 height 36
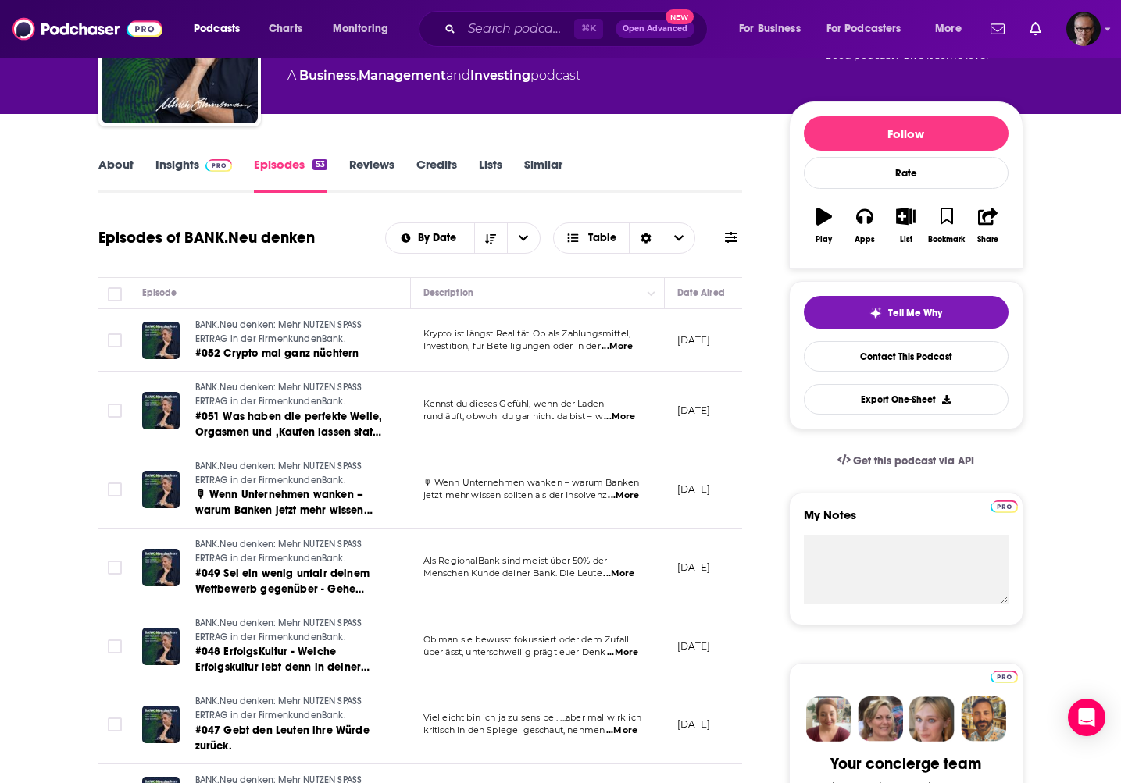
scroll to position [141, 0]
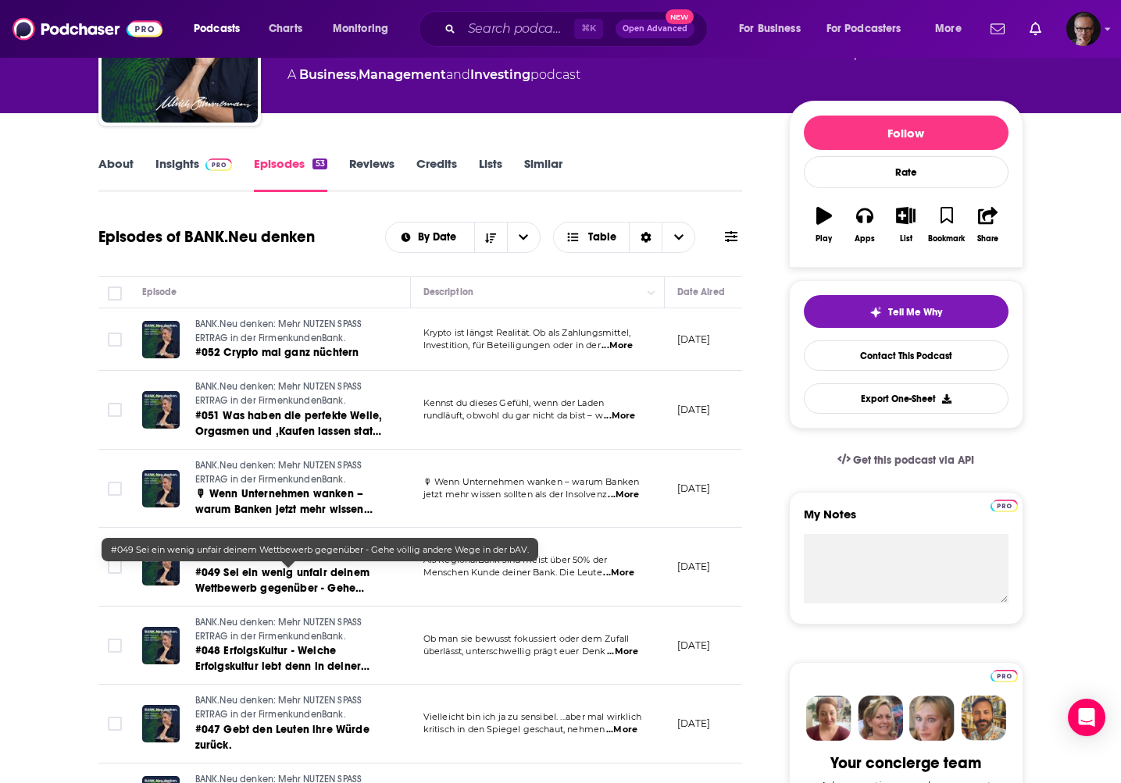
click at [248, 577] on span "#049 Sei ein wenig unfair deinem Wettbewerb gegenüber - Gehe völlig andere Wege…" at bounding box center [282, 588] width 174 height 45
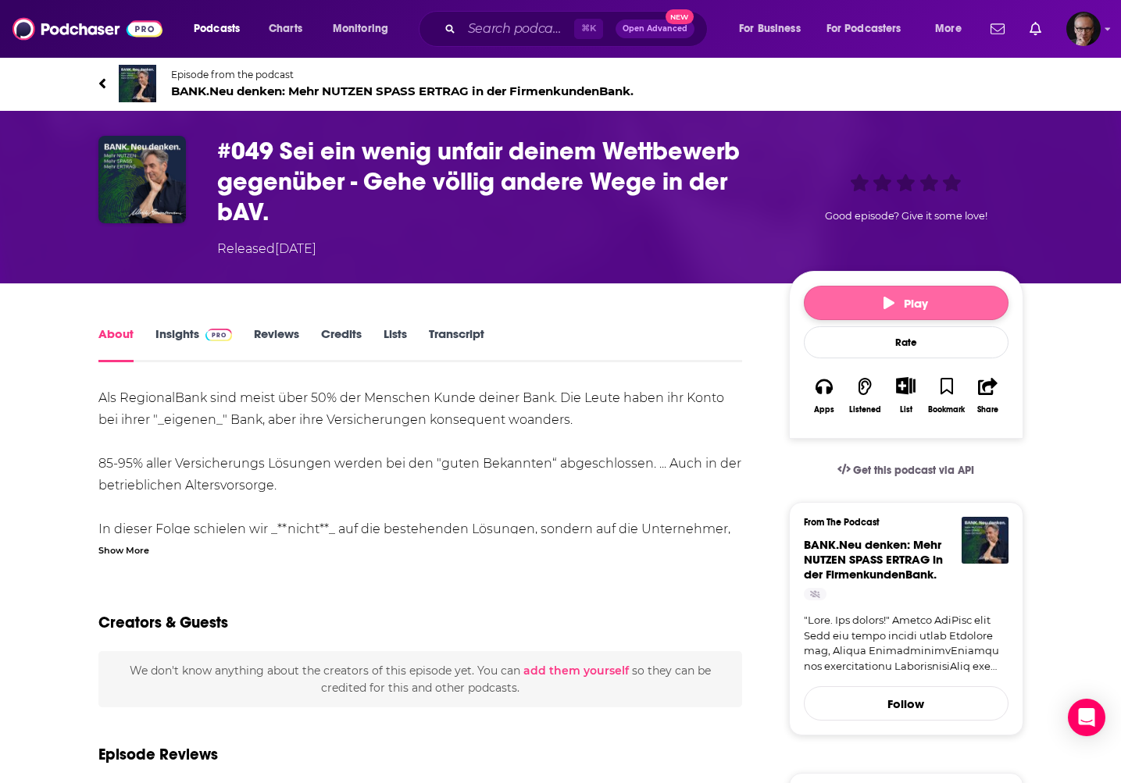
click at [865, 303] on button "Play" at bounding box center [906, 303] width 205 height 34
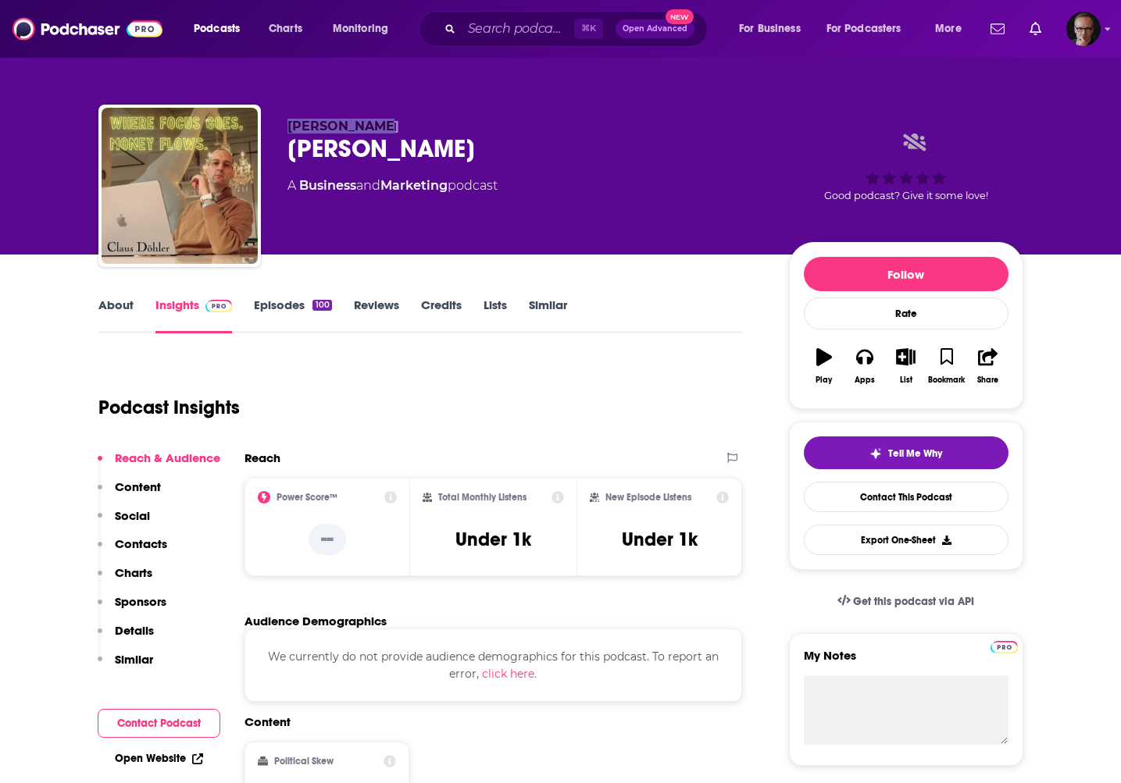
drag, startPoint x: 287, startPoint y: 126, endPoint x: 370, endPoint y: 129, distance: 83.6
click at [370, 129] on span "[PERSON_NAME]" at bounding box center [343, 126] width 112 height 15
copy span "[PERSON_NAME]"
click at [302, 308] on link "Episodes 100" at bounding box center [292, 316] width 77 height 36
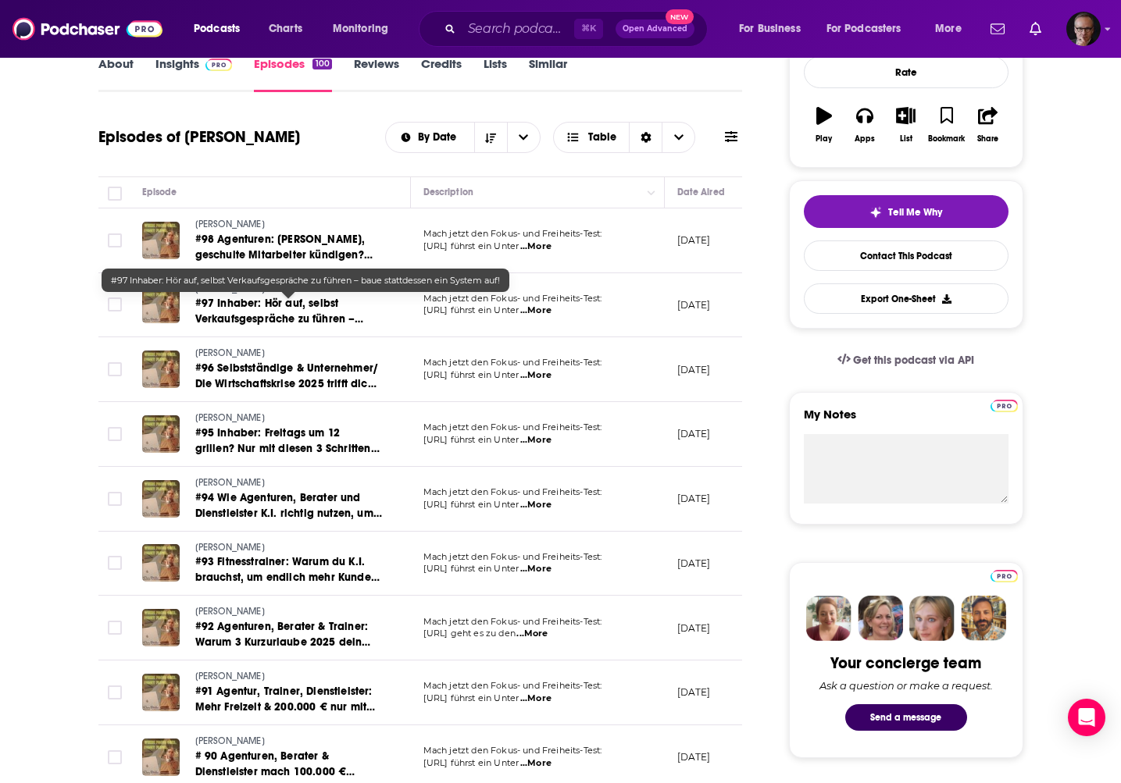
scroll to position [228, 0]
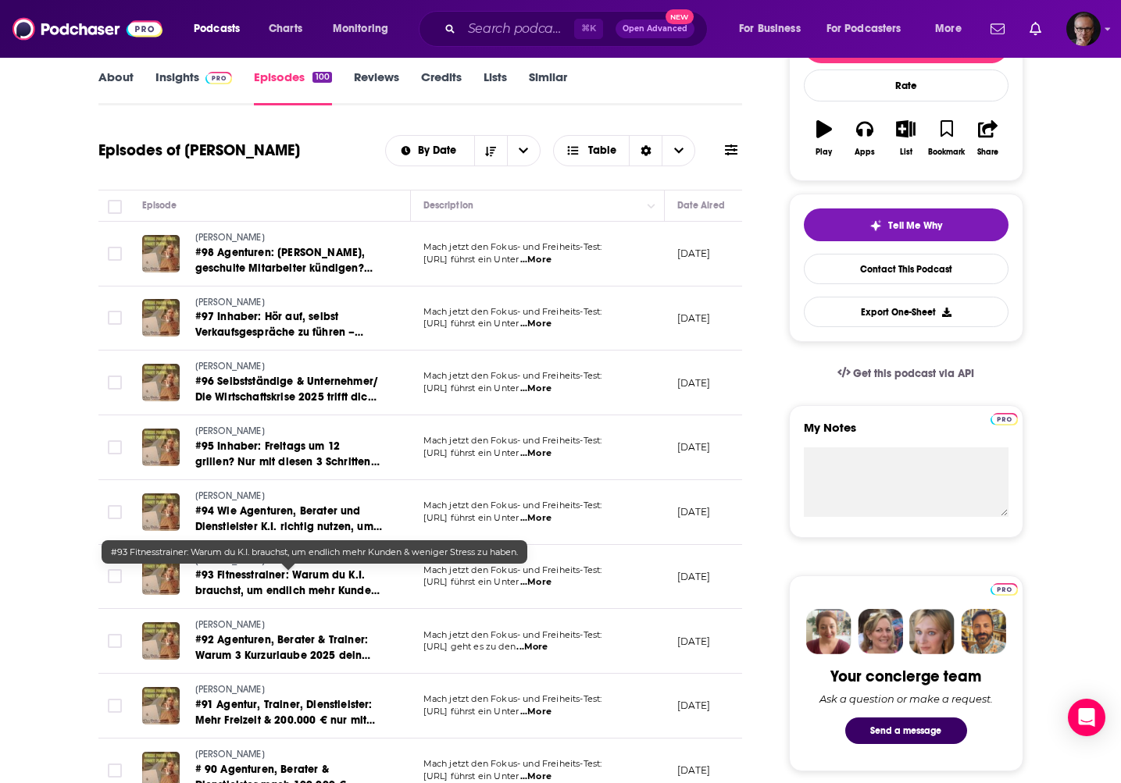
click at [330, 582] on span "#93 Fitnesstrainer: Warum du K.I. brauchst, um endlich mehr Kunden & weniger St…" at bounding box center [287, 590] width 184 height 45
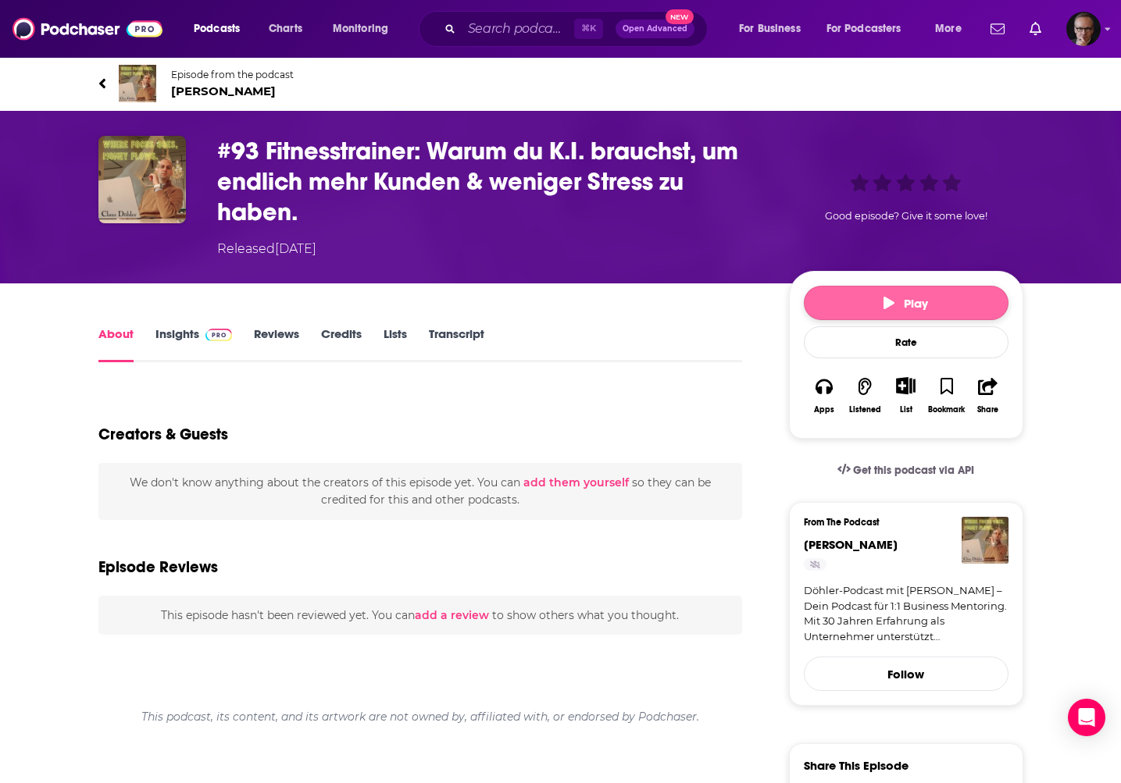
click at [866, 308] on button "Play" at bounding box center [906, 303] width 205 height 34
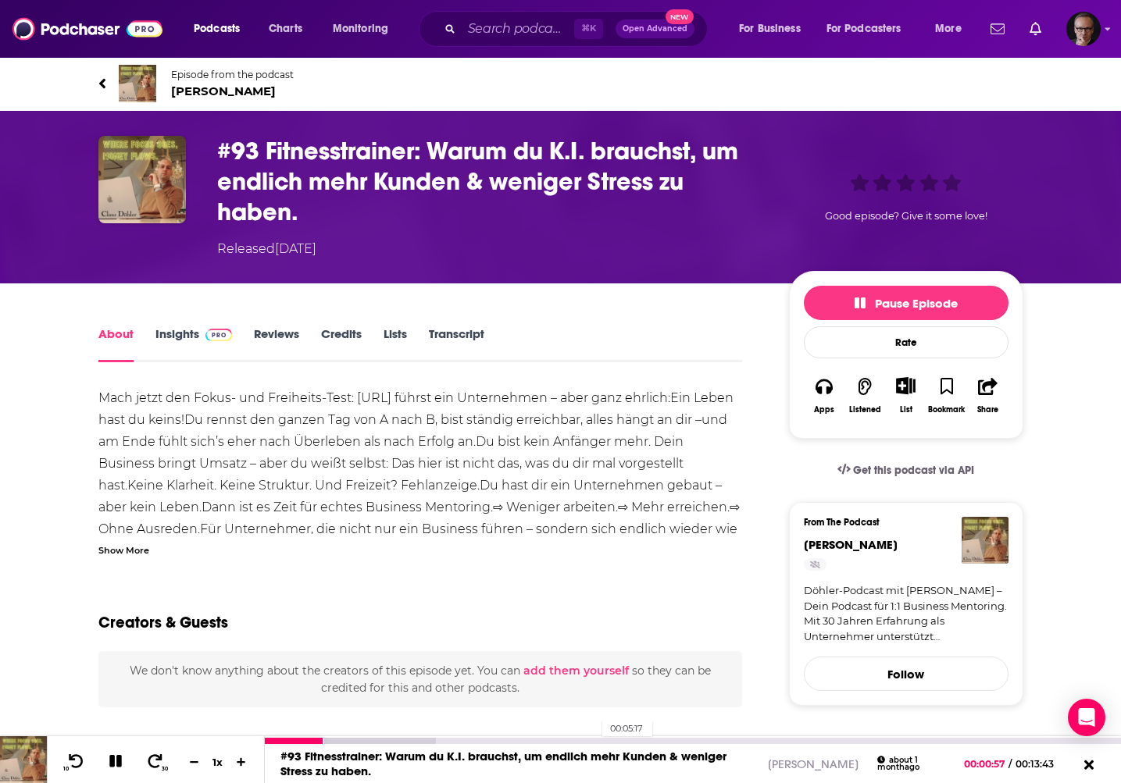
click at [594, 740] on div "00:05:17" at bounding box center [693, 741] width 856 height 6
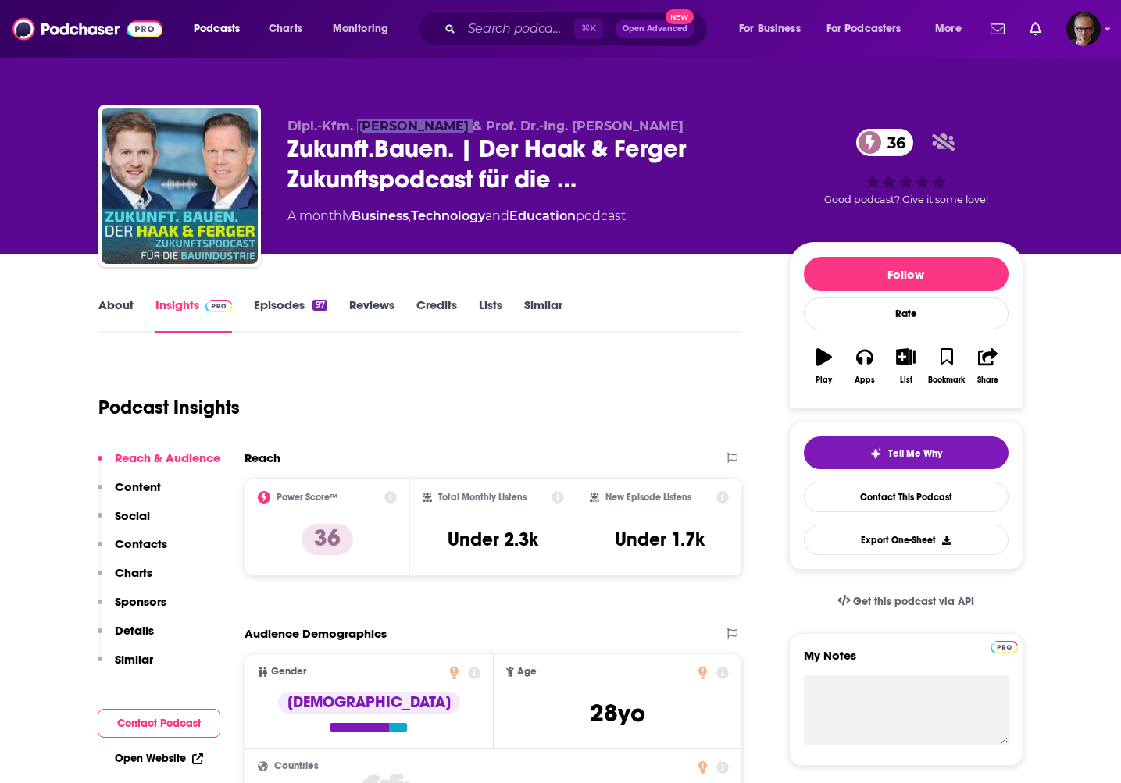
drag, startPoint x: 359, startPoint y: 130, endPoint x: 454, endPoint y: 130, distance: 94.5
click at [454, 130] on span "Dipl.-Kfm. Christian Haak & Prof. Dr.-Ing. Martin Ferger" at bounding box center [485, 126] width 396 height 15
copy span "Christian Haak"
click at [267, 303] on link "Episodes 97" at bounding box center [290, 316] width 73 height 36
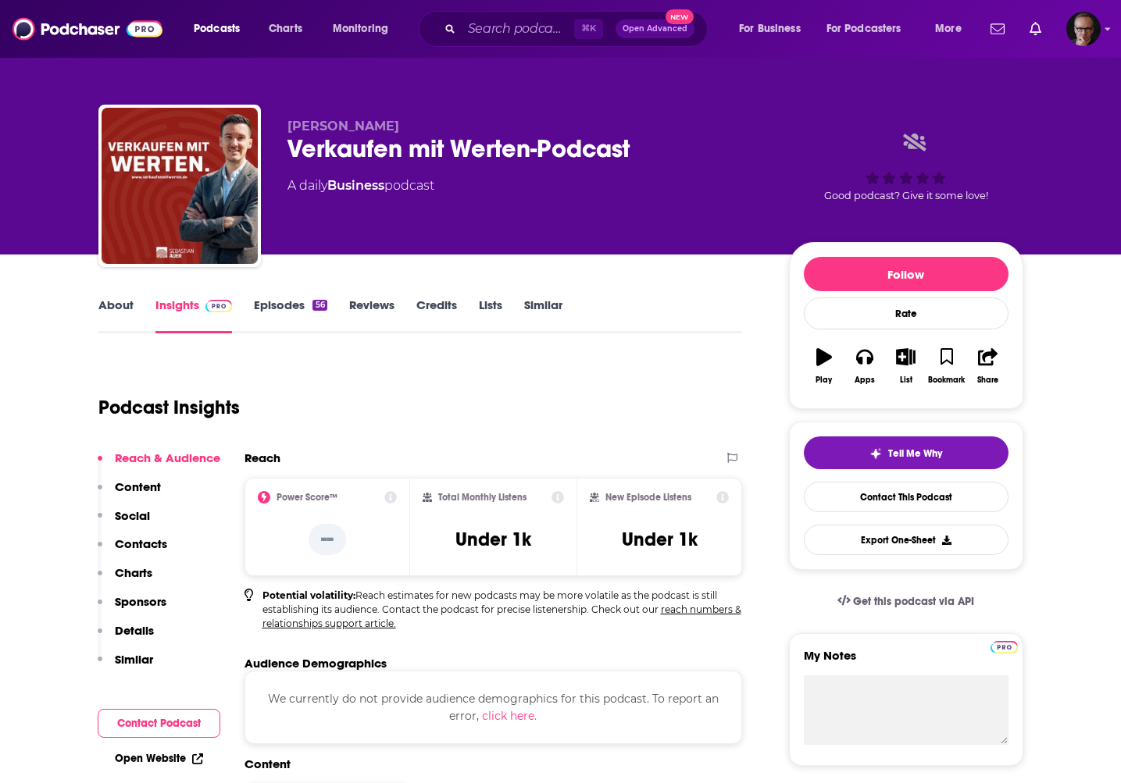
click at [275, 302] on link "Episodes 56" at bounding box center [290, 316] width 73 height 36
